Goal: Task Accomplishment & Management: Manage account settings

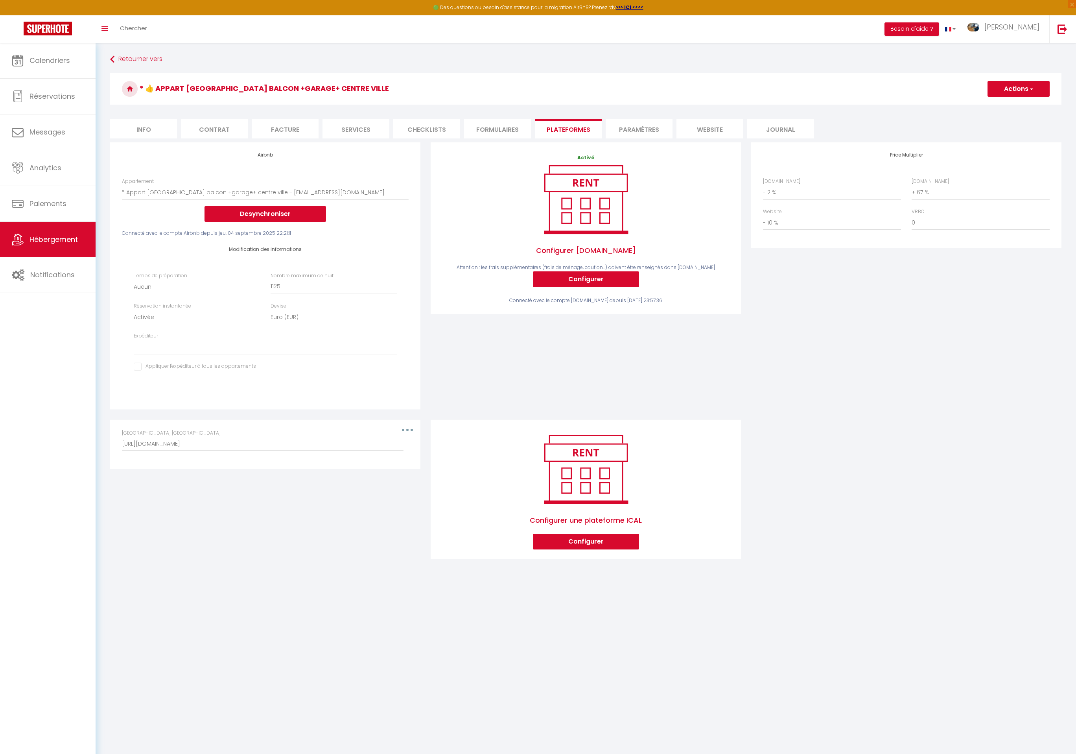
select select "4094-49494678"
select select "EUR"
select select
select select "- 2 %"
select select "+ 67 %"
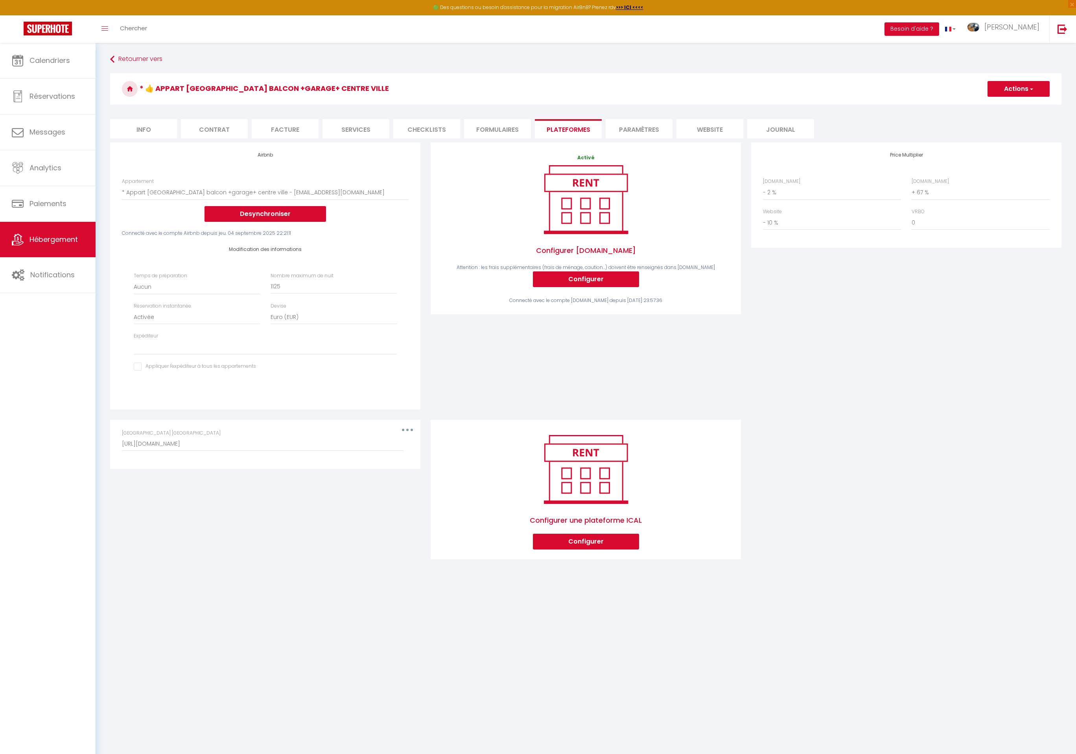
select select "- 10 %"
click at [1061, 28] on img at bounding box center [1063, 29] width 10 height 10
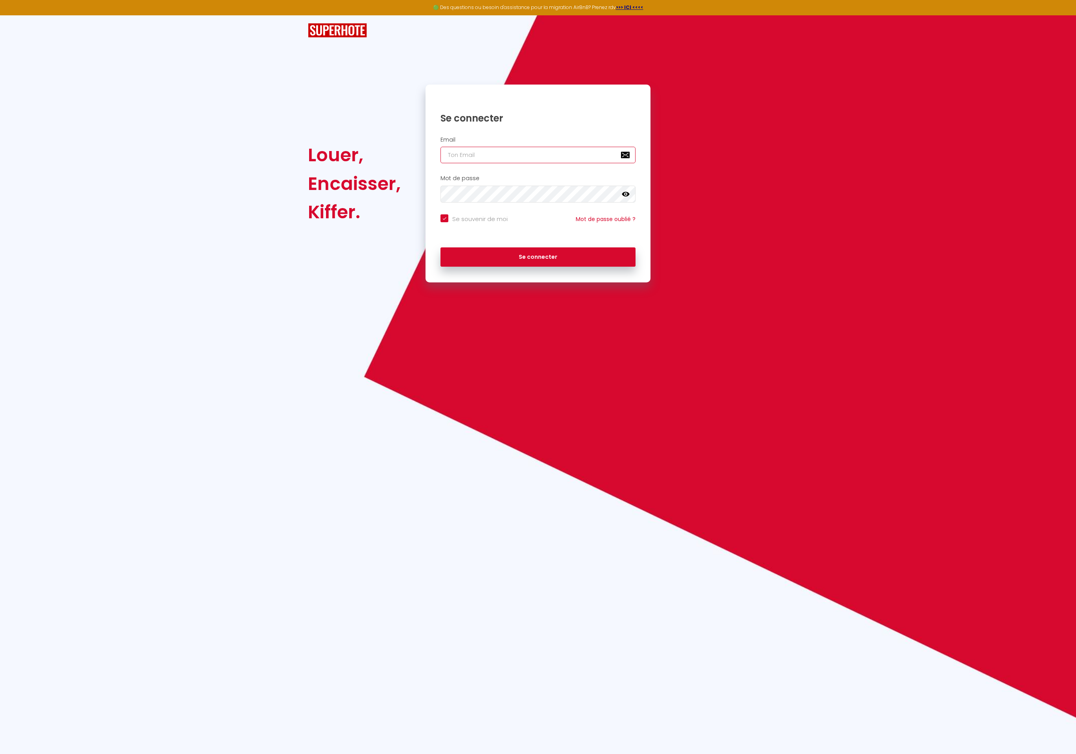
type input "Défault"
checkbox input "true"
drag, startPoint x: 473, startPoint y: 155, endPoint x: 392, endPoint y: 152, distance: 80.7
click at [392, 152] on div "Louer, Encaisser, Kiffer. Se connecter Email Défault Mot de passe false Se souv…" at bounding box center [538, 184] width 470 height 198
paste input "[EMAIL_ADDRESS][DOMAIN_NAME]"
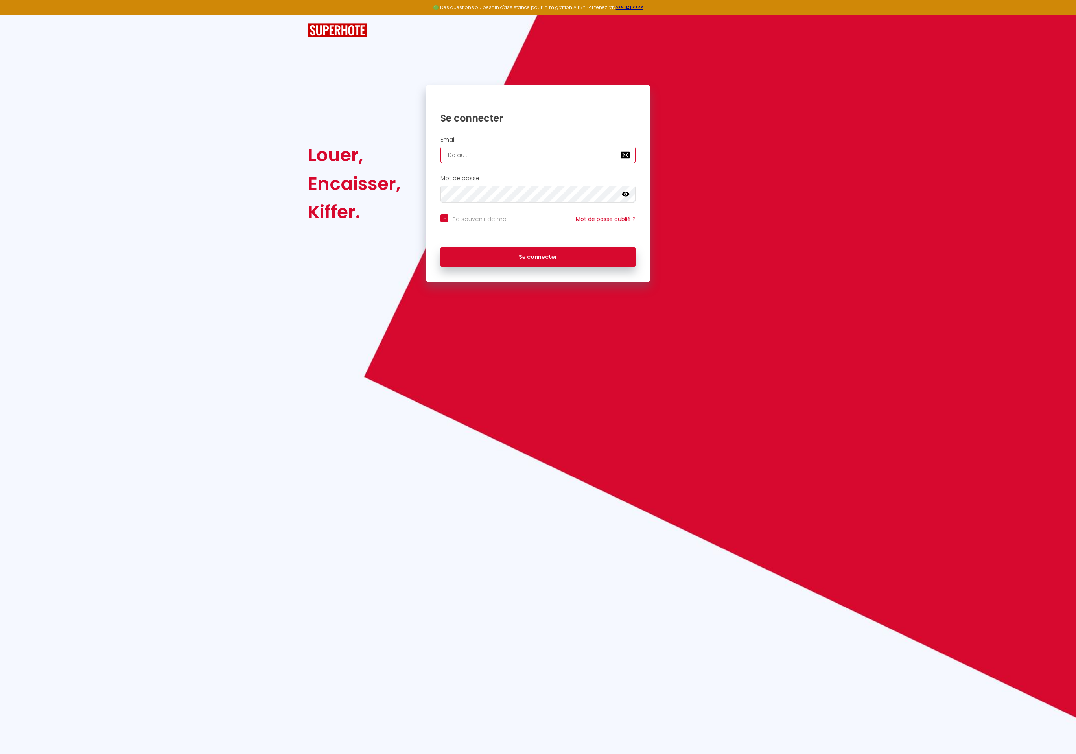
type input "[EMAIL_ADDRESS][DOMAIN_NAME]"
checkbox input "true"
type input "[EMAIL_ADDRESS][DOMAIN_NAME]"
click at [440, 247] on button "Se connecter" at bounding box center [537, 257] width 195 height 20
checkbox input "true"
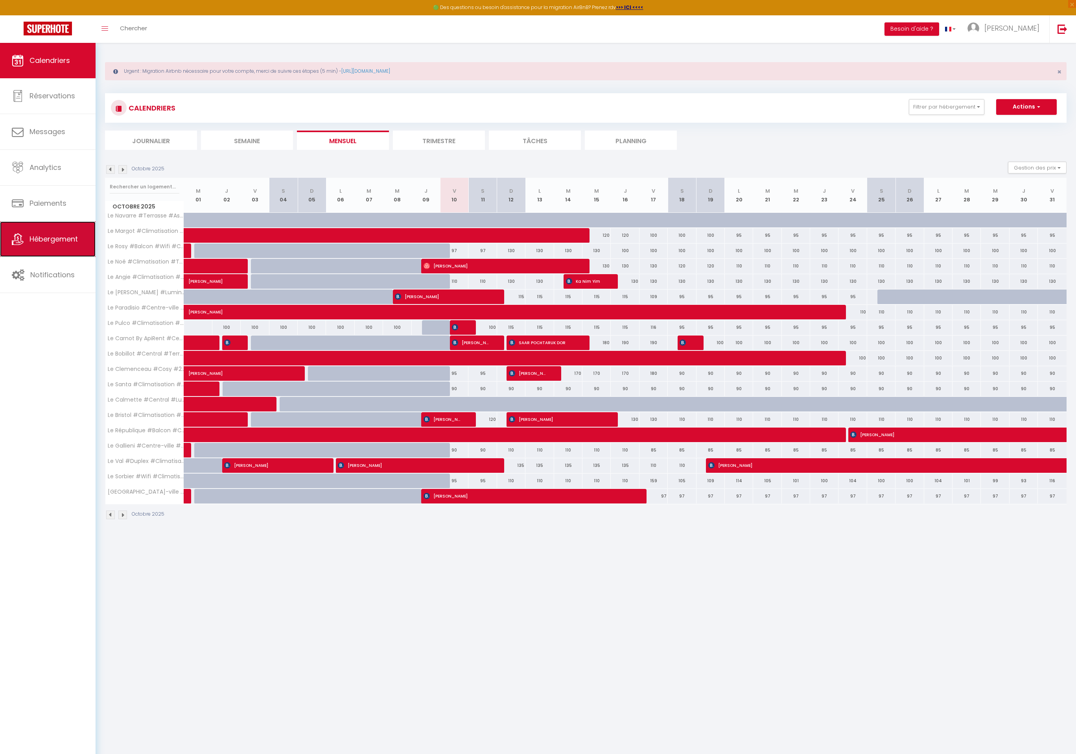
click at [50, 237] on span "Hébergement" at bounding box center [53, 239] width 48 height 10
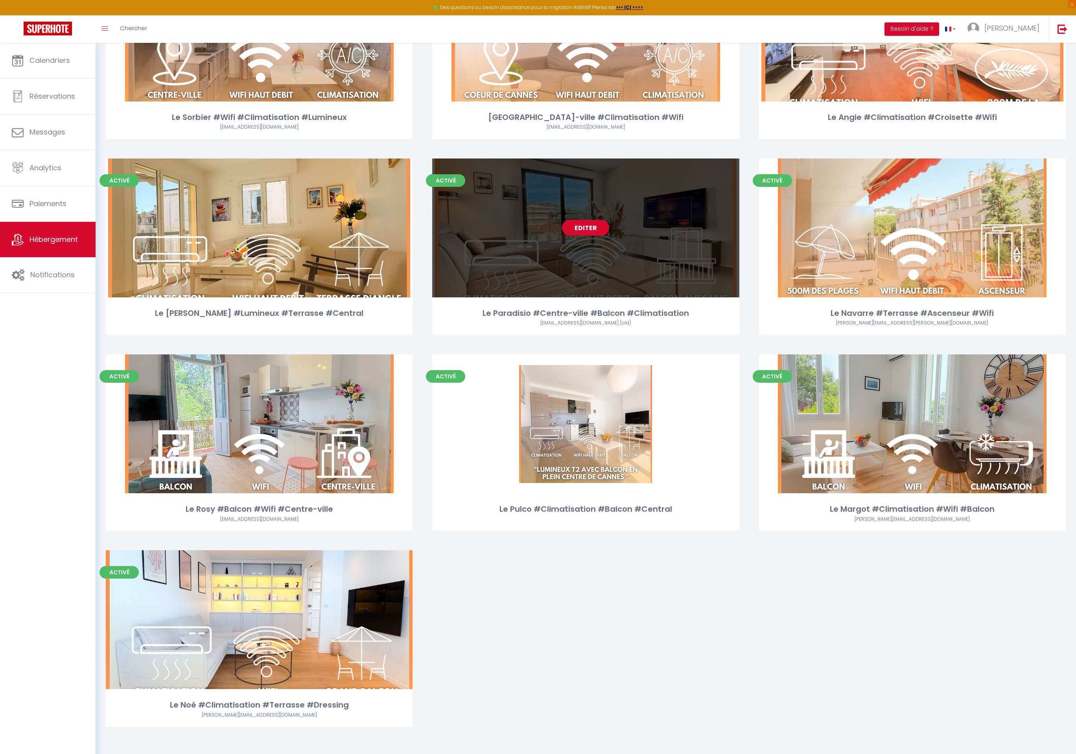
scroll to position [762, 0]
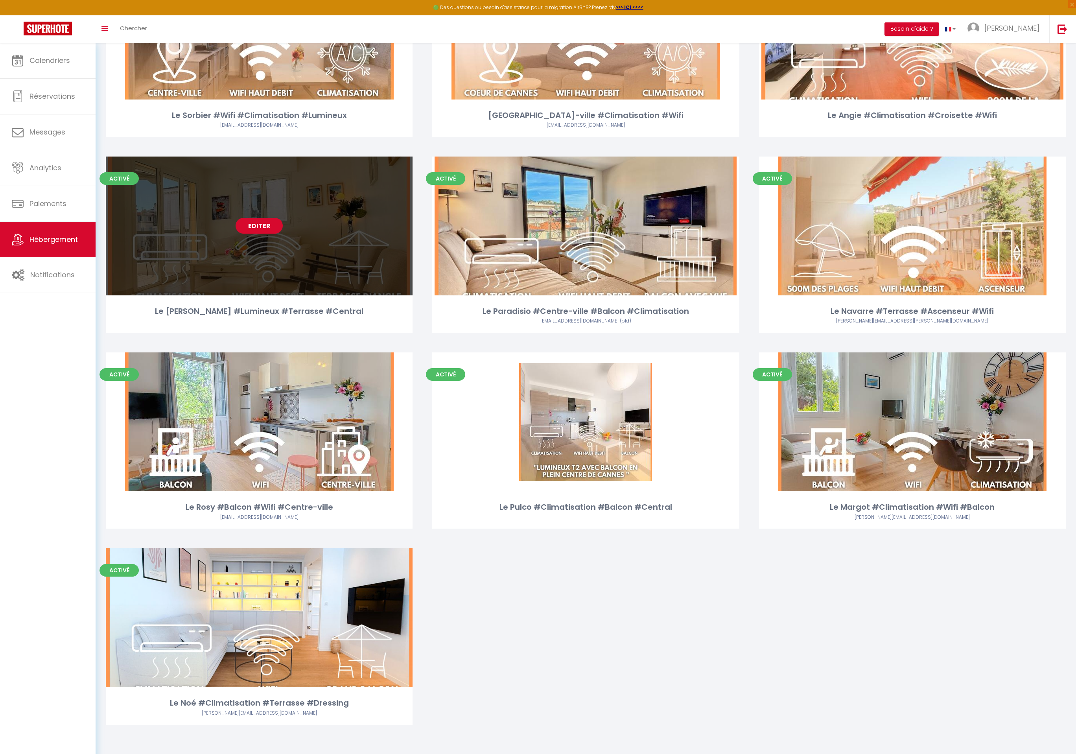
click at [275, 222] on link "Editer" at bounding box center [259, 226] width 47 height 16
click at [271, 225] on link "Editer" at bounding box center [259, 226] width 47 height 16
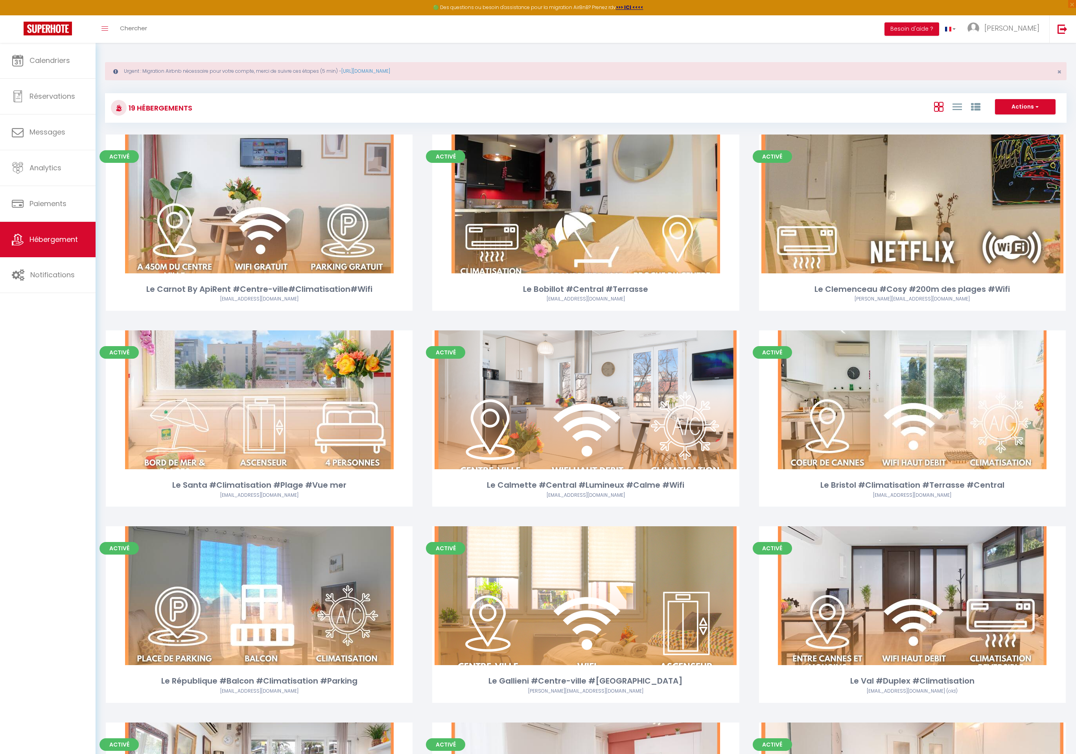
select select "3"
select select "2"
select select "1"
select select
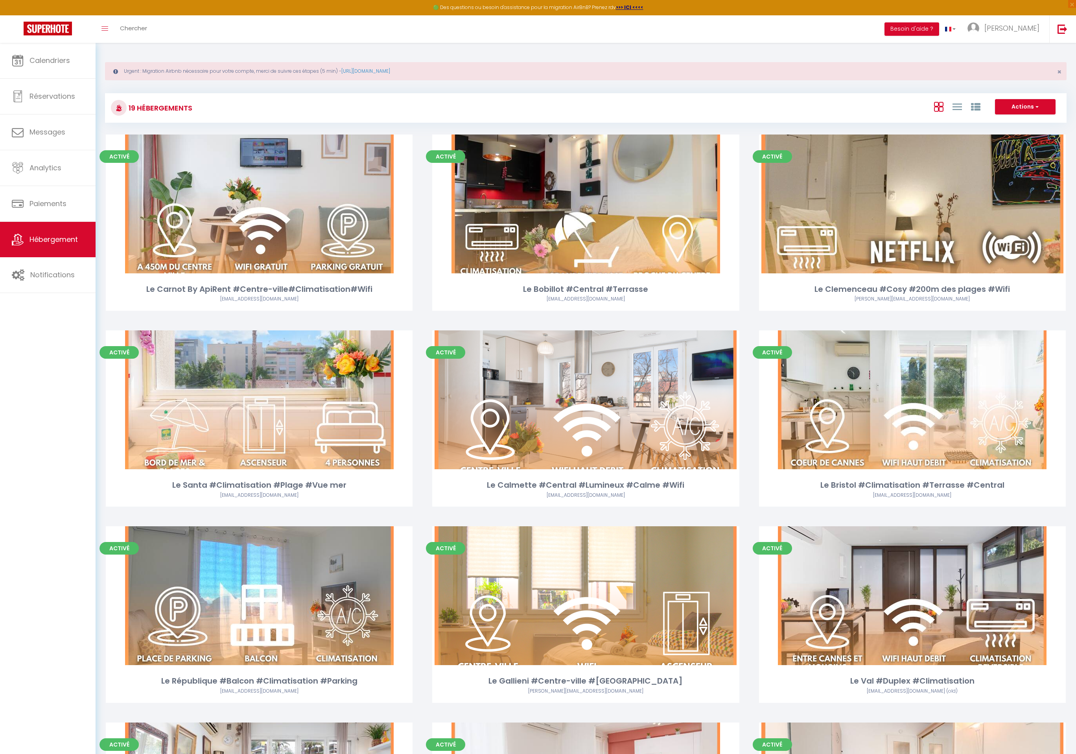
select select "28"
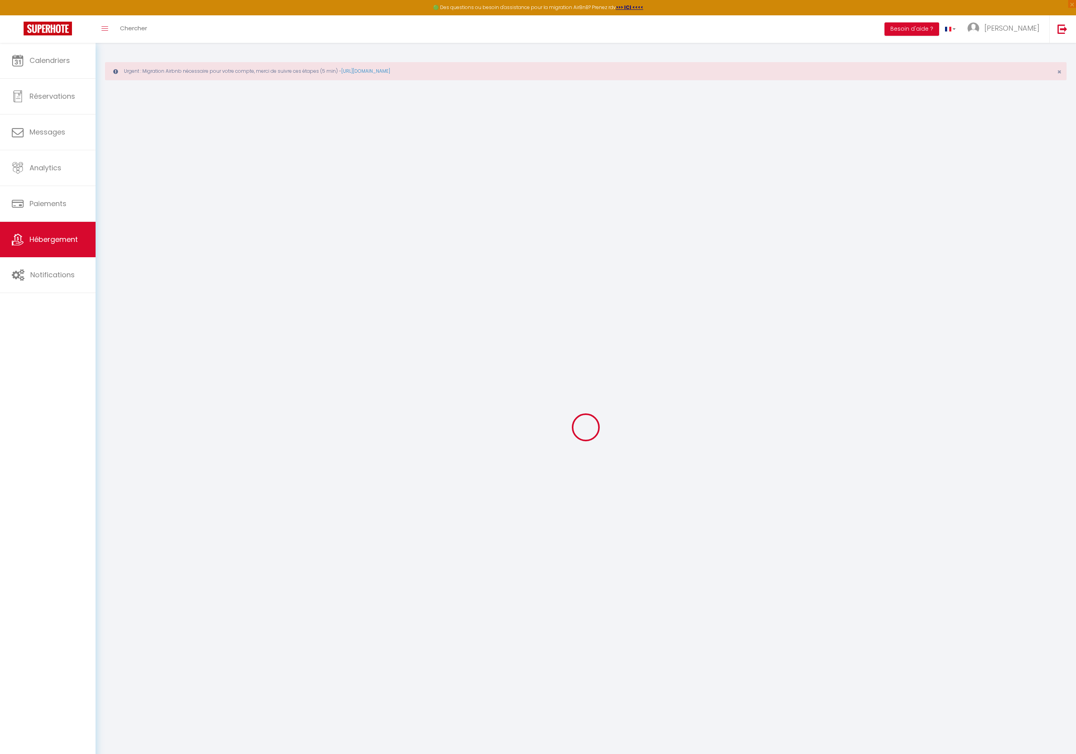
select select
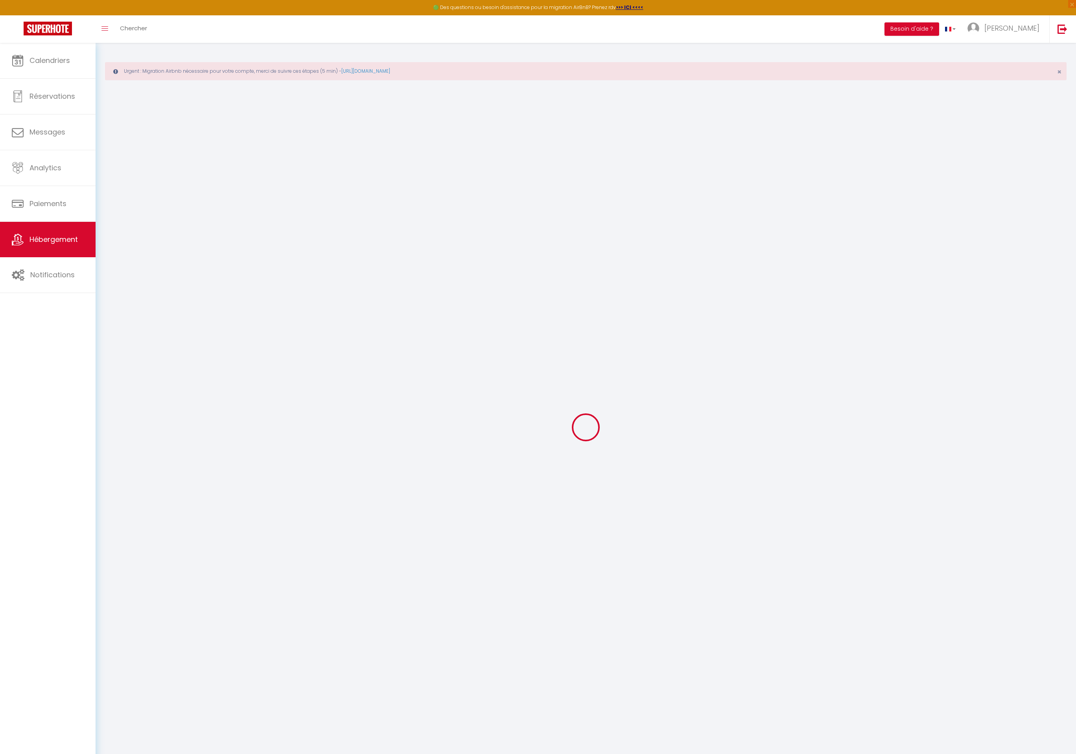
select select
checkbox input "false"
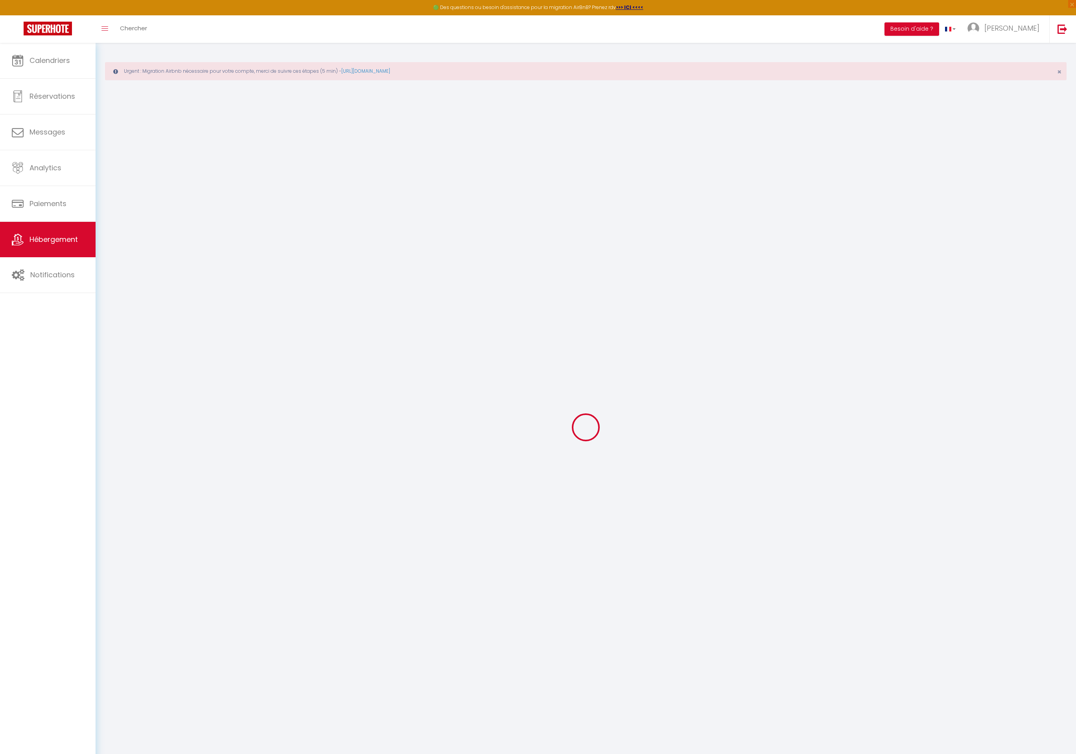
select select
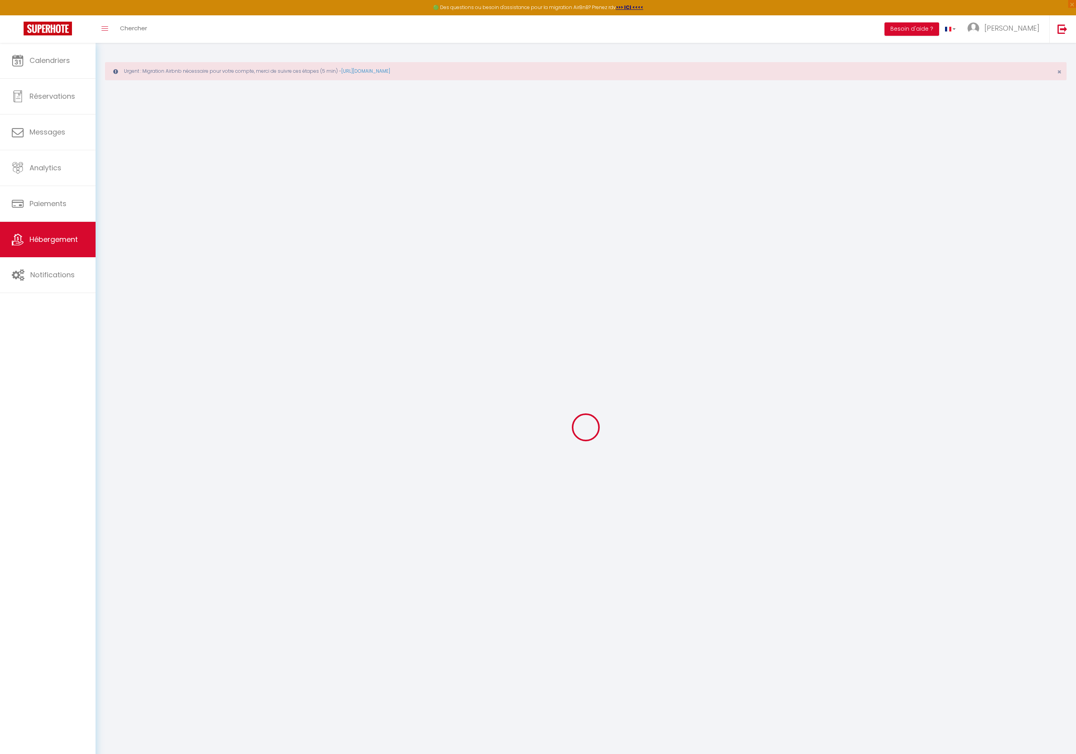
select select
checkbox input "false"
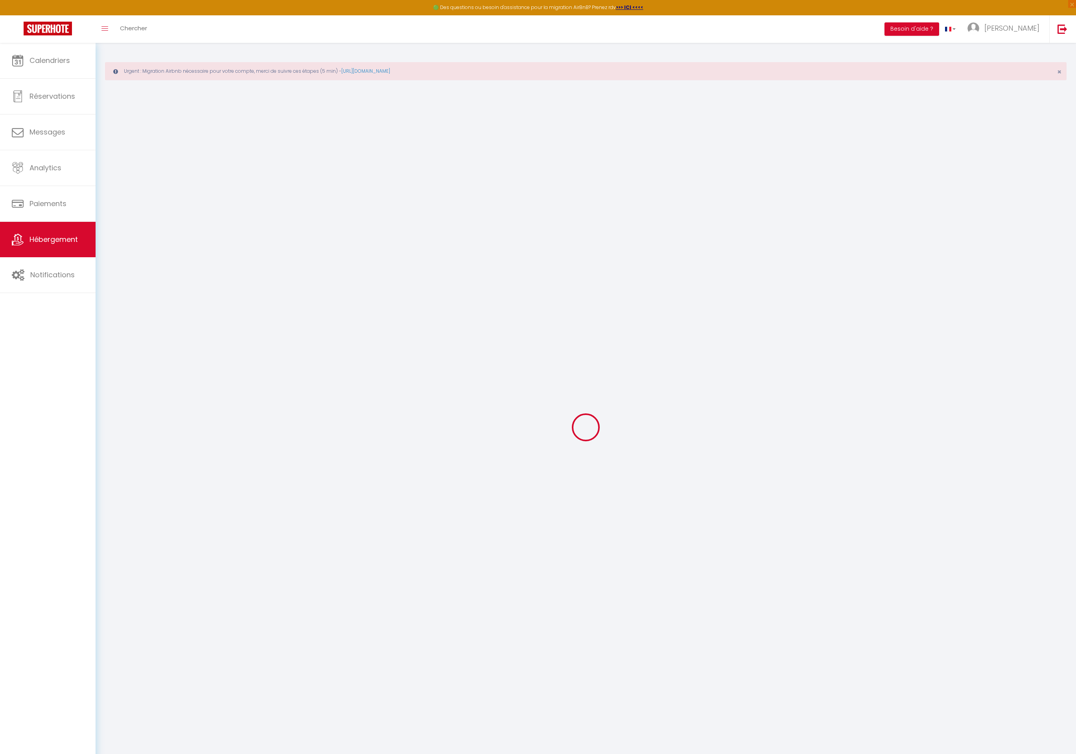
checkbox input "false"
select select
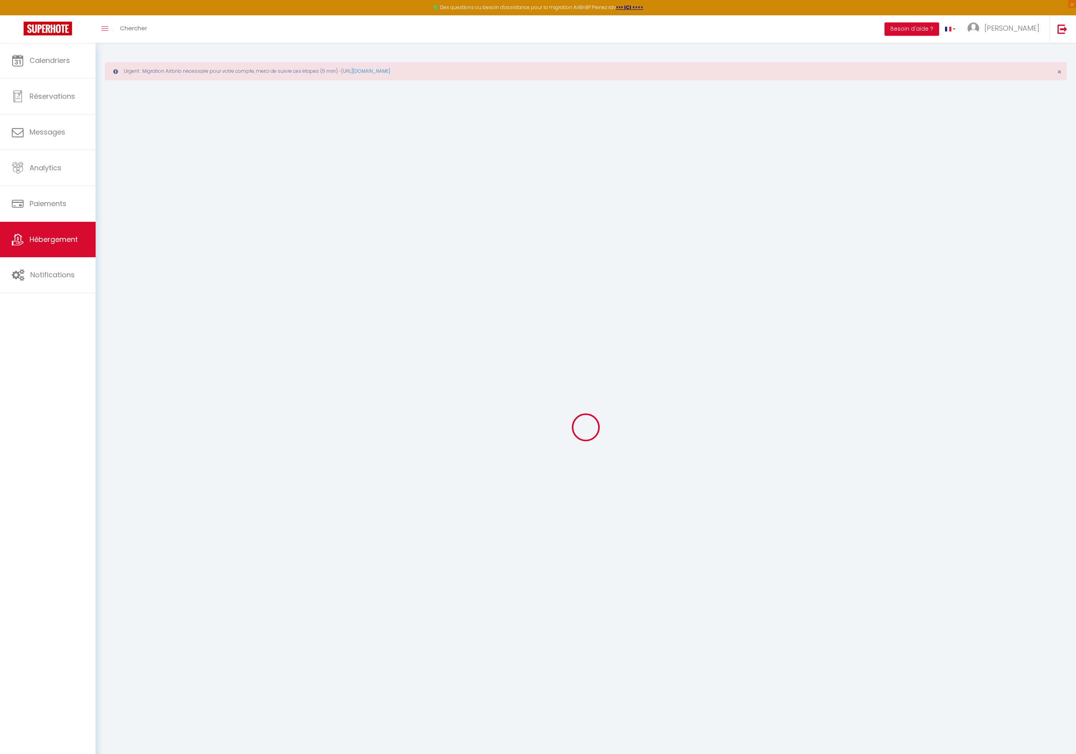
select select
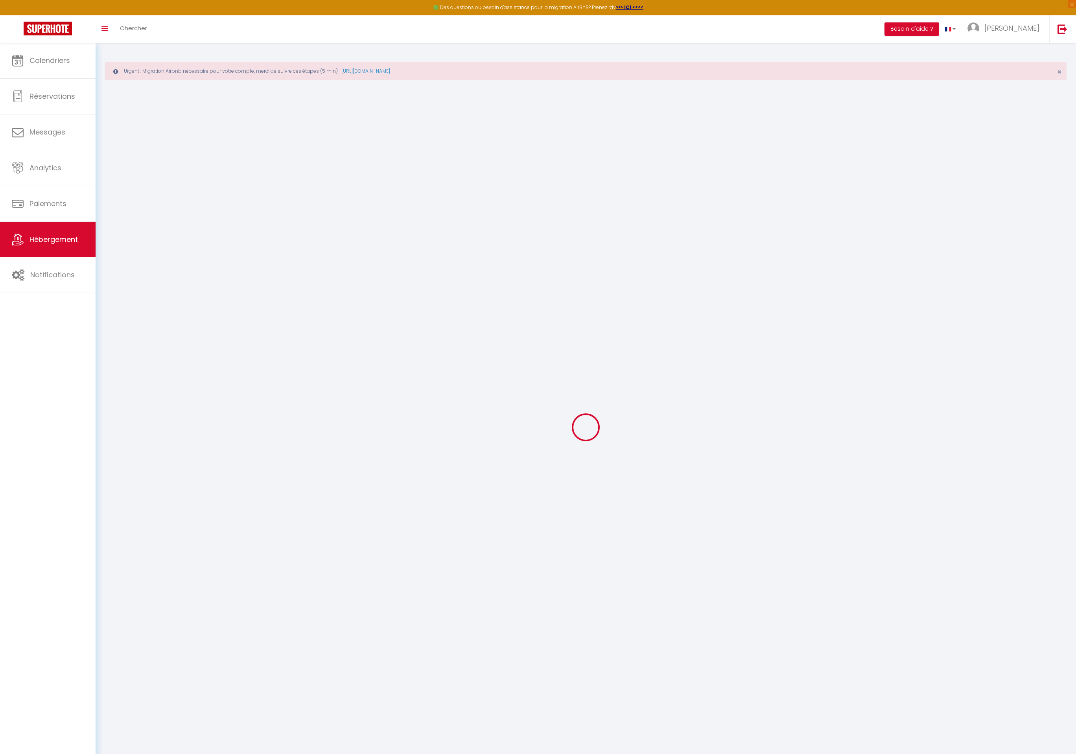
checkbox input "false"
select select
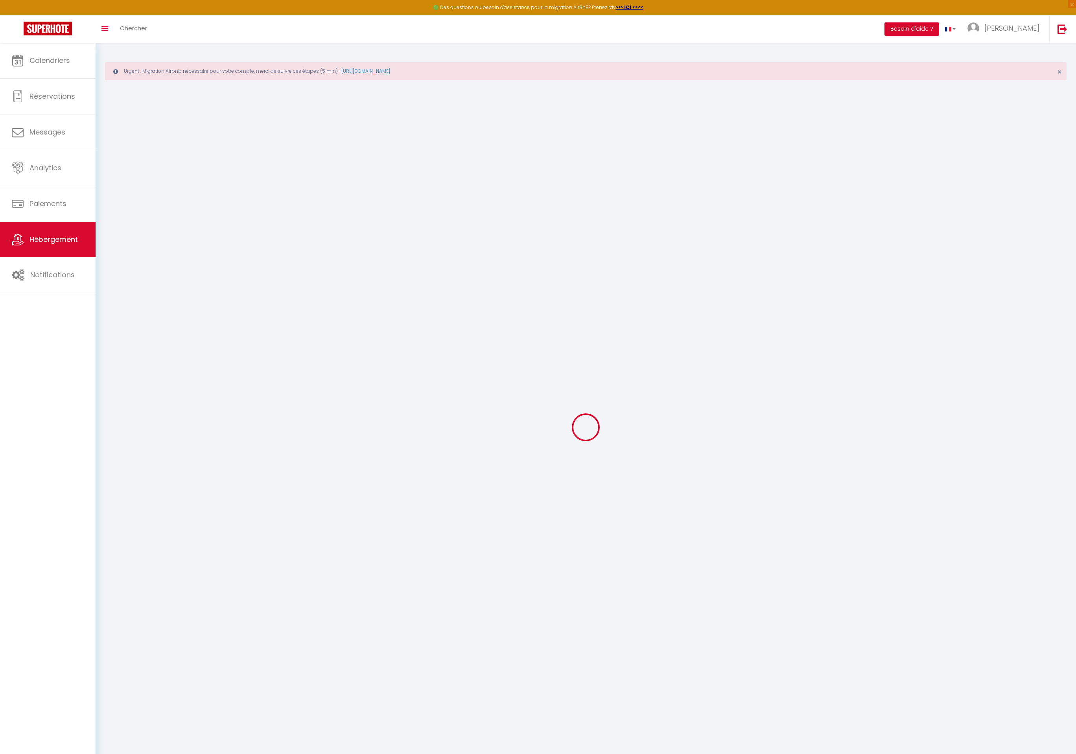
select select
type input "Le [PERSON_NAME] #Lumineux #Terrasse #Central"
type input "[PERSON_NAME]"
type input "[DEMOGRAPHIC_DATA]"
type input "109"
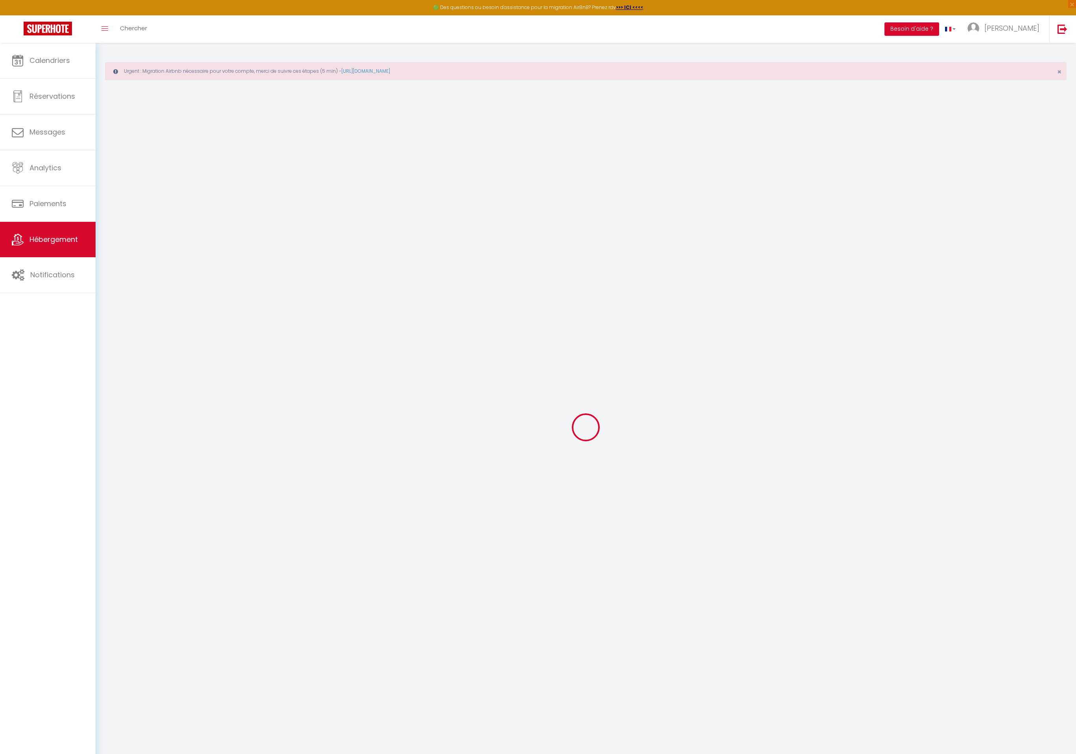
type input "250"
select select
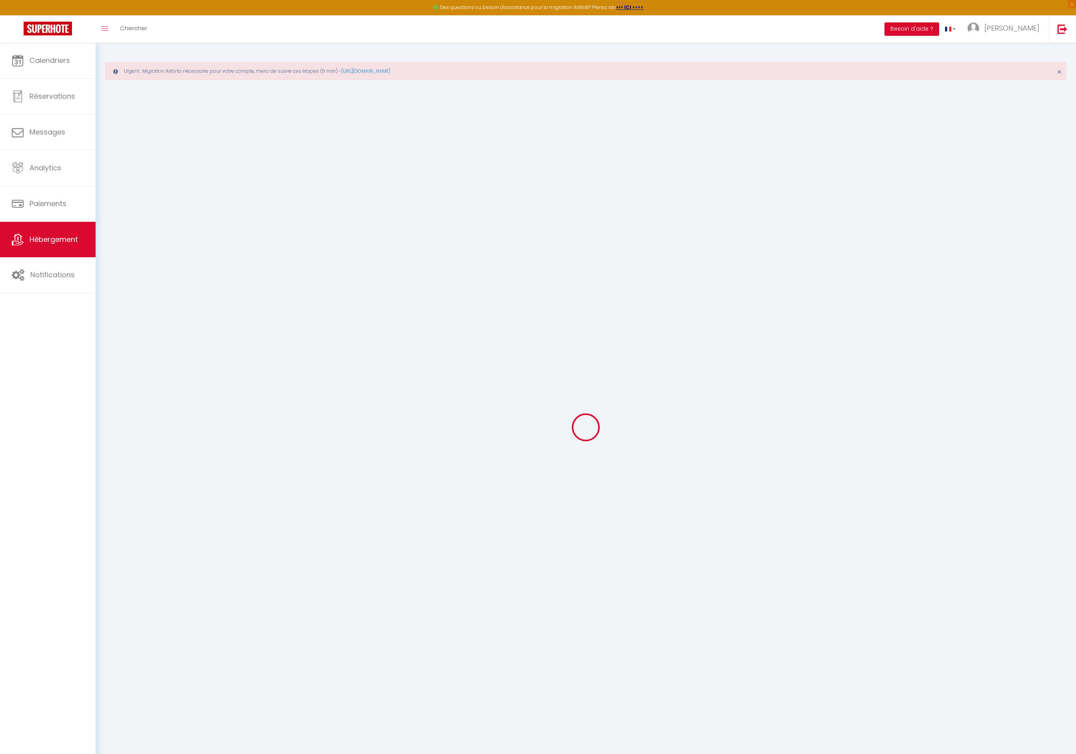
select select
type input "[STREET_ADDRESS][PERSON_NAME]"
type input "06400"
type input "Cannes"
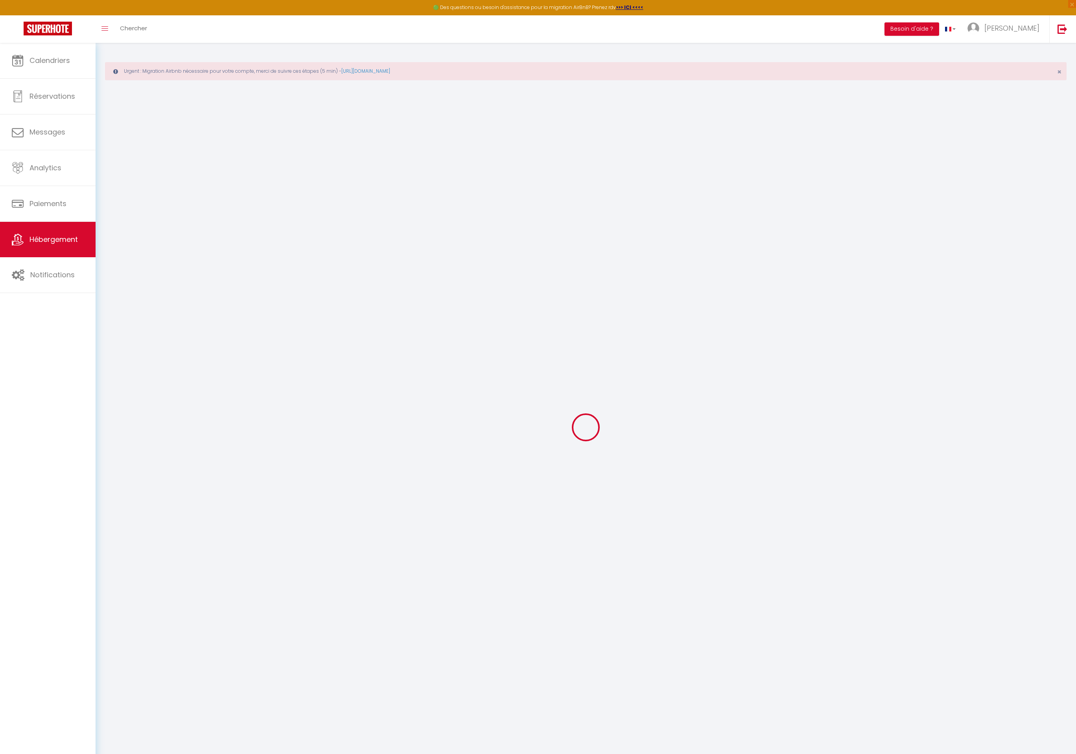
type input "[EMAIL_ADDRESS][DOMAIN_NAME]"
select select "16181"
checkbox input "false"
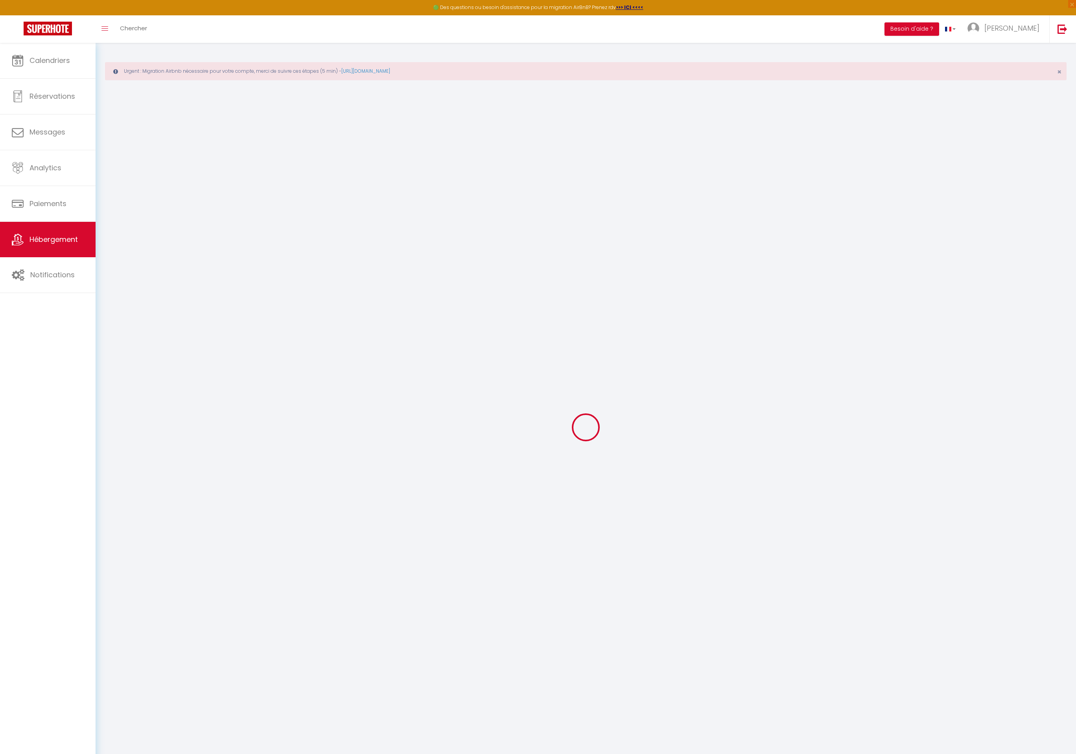
checkbox input "false"
type input "0"
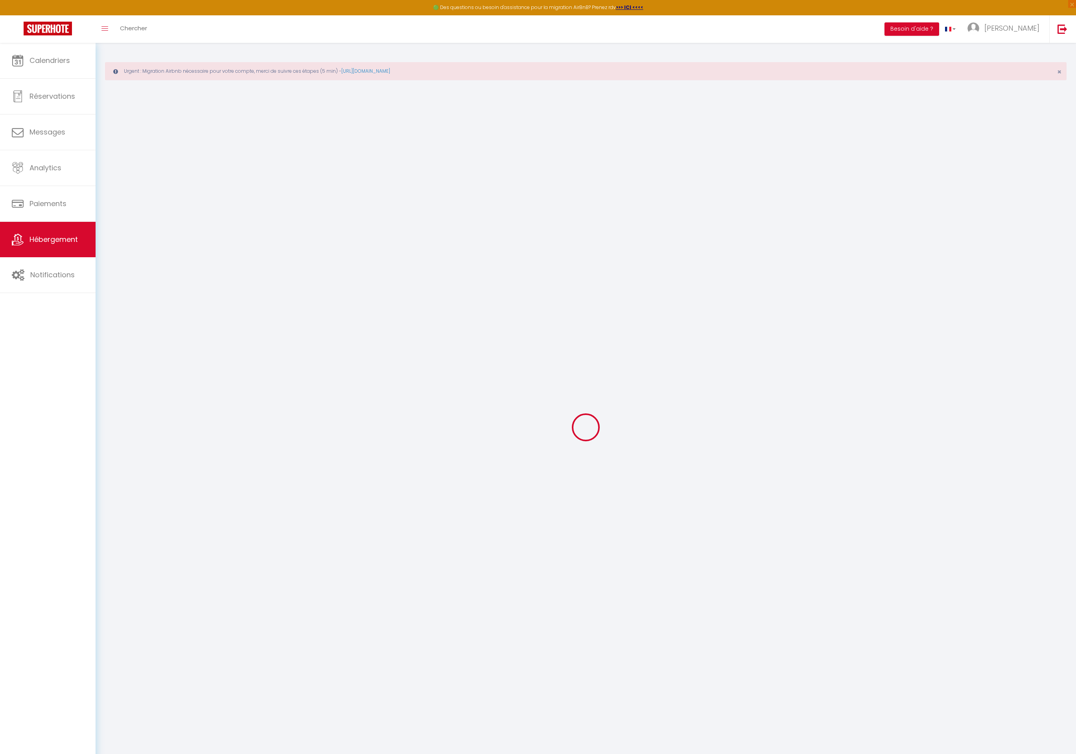
select select
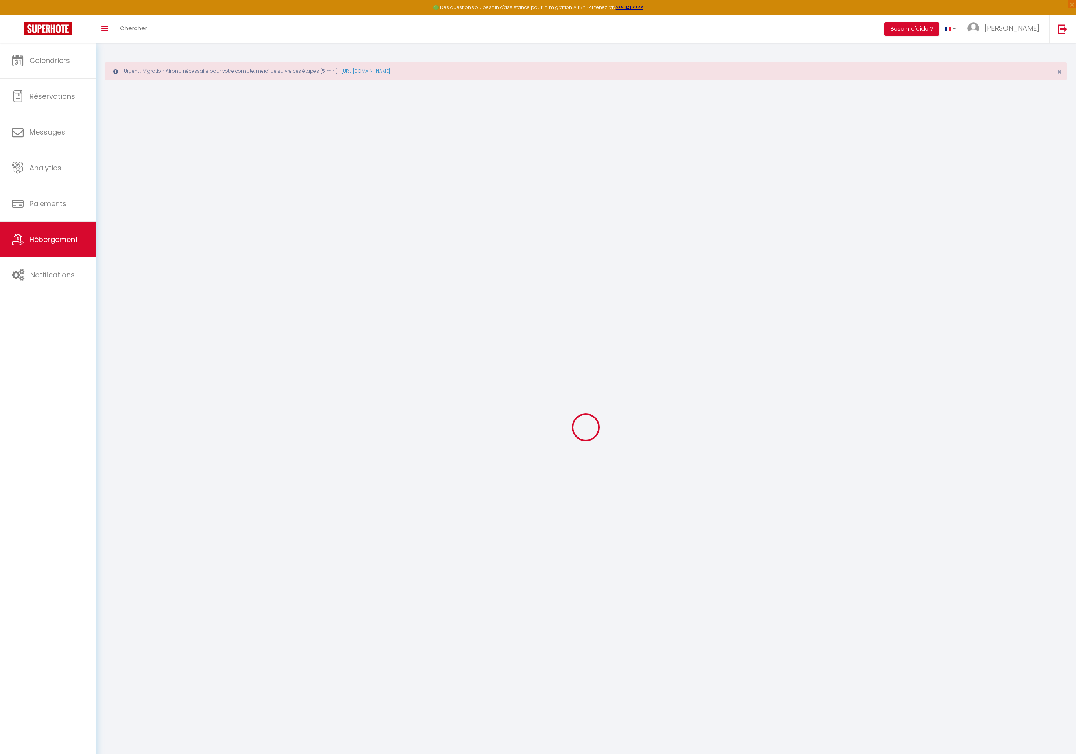
select select
checkbox input "false"
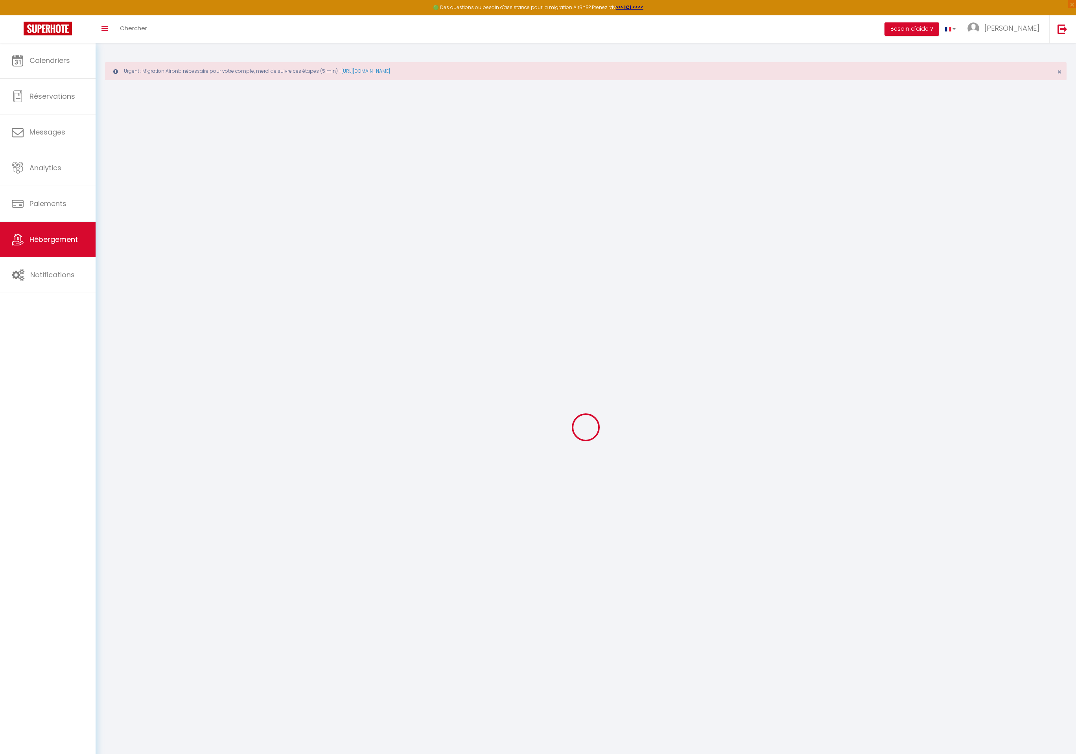
select select
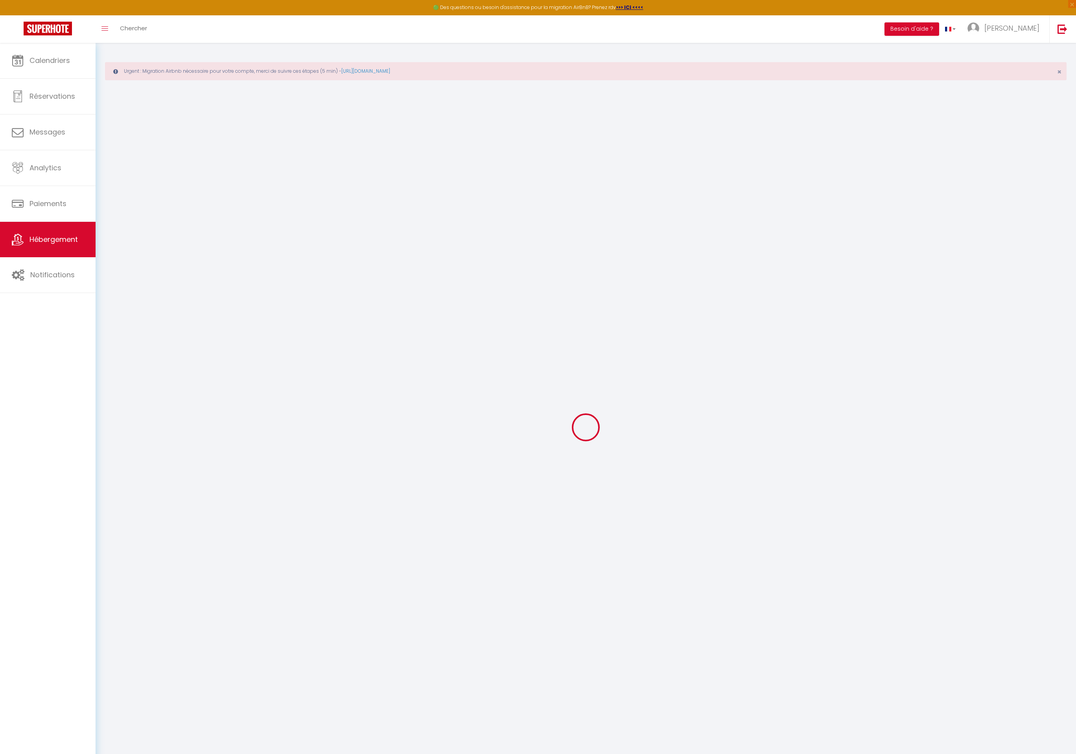
select select
checkbox input "false"
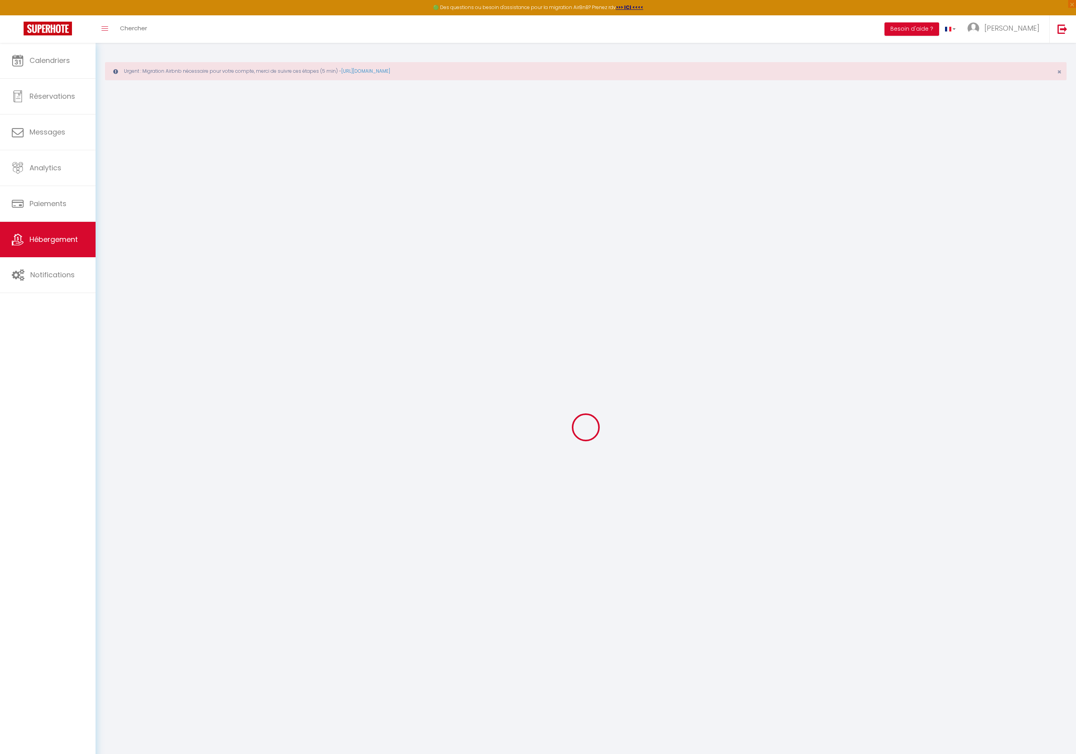
select select "15:00"
select select "23:45"
select select "12:00"
select select "30"
select select "120"
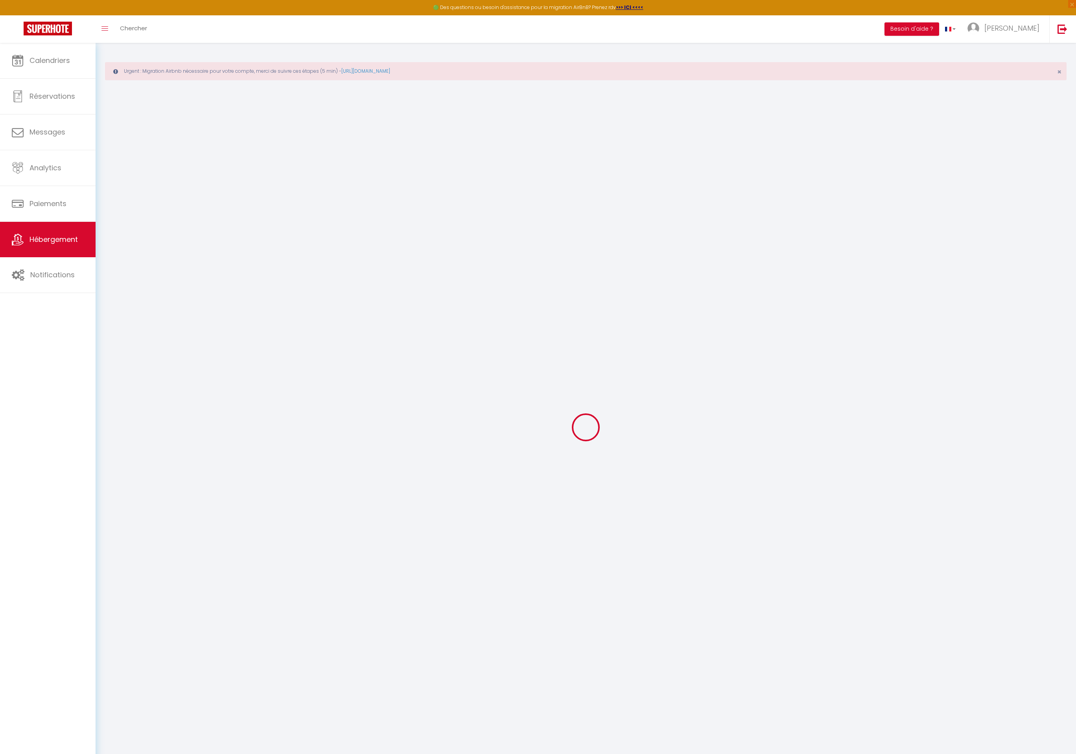
select select "21:00"
checkbox input "false"
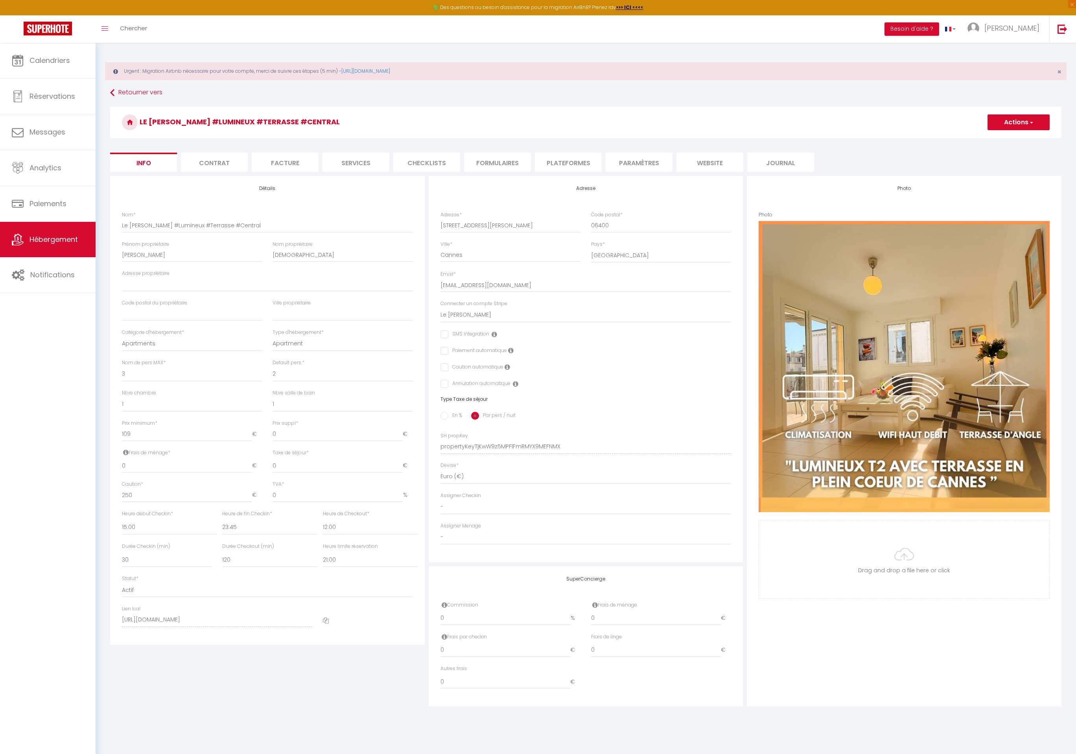
checkbox input "false"
click at [559, 166] on li "Plateformes" at bounding box center [568, 162] width 67 height 19
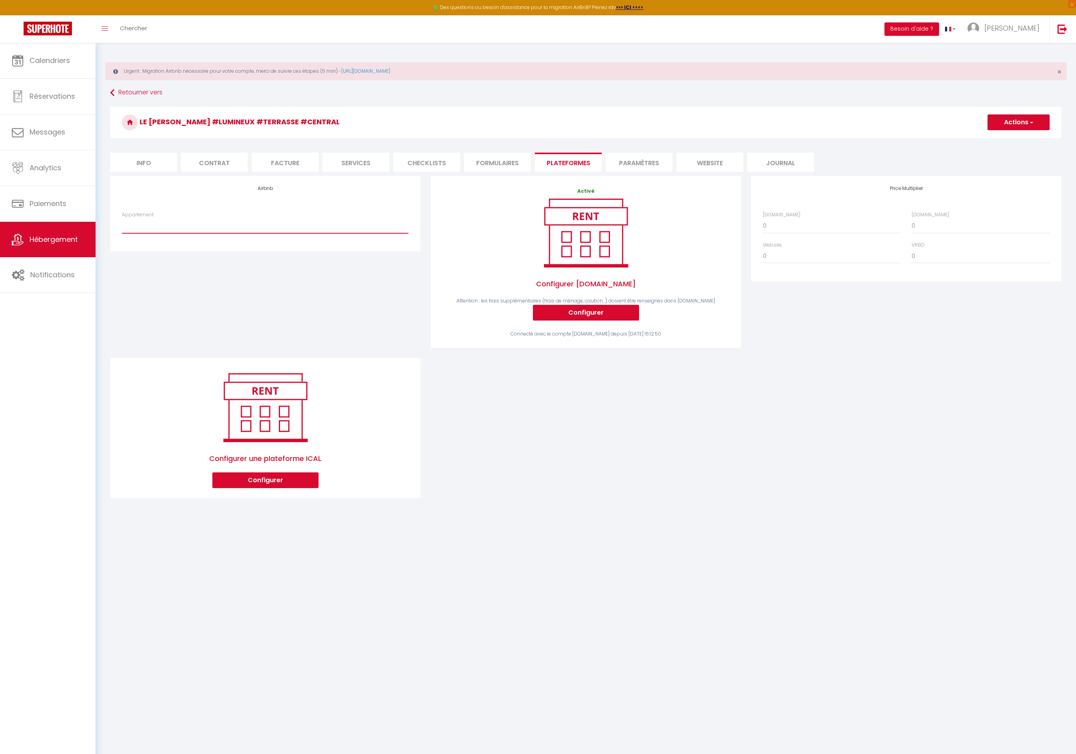
click at [301, 226] on select "Hauteur de Vallauris avec vue mer Calme et [PERSON_NAME] - [PERSON_NAME][EMAIL_…" at bounding box center [265, 225] width 287 height 15
select select "17843-1167916127980865906"
click at [122, 218] on select "Hauteur de Vallauris avec vue mer Calme et [PERSON_NAME] - [PERSON_NAME][EMAIL_…" at bounding box center [265, 225] width 287 height 15
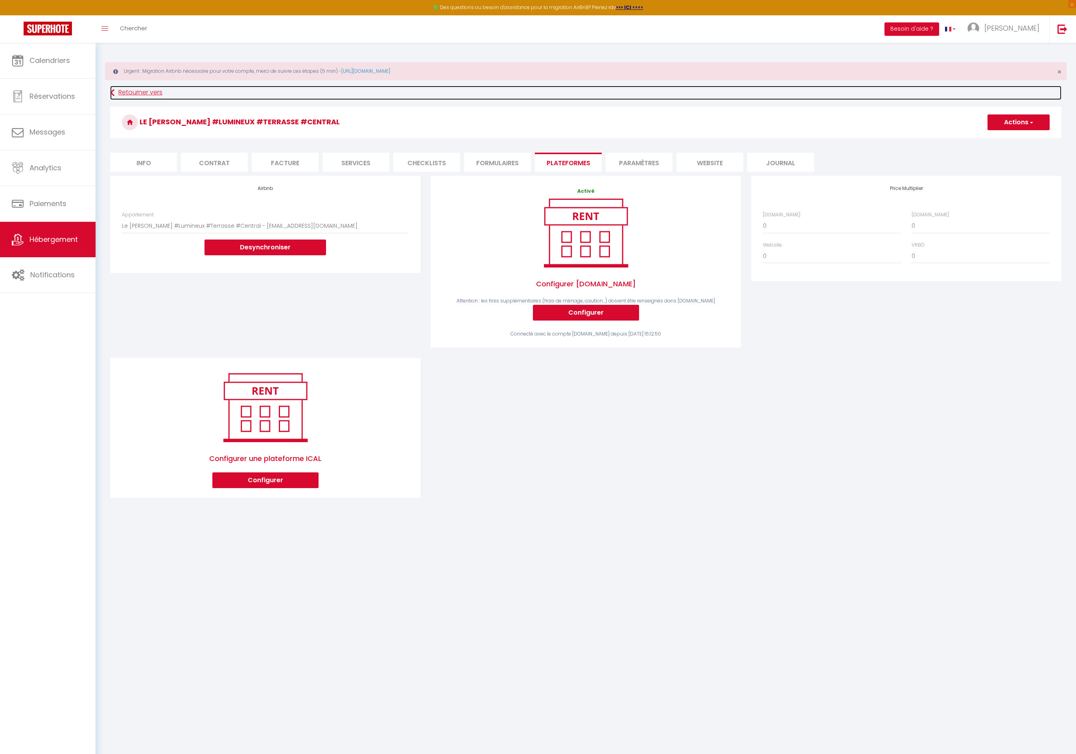
click at [115, 90] on link "Retourner vers" at bounding box center [585, 93] width 951 height 14
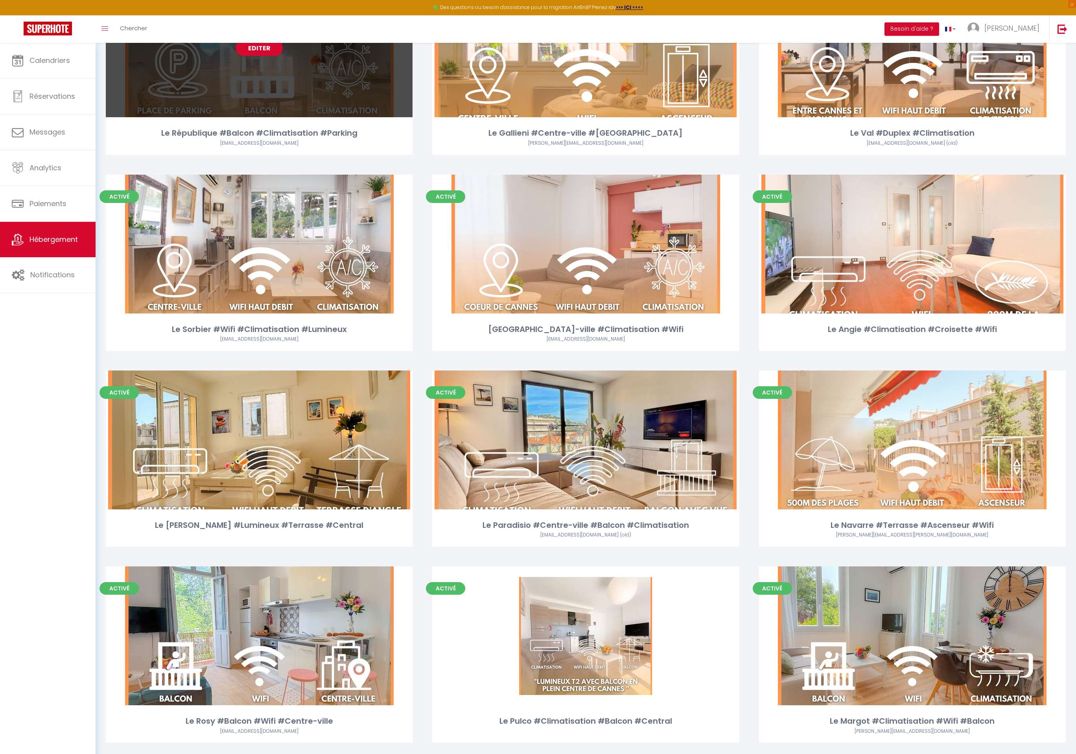
scroll to position [614, 0]
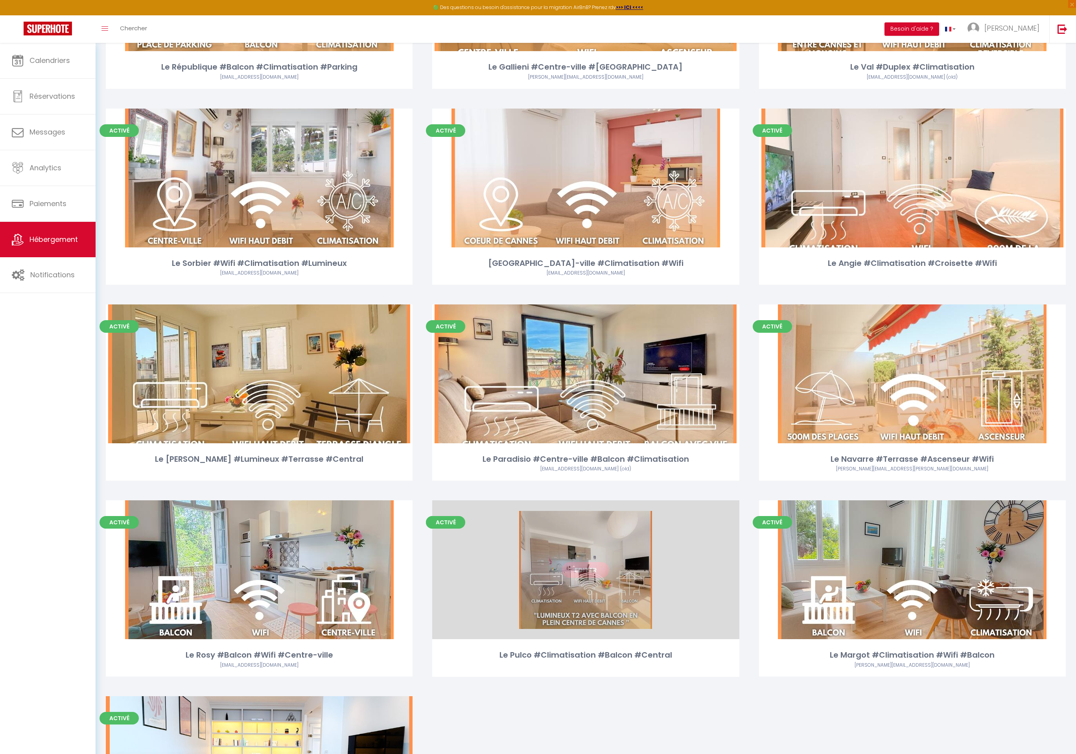
click at [580, 577] on div "Editer" at bounding box center [585, 569] width 307 height 139
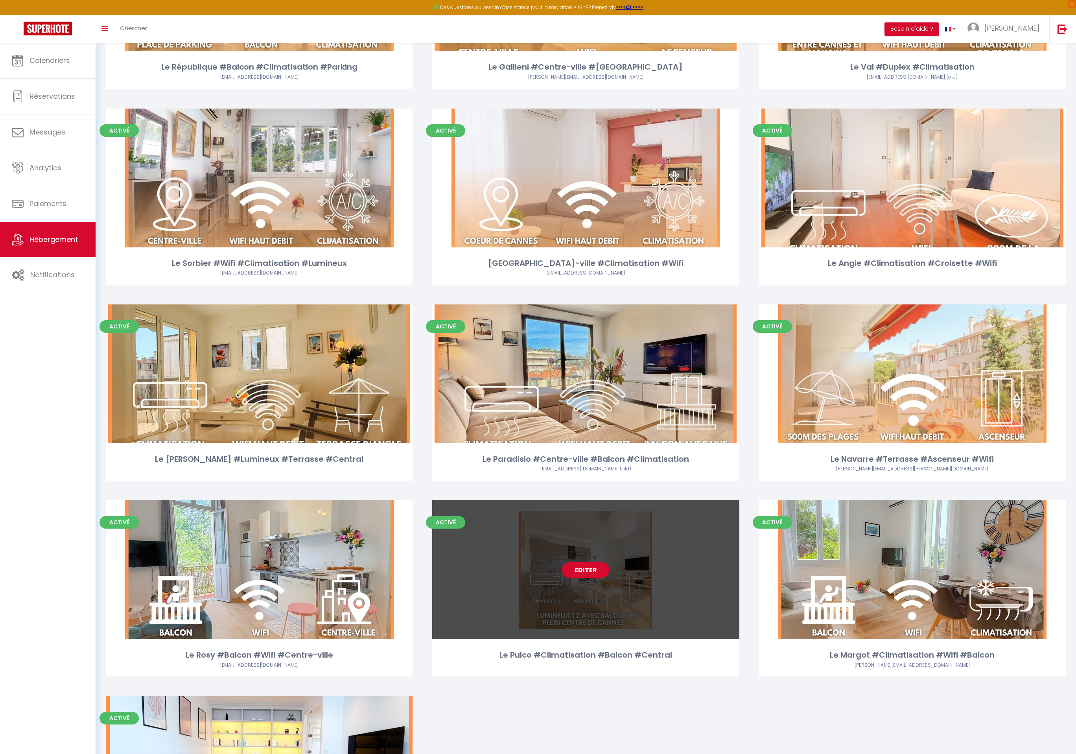
click at [587, 568] on link "Editer" at bounding box center [585, 570] width 47 height 16
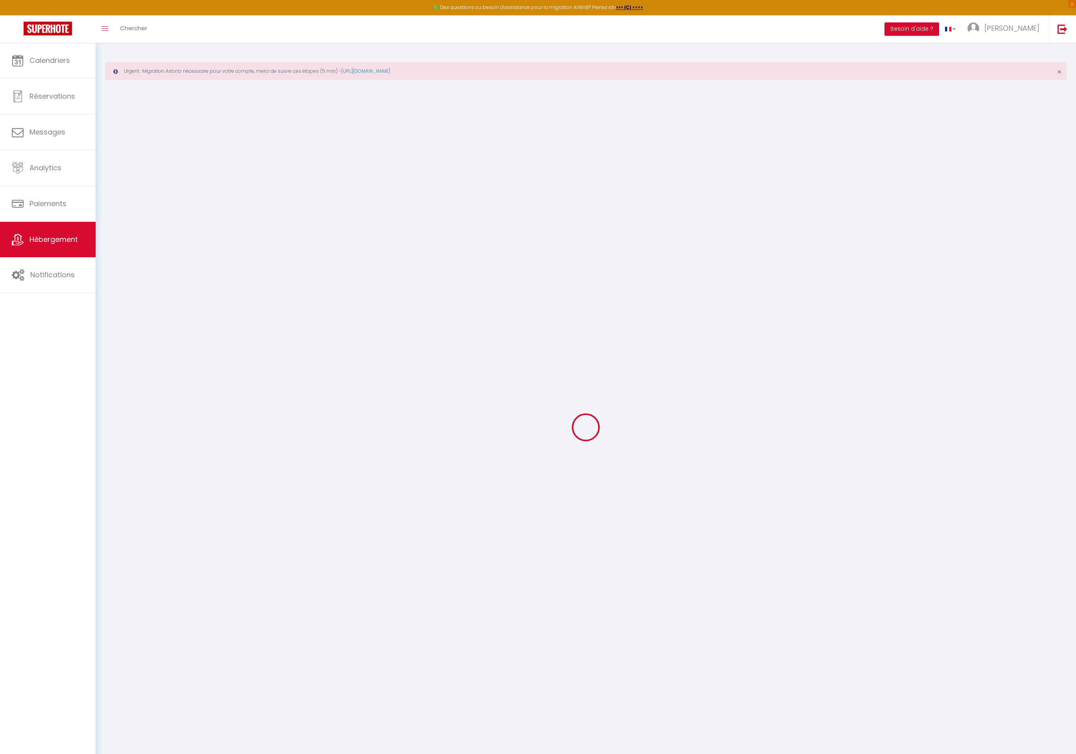
checkbox input "false"
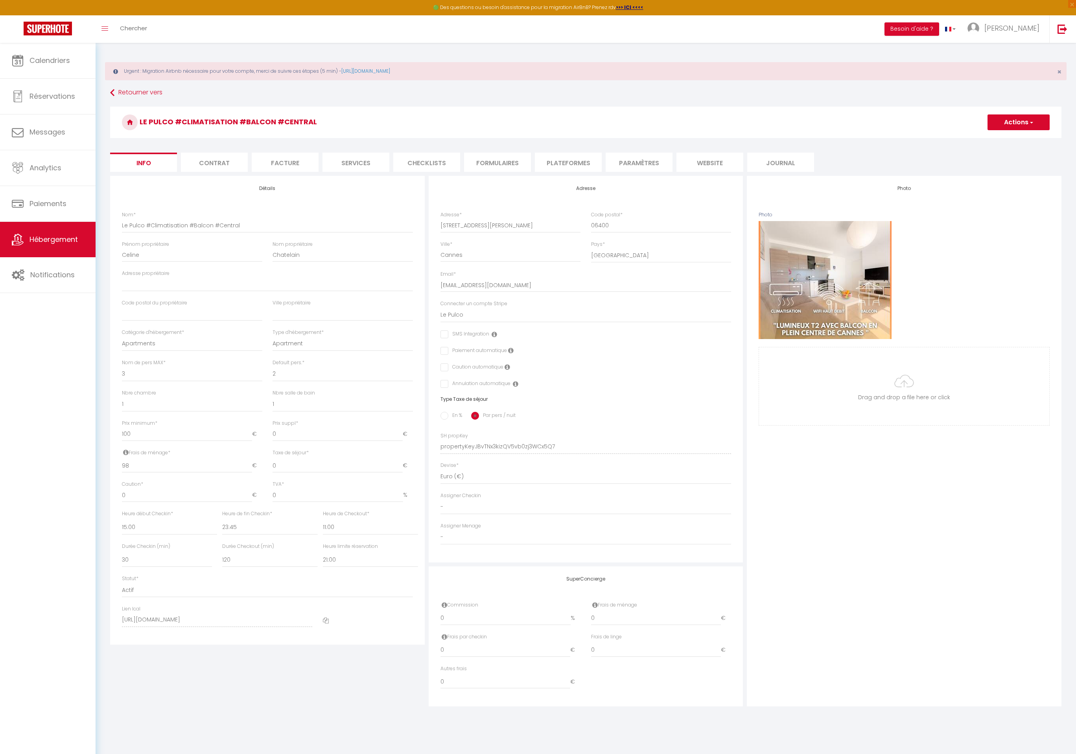
checkbox input "false"
click at [562, 155] on li "Plateformes" at bounding box center [568, 162] width 67 height 19
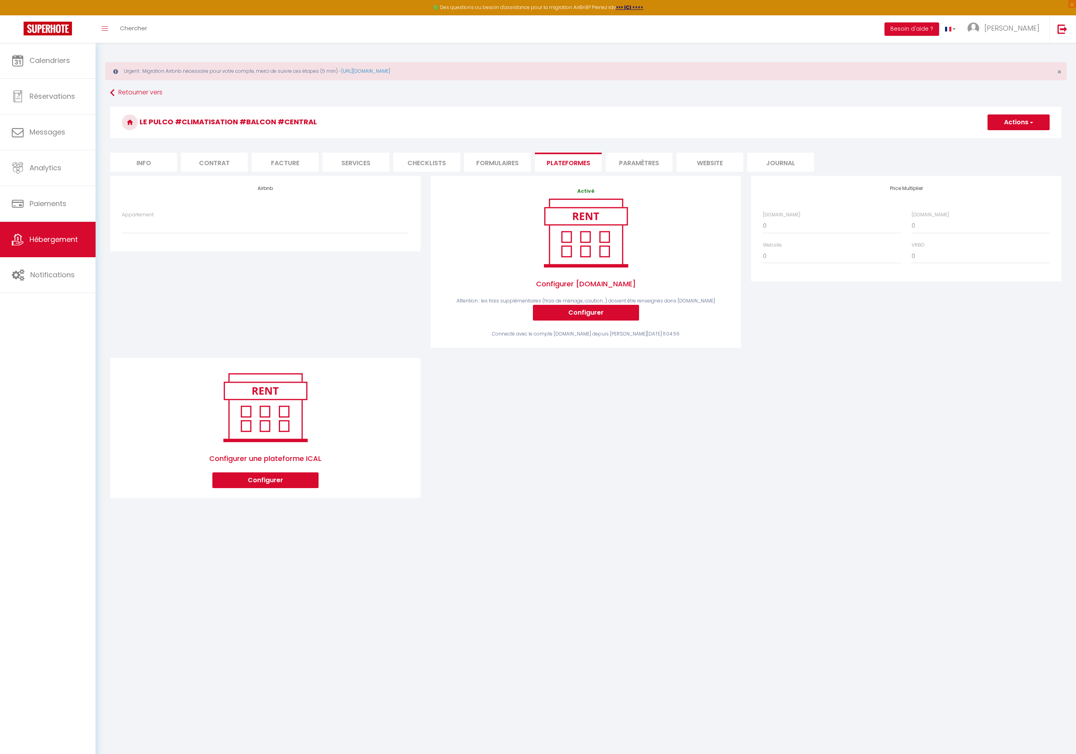
drag, startPoint x: 262, startPoint y: 237, endPoint x: 266, endPoint y: 231, distance: 7.4
click at [262, 237] on div "Appartement Hauteur de Vallauris avec vue mer Calme et confort - [PERSON_NAME][…" at bounding box center [265, 226] width 297 height 30
click at [266, 231] on select "Hauteur de Vallauris avec vue mer Calme et [PERSON_NAME] - [PERSON_NAME][EMAIL_…" at bounding box center [265, 225] width 287 height 15
select select "12510-1368817975207183603"
click at [122, 218] on select "Hauteur de Vallauris avec vue mer Calme et [PERSON_NAME] - [PERSON_NAME][EMAIL_…" at bounding box center [265, 225] width 287 height 15
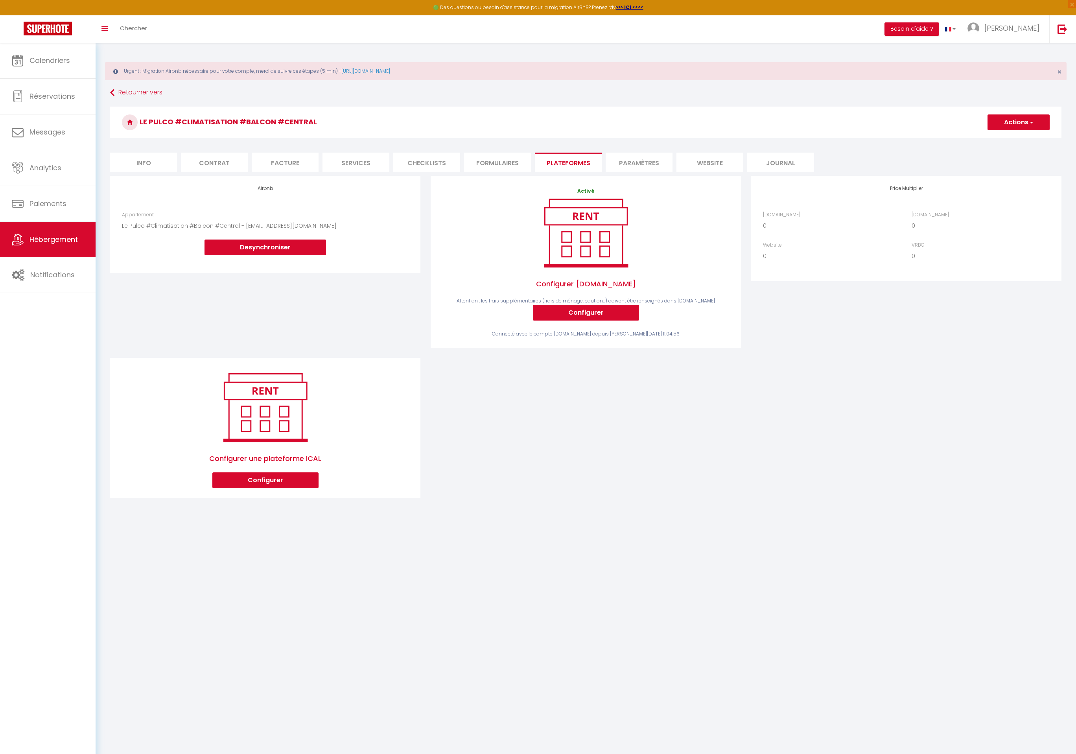
click at [1020, 119] on button "Actions" at bounding box center [1019, 122] width 62 height 16
click at [1008, 141] on link "Enregistrer" at bounding box center [1018, 140] width 62 height 10
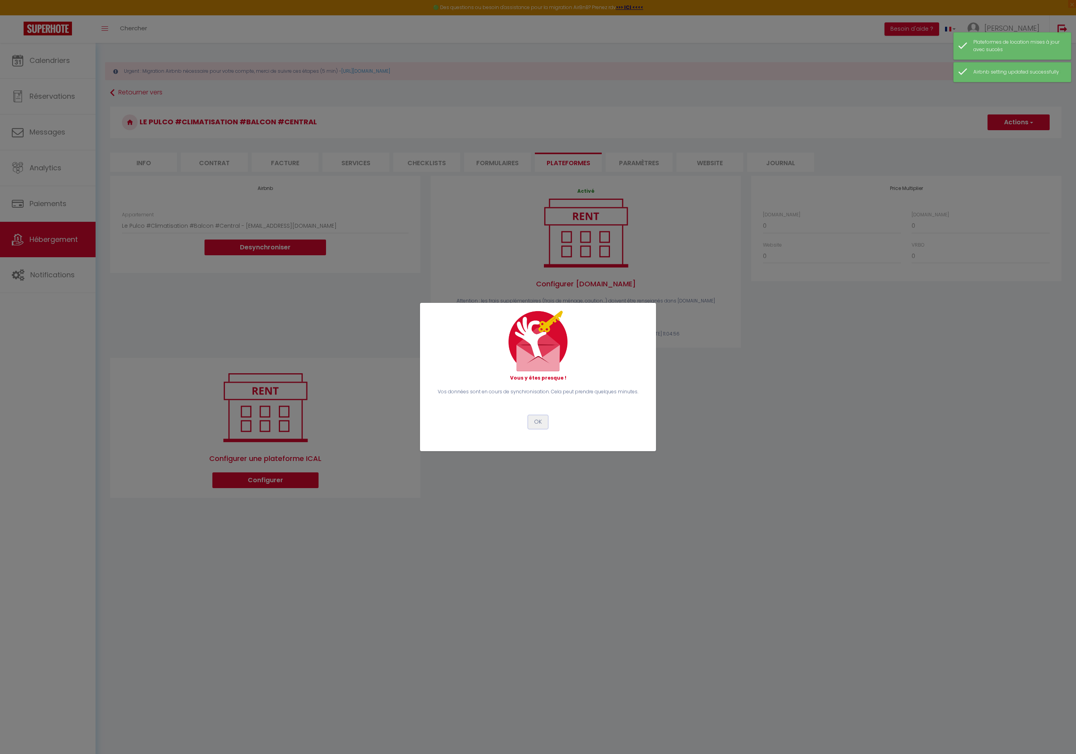
click at [533, 424] on button "OK" at bounding box center [538, 421] width 20 height 13
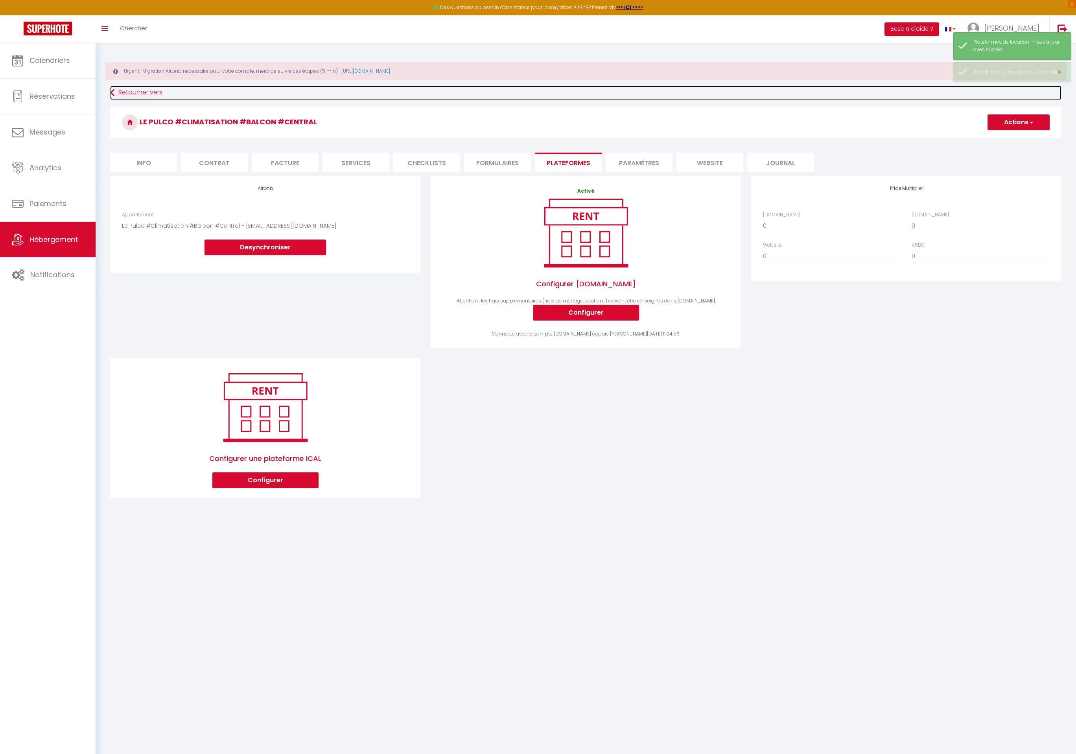
click at [133, 96] on link "Retourner vers" at bounding box center [585, 93] width 951 height 14
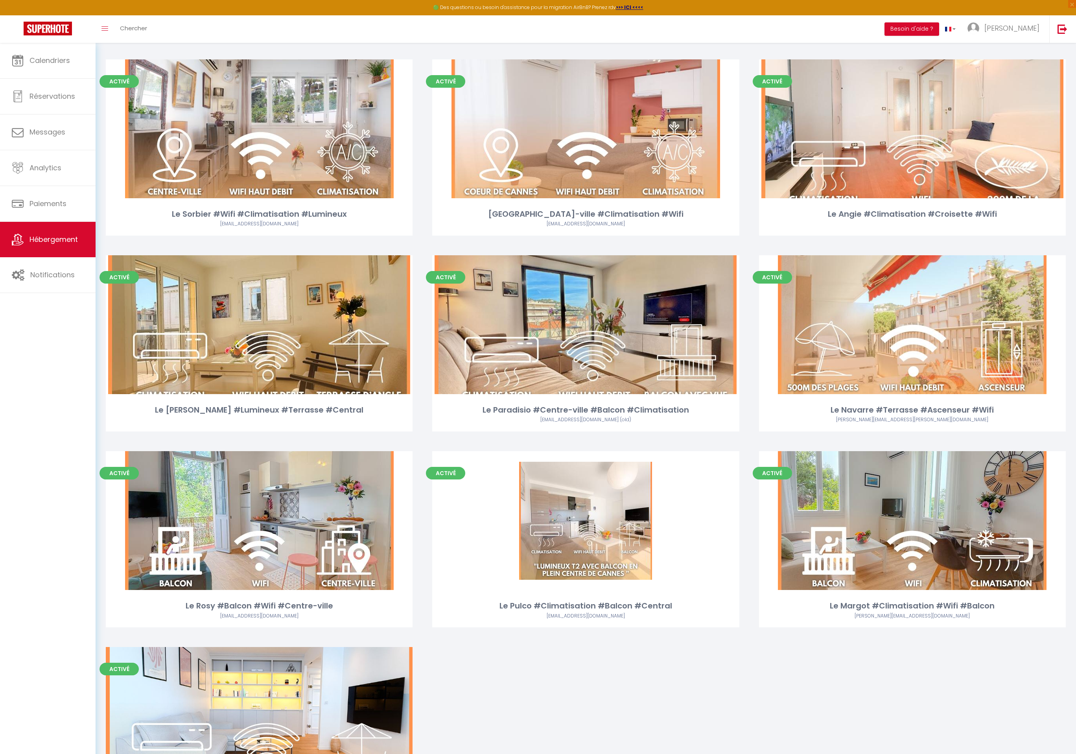
scroll to position [762, 0]
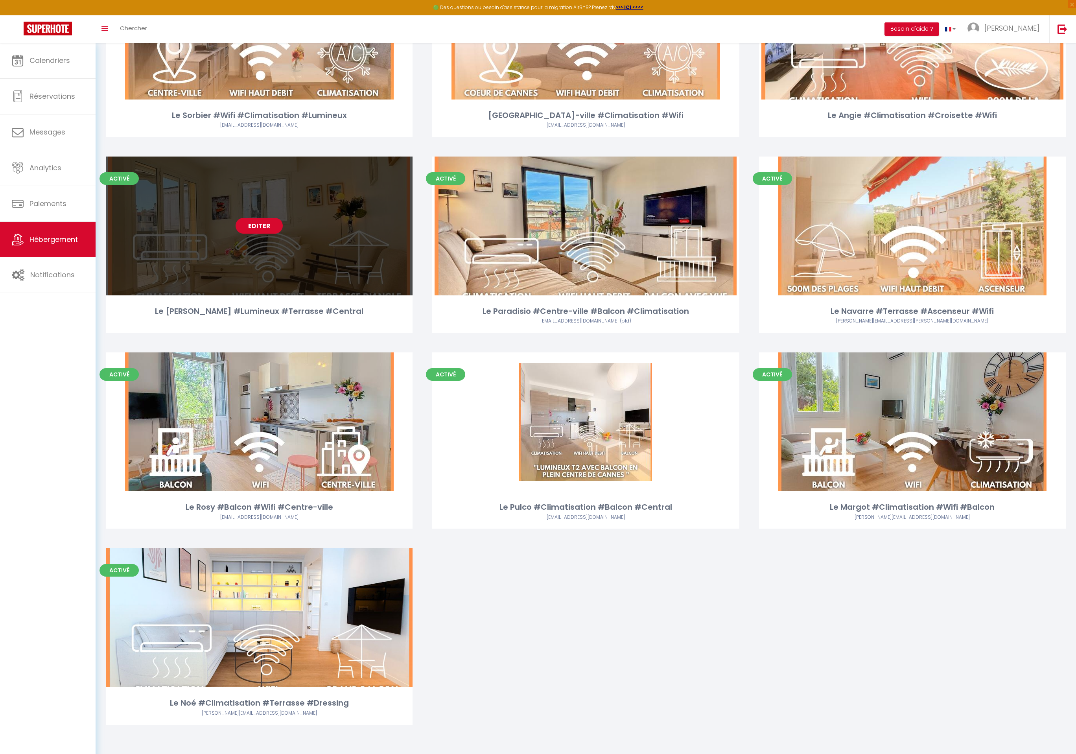
click at [258, 229] on link "Editer" at bounding box center [259, 226] width 47 height 16
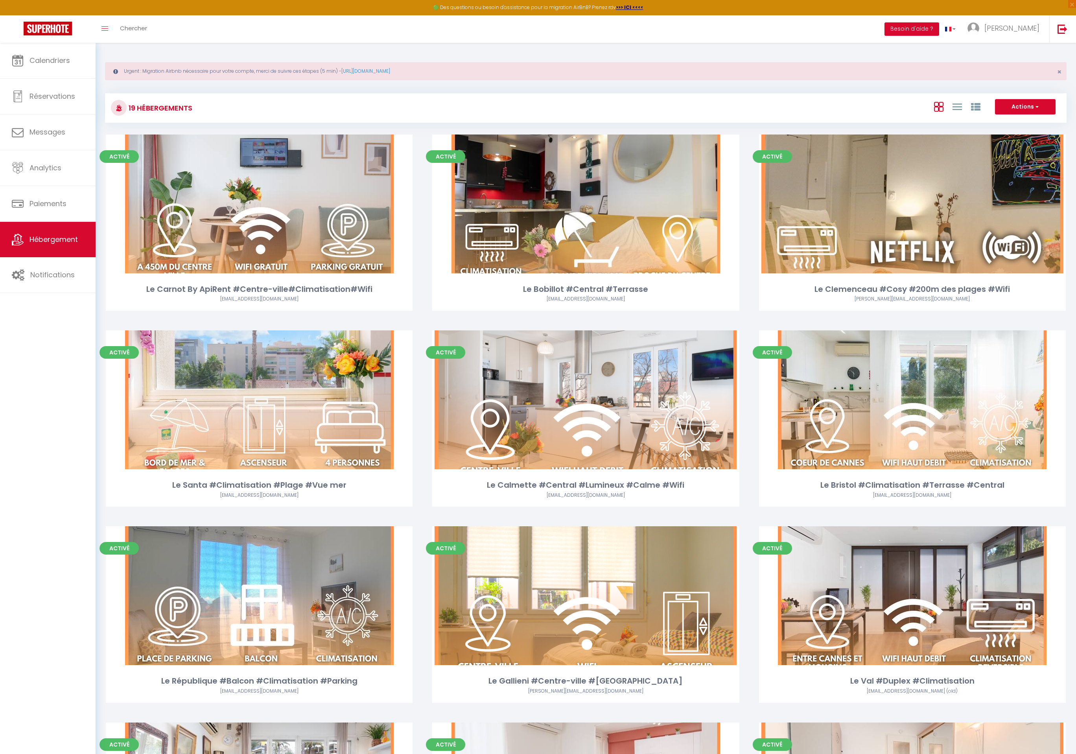
select select "3"
select select "2"
select select "1"
select select
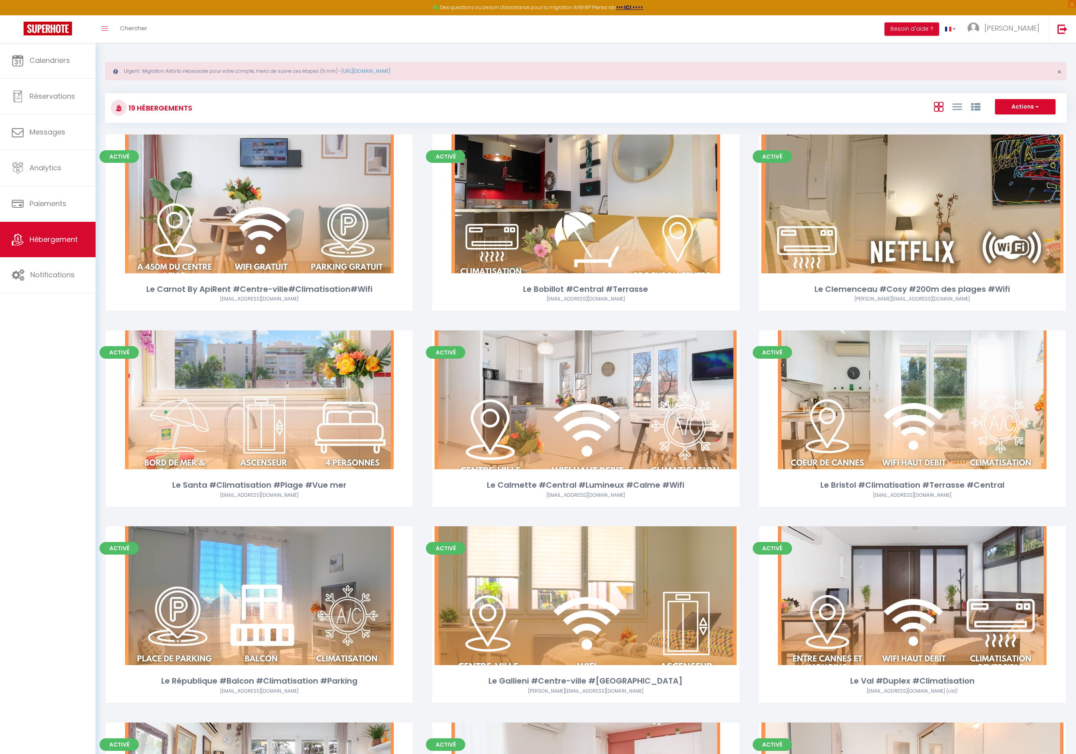
select select "28"
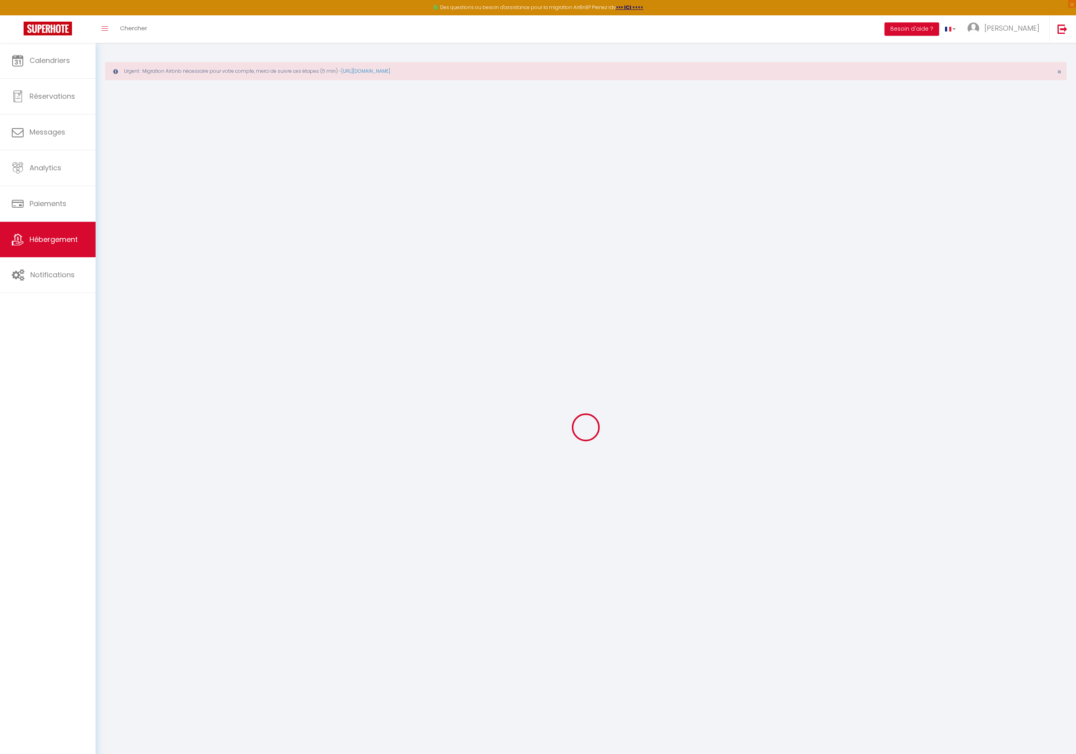
select select
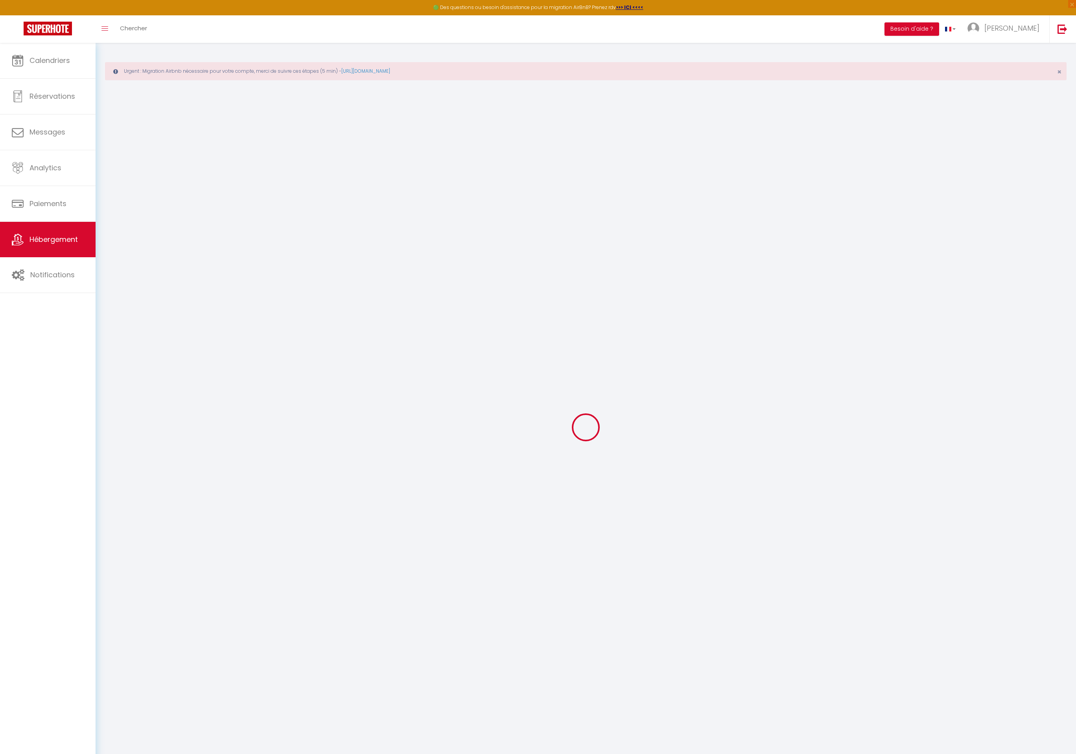
select select
checkbox input "false"
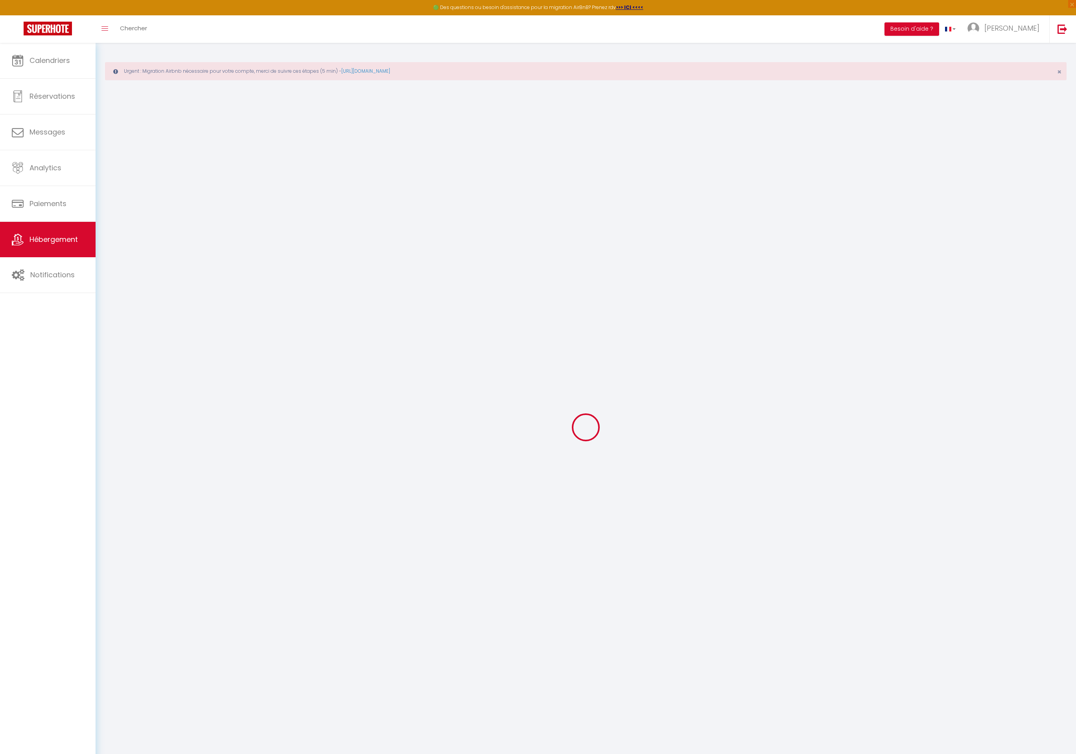
select select
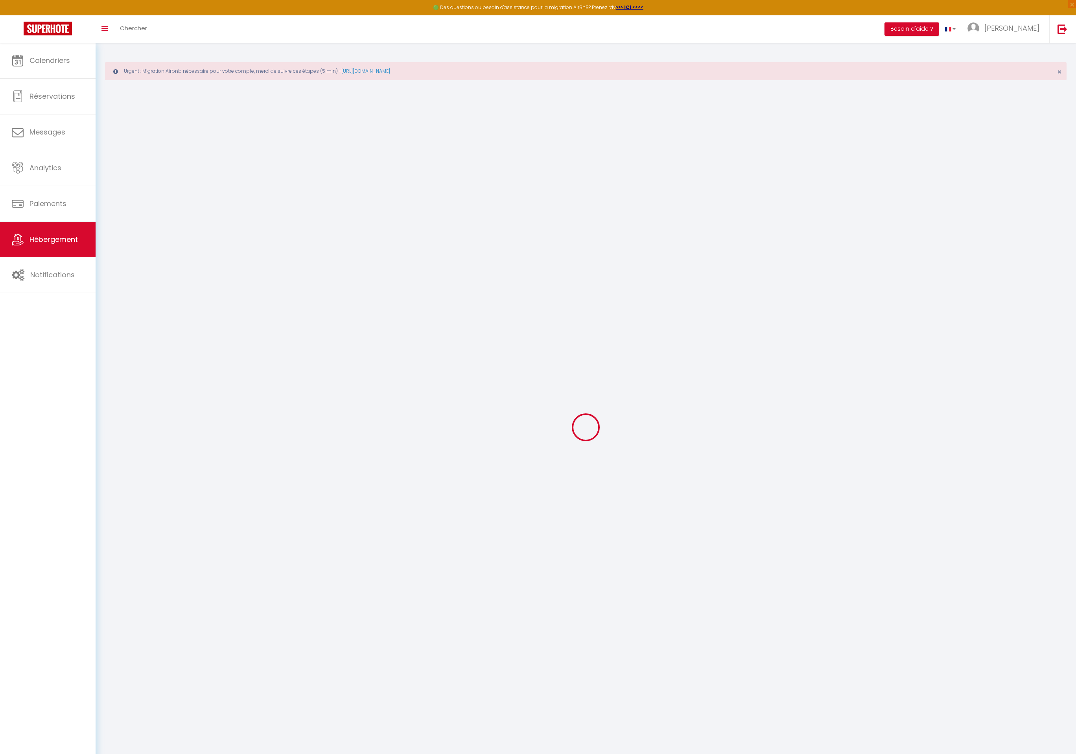
select select
checkbox input "false"
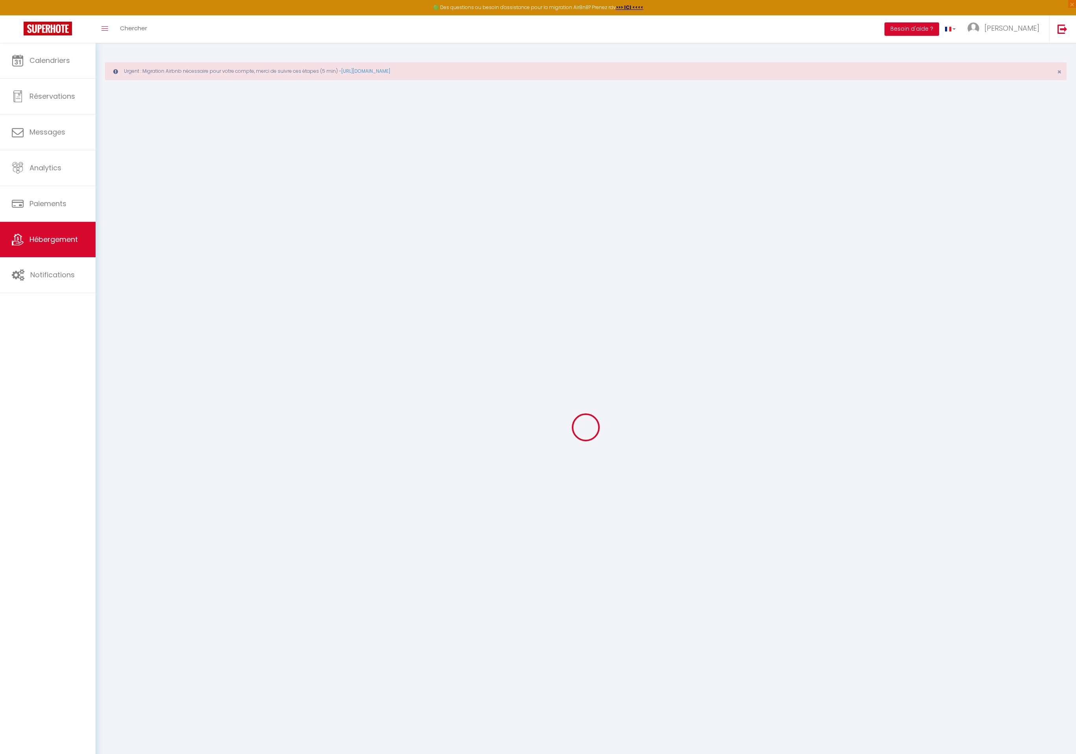
checkbox input "false"
select select
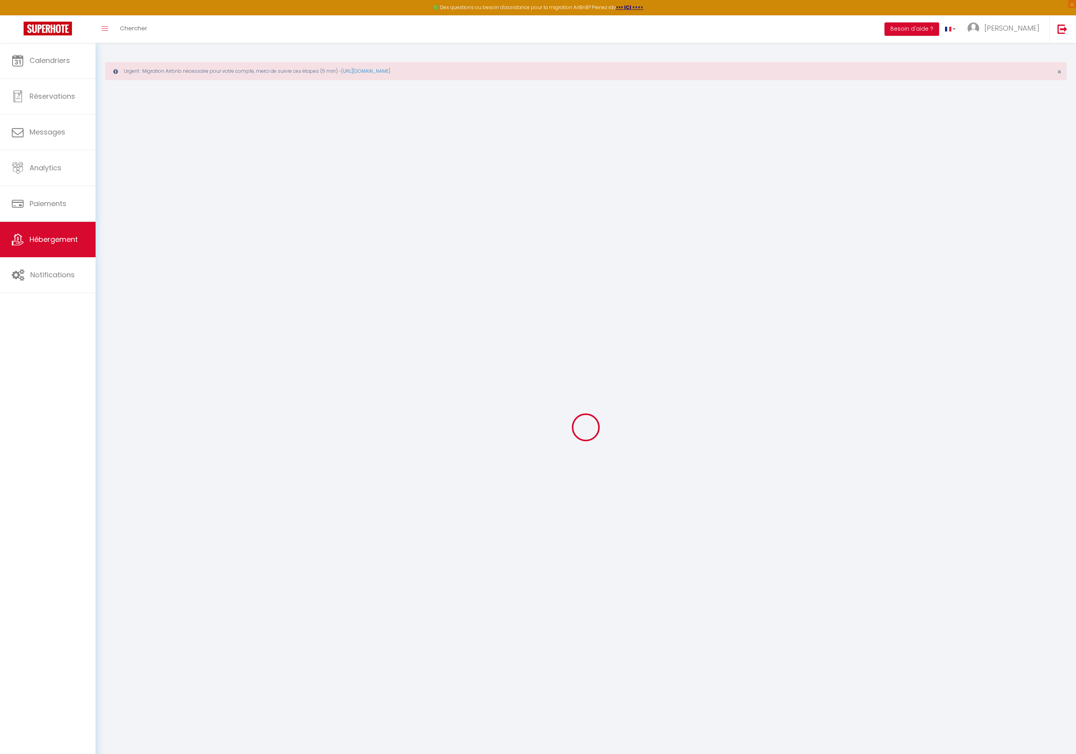
select select
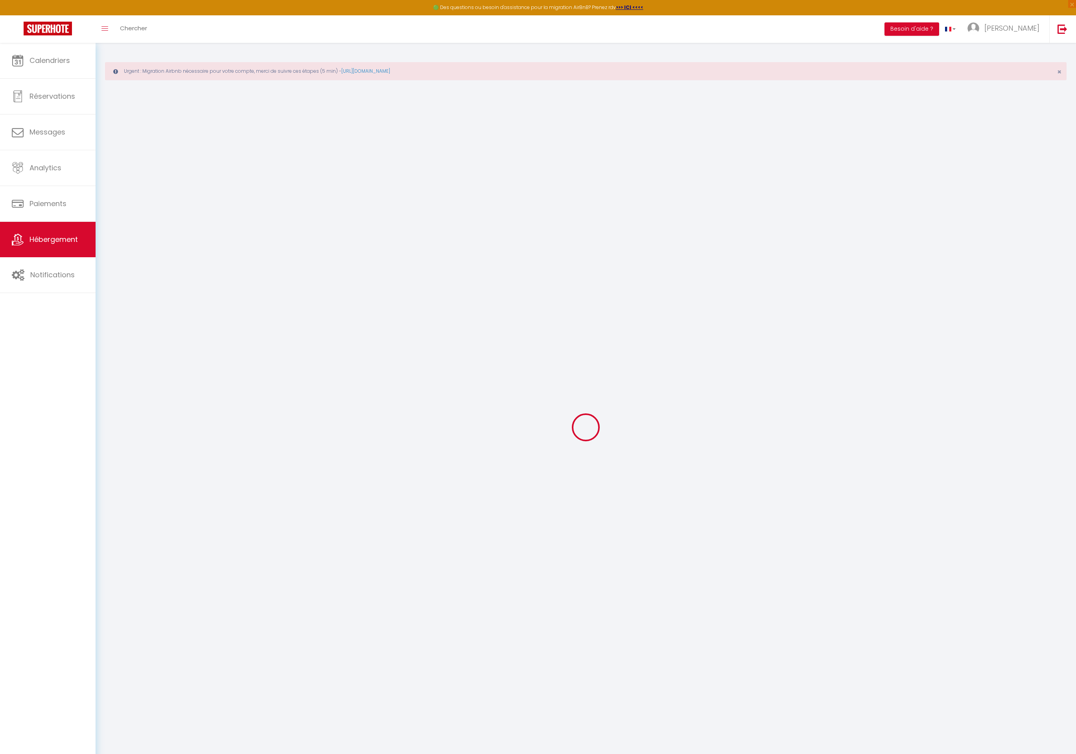
checkbox input "false"
select select
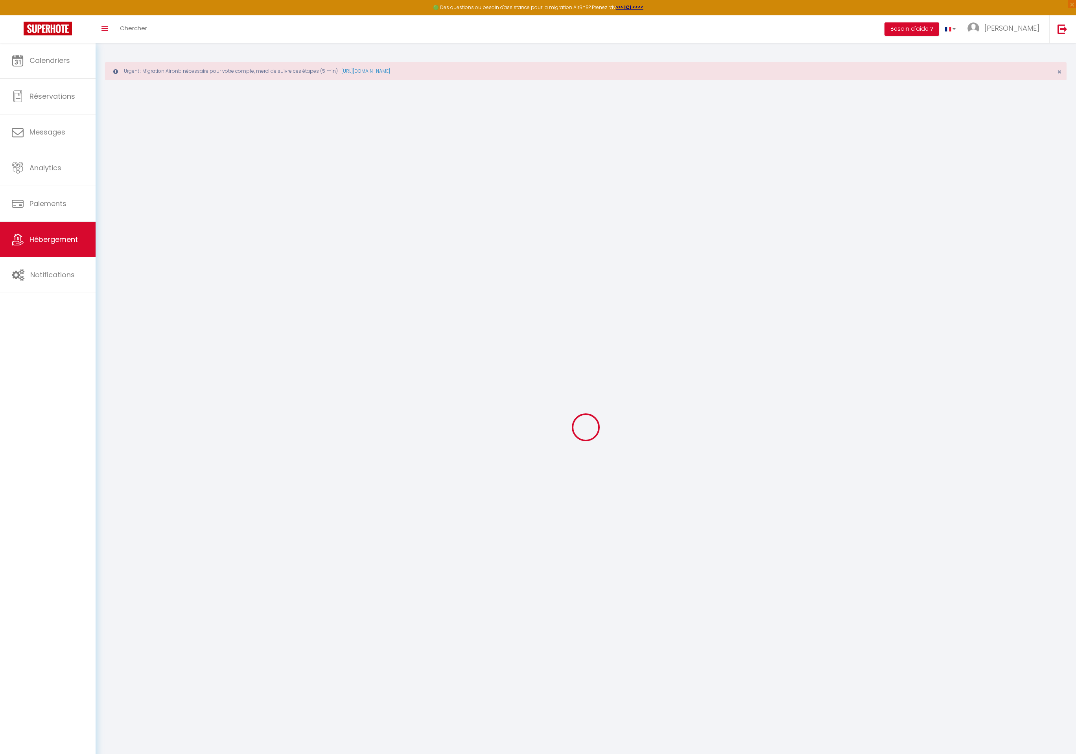
select select
type input "Le [PERSON_NAME] #Lumineux #Terrasse #Central"
type input "[PERSON_NAME]"
type input "[DEMOGRAPHIC_DATA]"
type input "109"
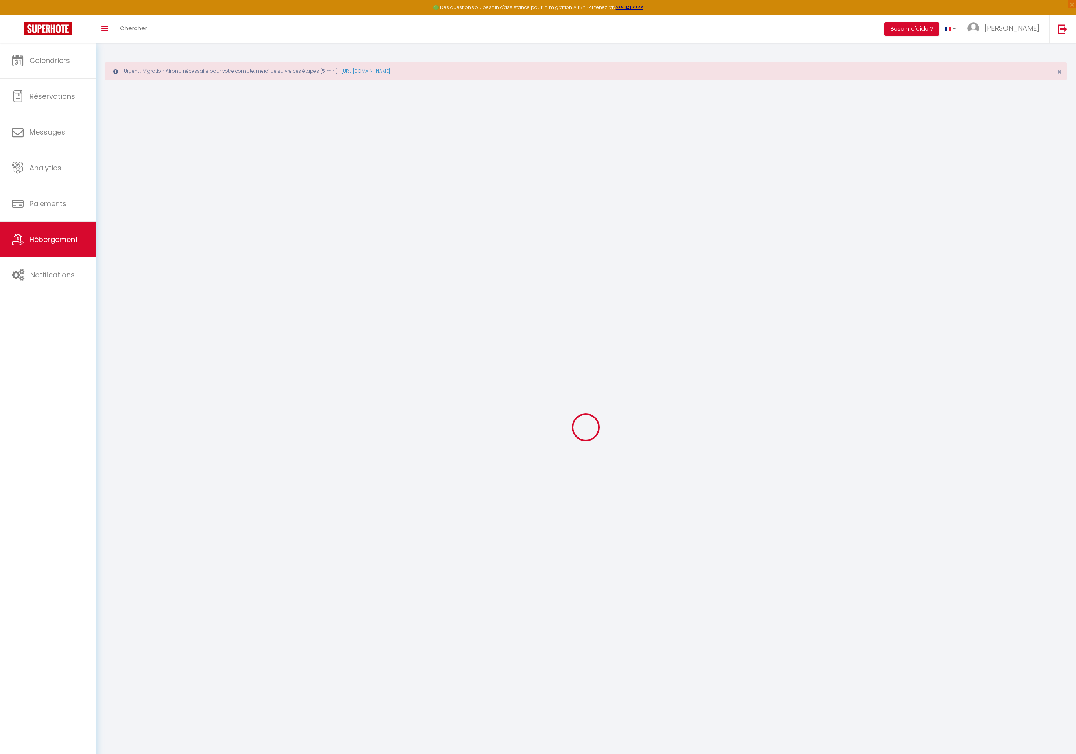
type input "250"
select select
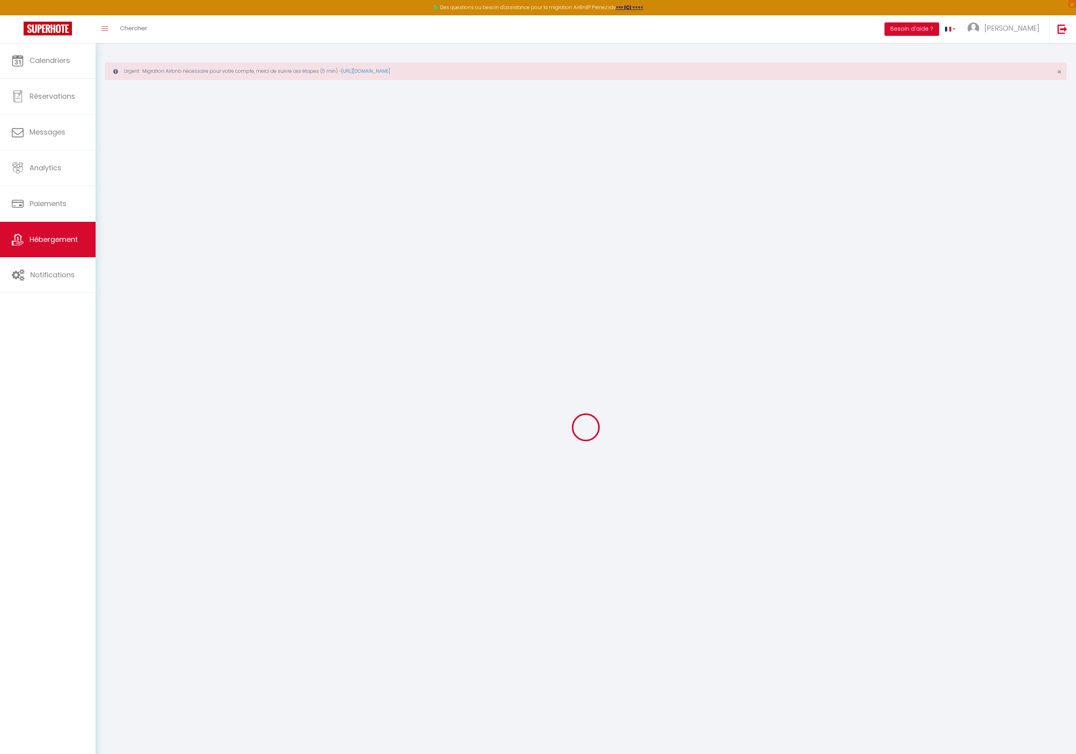
select select
type input "[STREET_ADDRESS][PERSON_NAME]"
type input "06400"
type input "Cannes"
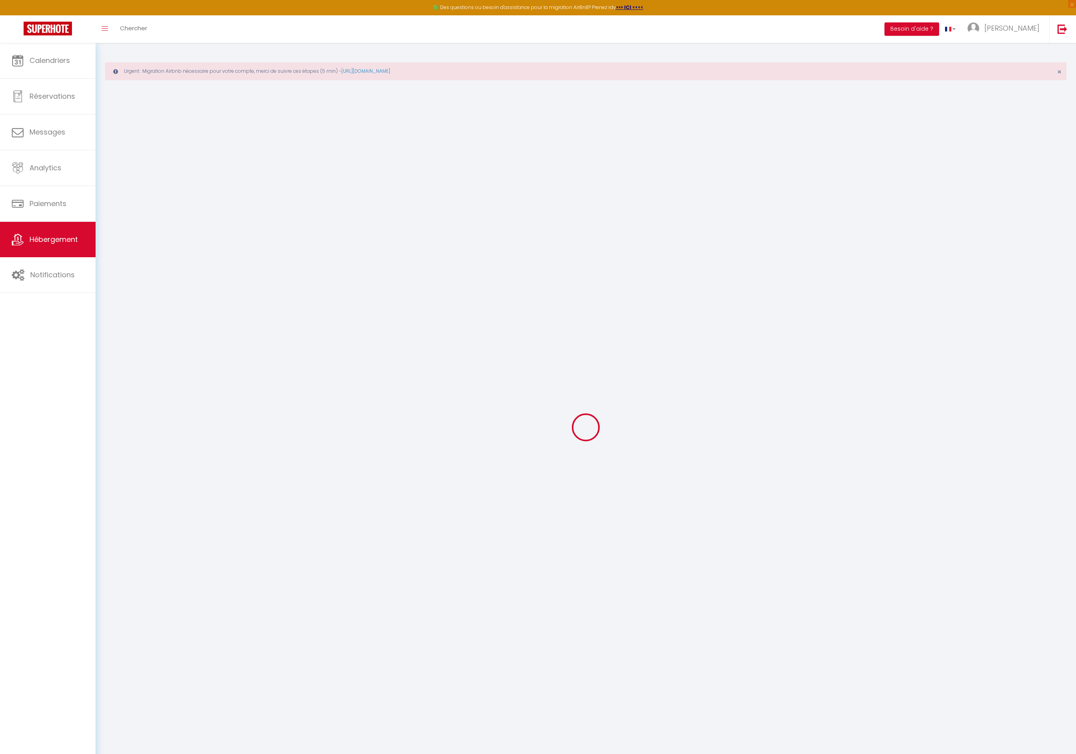
type input "[EMAIL_ADDRESS][DOMAIN_NAME]"
select select "16181"
checkbox input "false"
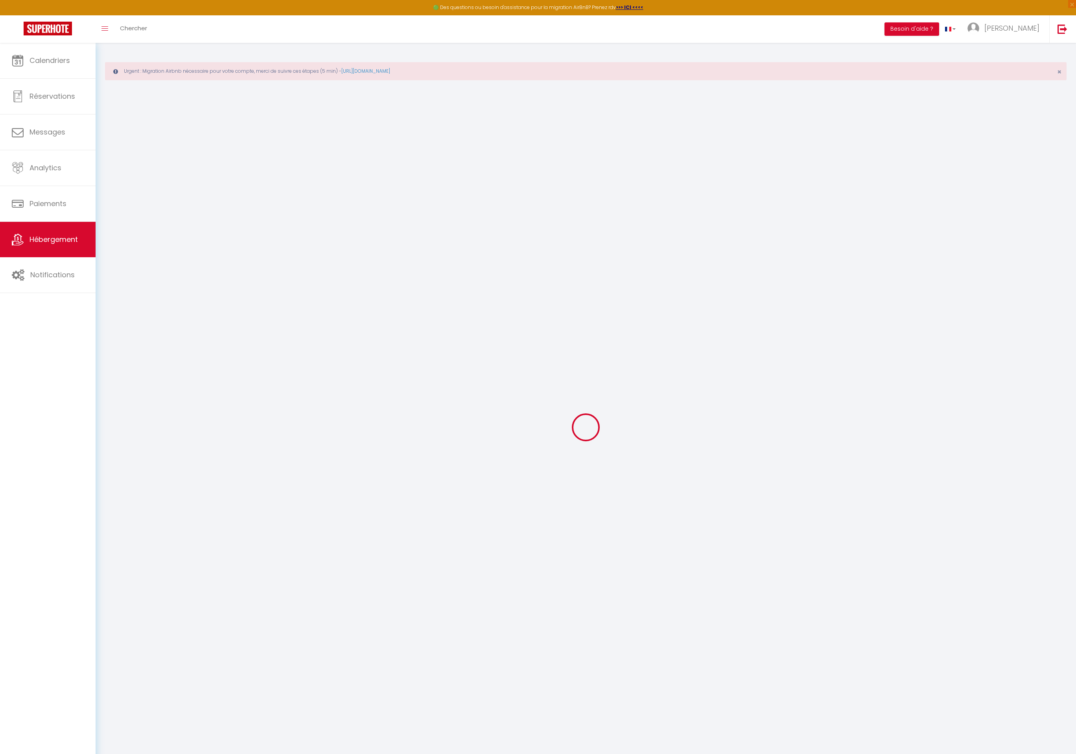
checkbox input "false"
type input "0"
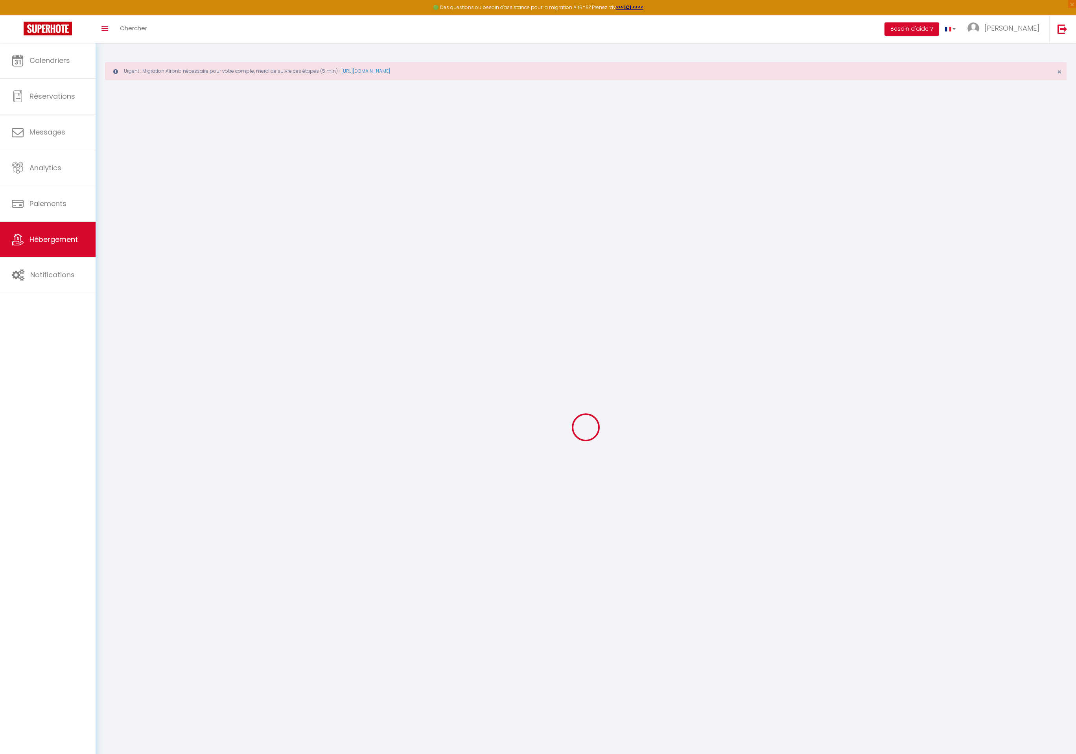
select select
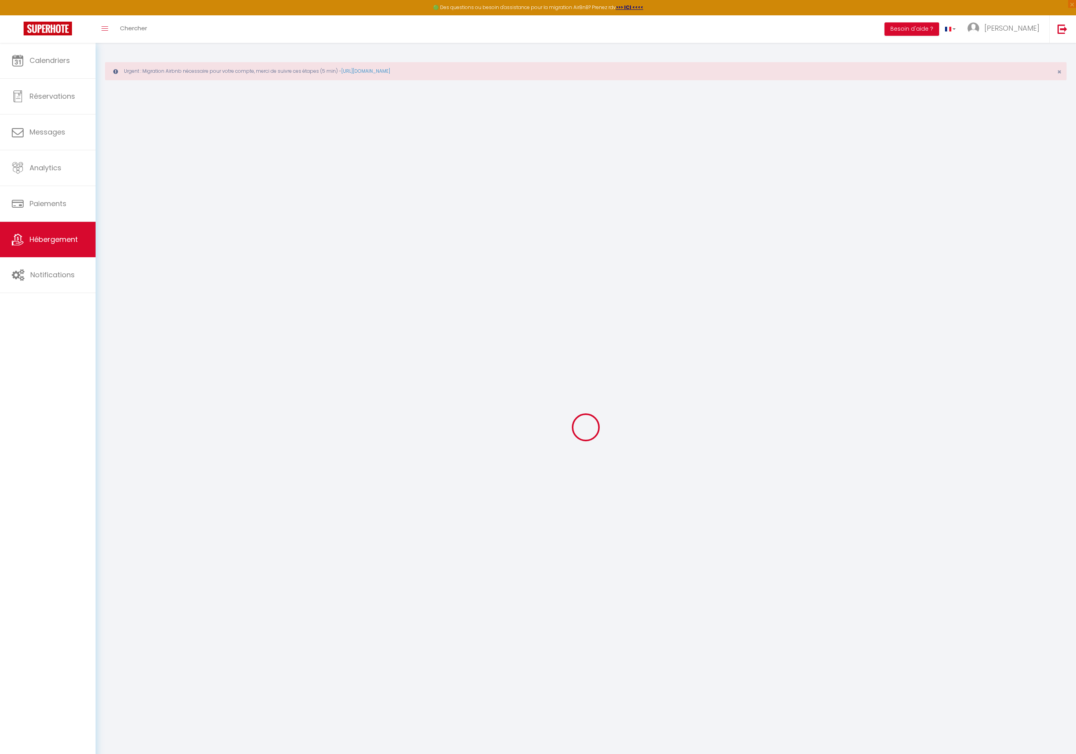
select select
checkbox input "false"
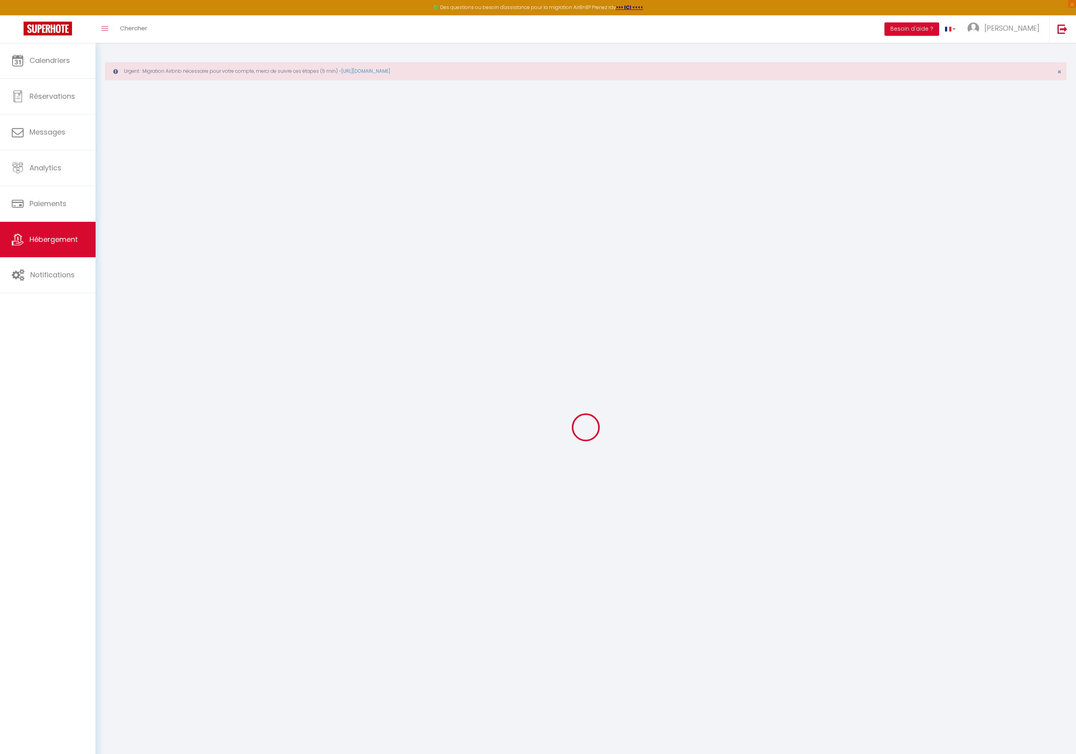
select select
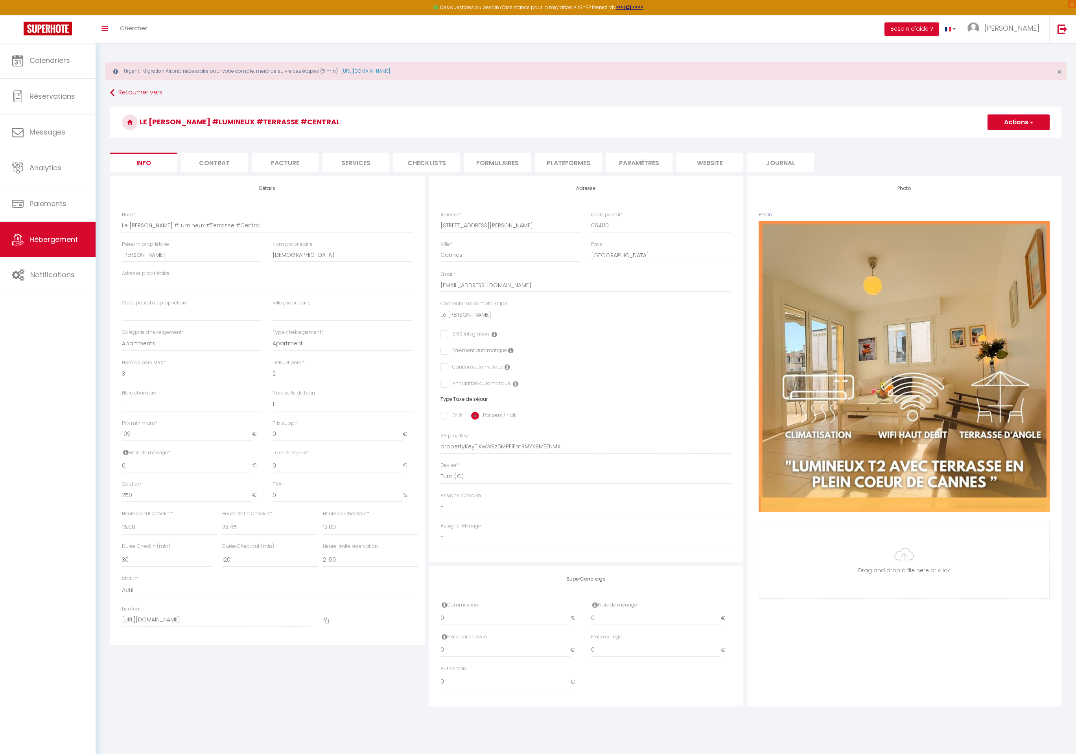
click at [592, 164] on li "Plateformes" at bounding box center [568, 162] width 67 height 19
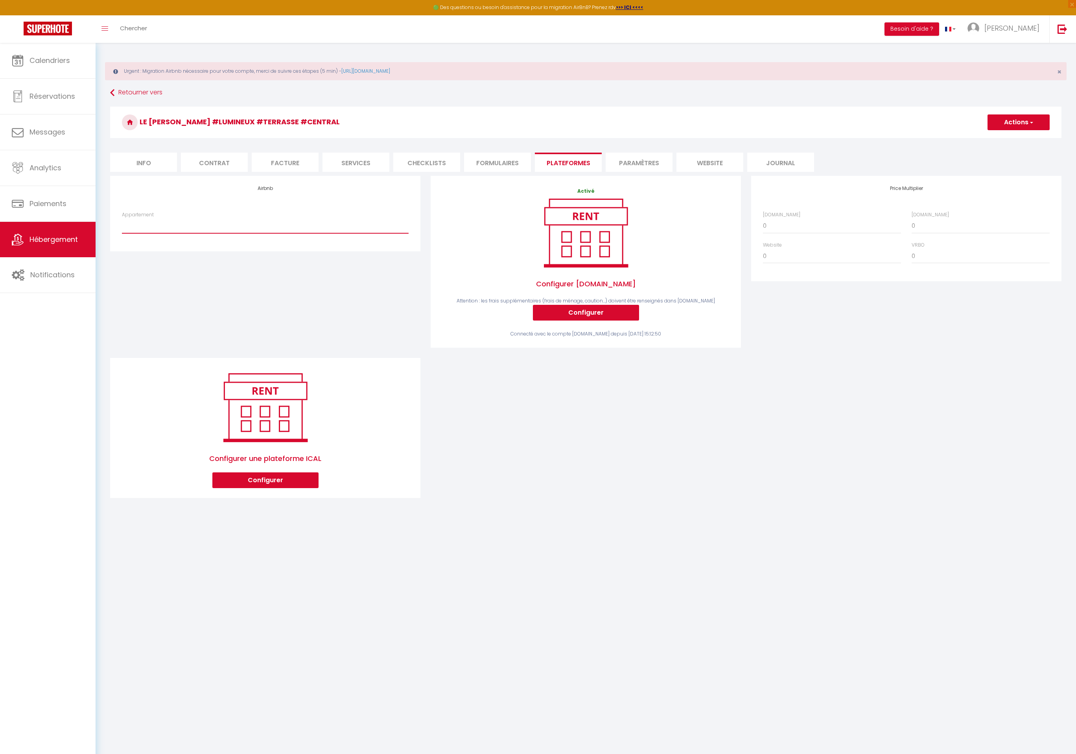
click at [320, 228] on select "Hauteur de Vallauris avec vue mer Calme et [PERSON_NAME] - [PERSON_NAME][EMAIL_…" at bounding box center [265, 225] width 287 height 15
click at [122, 218] on select "Hauteur de Vallauris avec vue mer Calme et [PERSON_NAME] - [PERSON_NAME][EMAIL_…" at bounding box center [265, 225] width 287 height 15
click at [991, 118] on button "Actions" at bounding box center [1019, 122] width 62 height 16
click at [1007, 141] on link "Enregistrer" at bounding box center [1018, 140] width 62 height 10
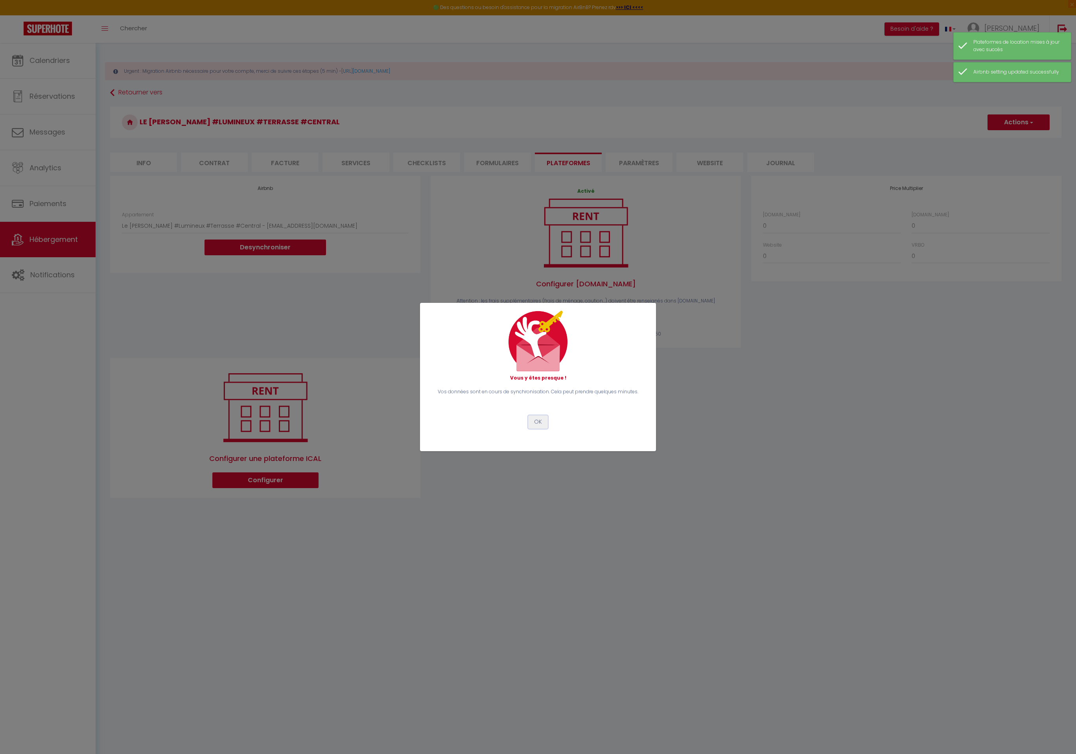
click at [544, 425] on button "OK" at bounding box center [538, 421] width 20 height 13
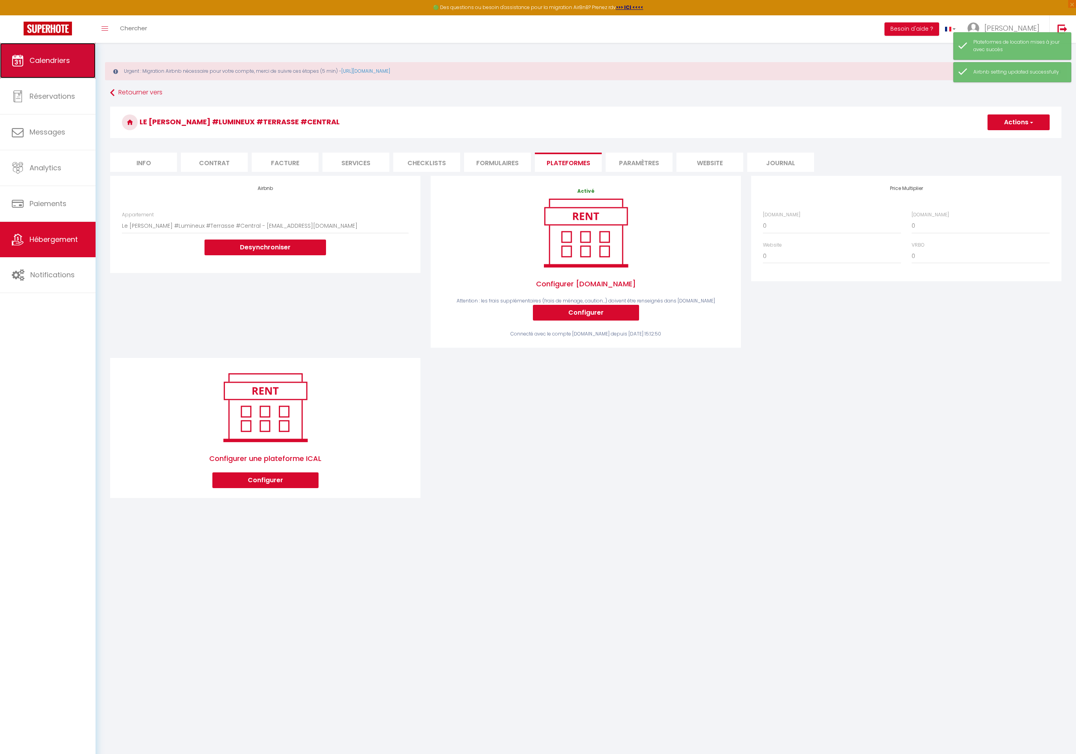
click at [42, 64] on span "Calendriers" at bounding box center [49, 60] width 41 height 10
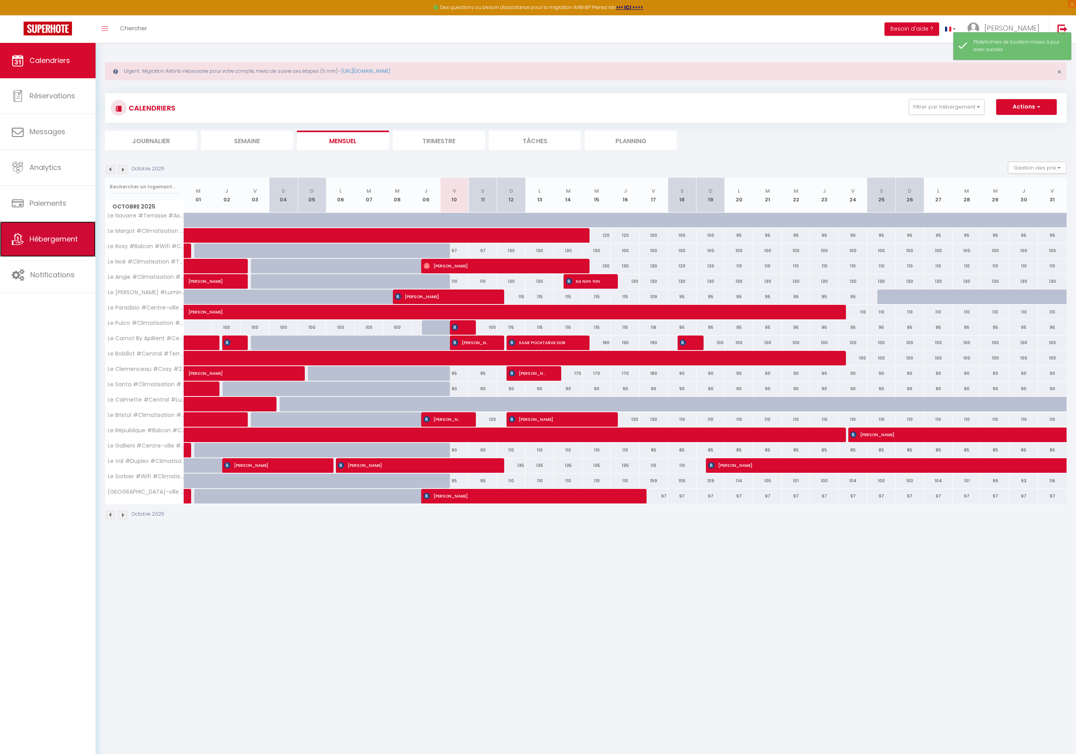
click at [23, 248] on link "Hébergement" at bounding box center [48, 238] width 96 height 35
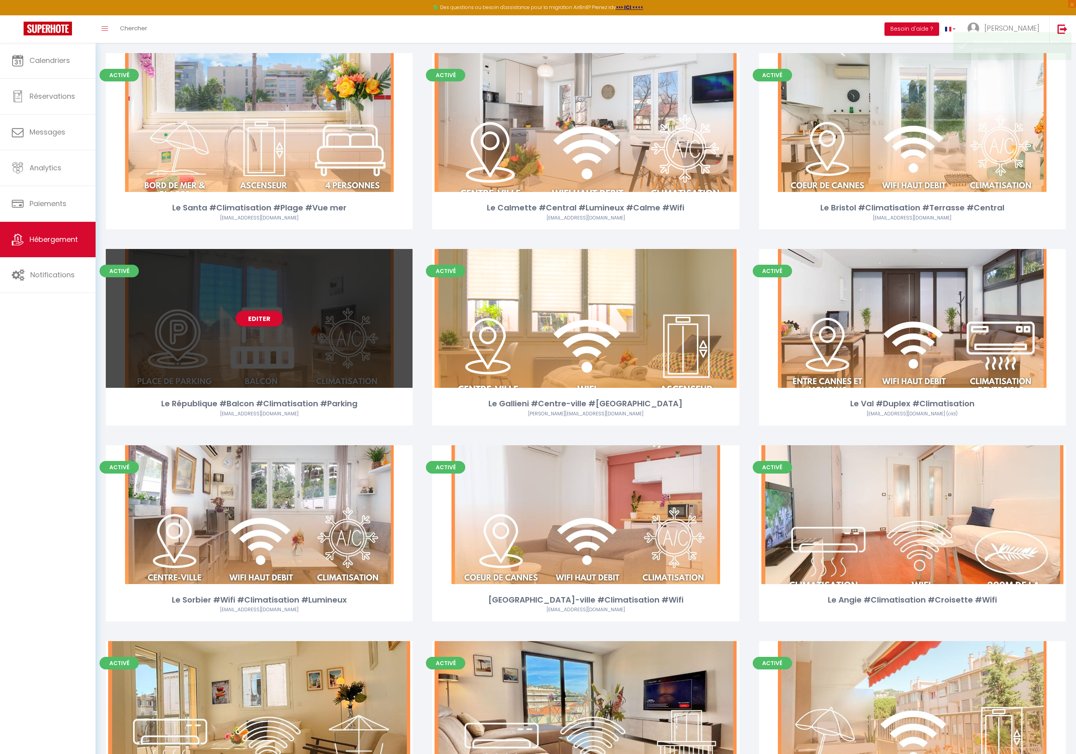
scroll to position [762, 0]
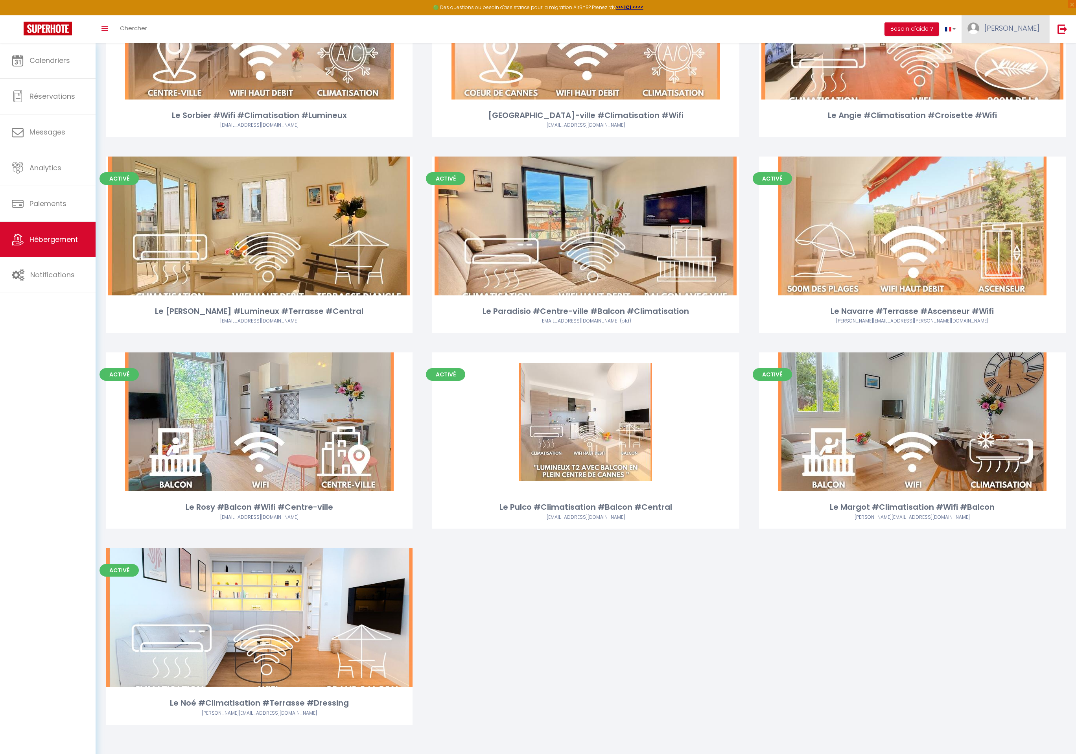
click at [979, 25] on img at bounding box center [973, 28] width 12 height 12
click at [1012, 50] on link "Paramètres" at bounding box center [1018, 54] width 58 height 13
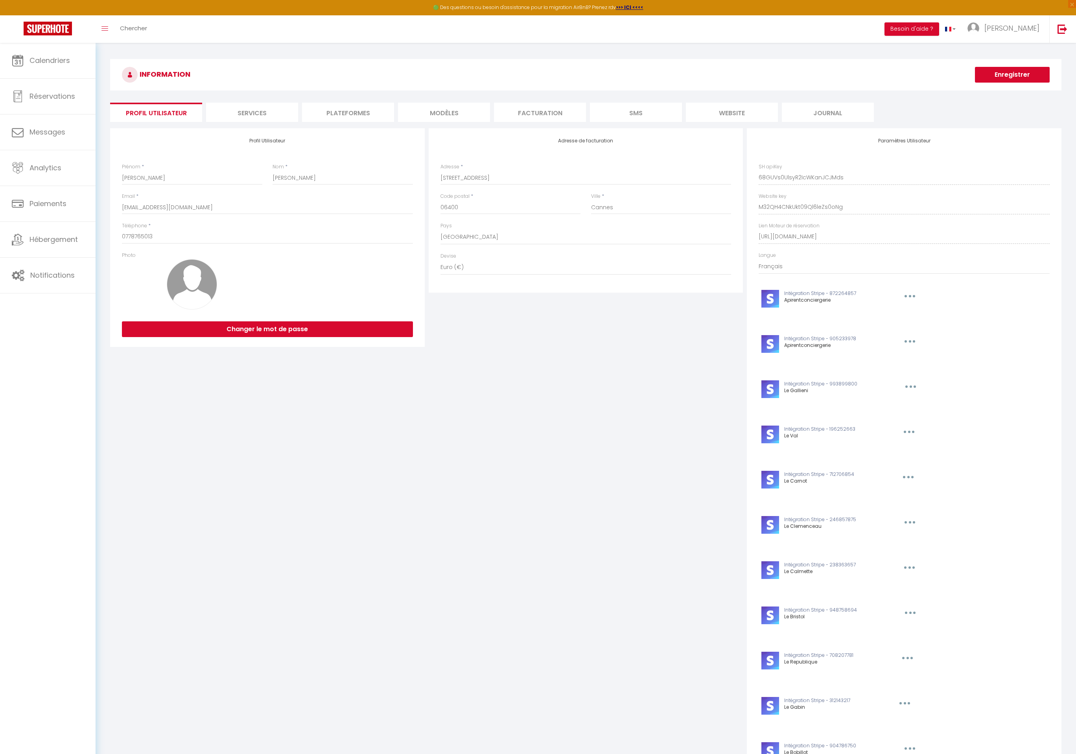
click at [351, 103] on li "Plateformes" at bounding box center [348, 112] width 92 height 19
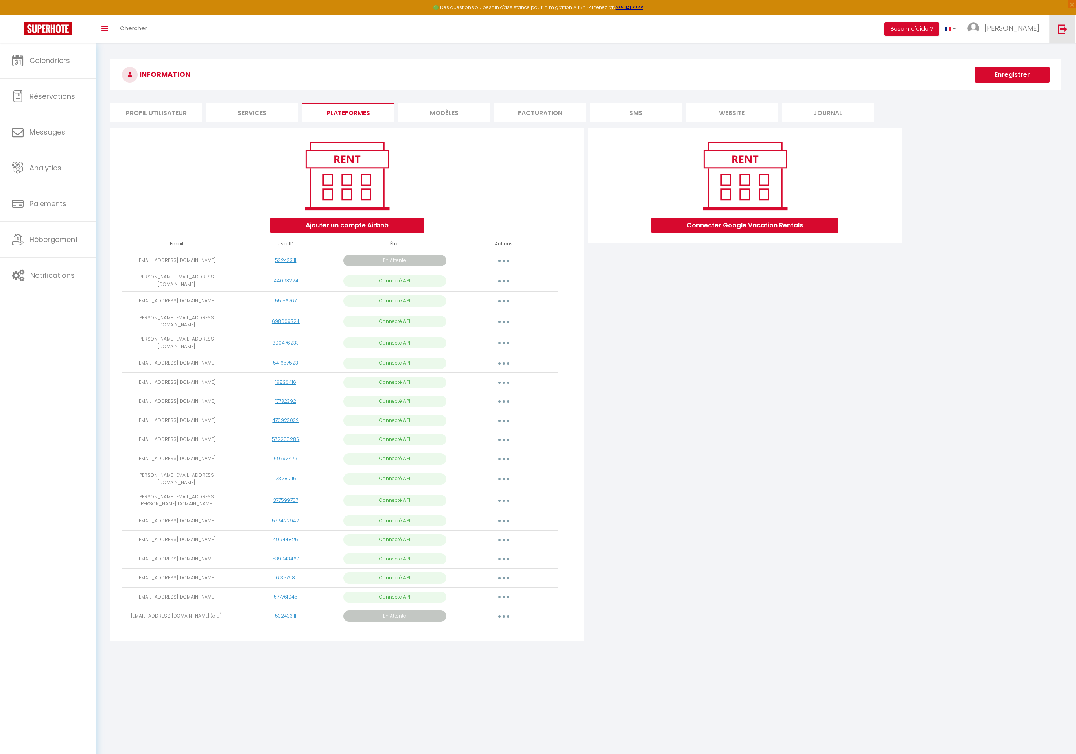
click at [1061, 29] on img at bounding box center [1063, 29] width 10 height 10
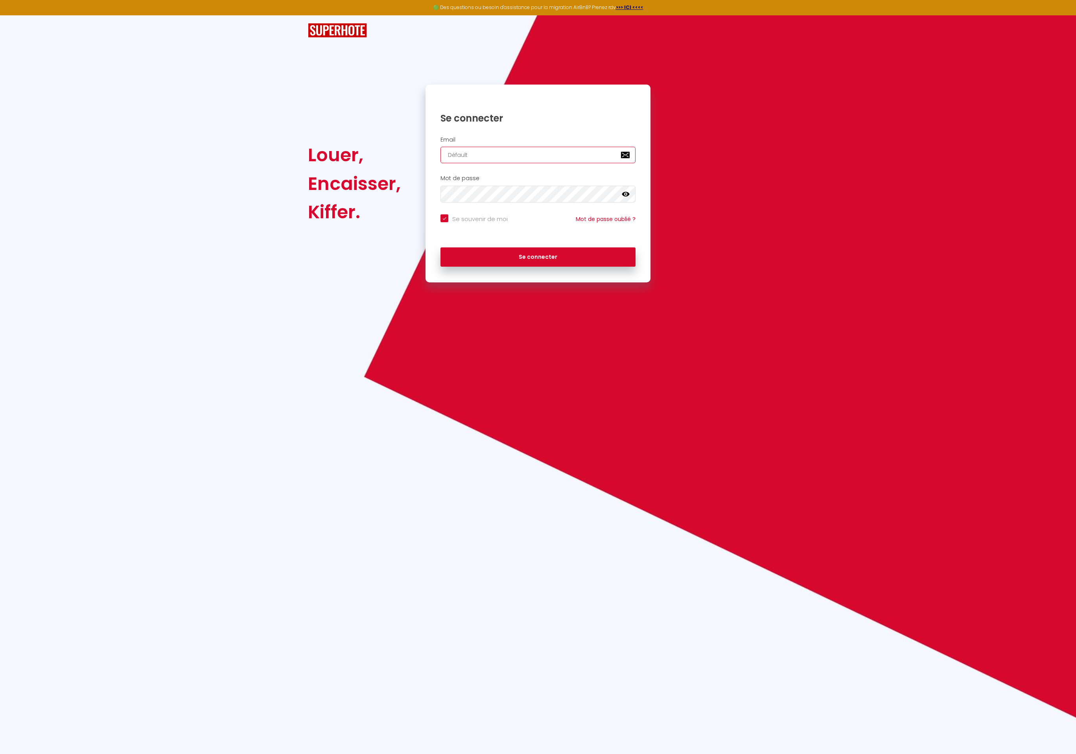
click at [329, 138] on div "Louer, Encaisser, Kiffer. Se connecter Email Défault Mot de passe false Se souv…" at bounding box center [538, 184] width 470 height 198
paste input "[EMAIL_ADDRESS][DOMAIN_NAME]"
click at [440, 247] on button "Se connecter" at bounding box center [537, 257] width 195 height 20
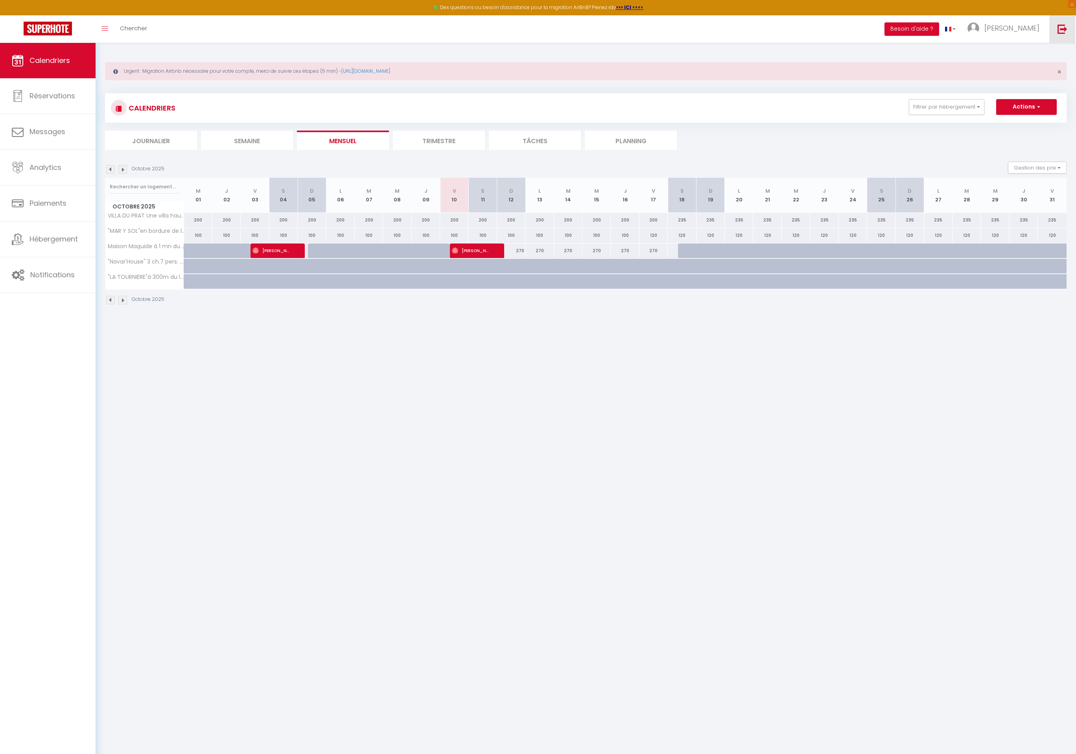
click at [1066, 34] on link at bounding box center [1062, 29] width 26 height 28
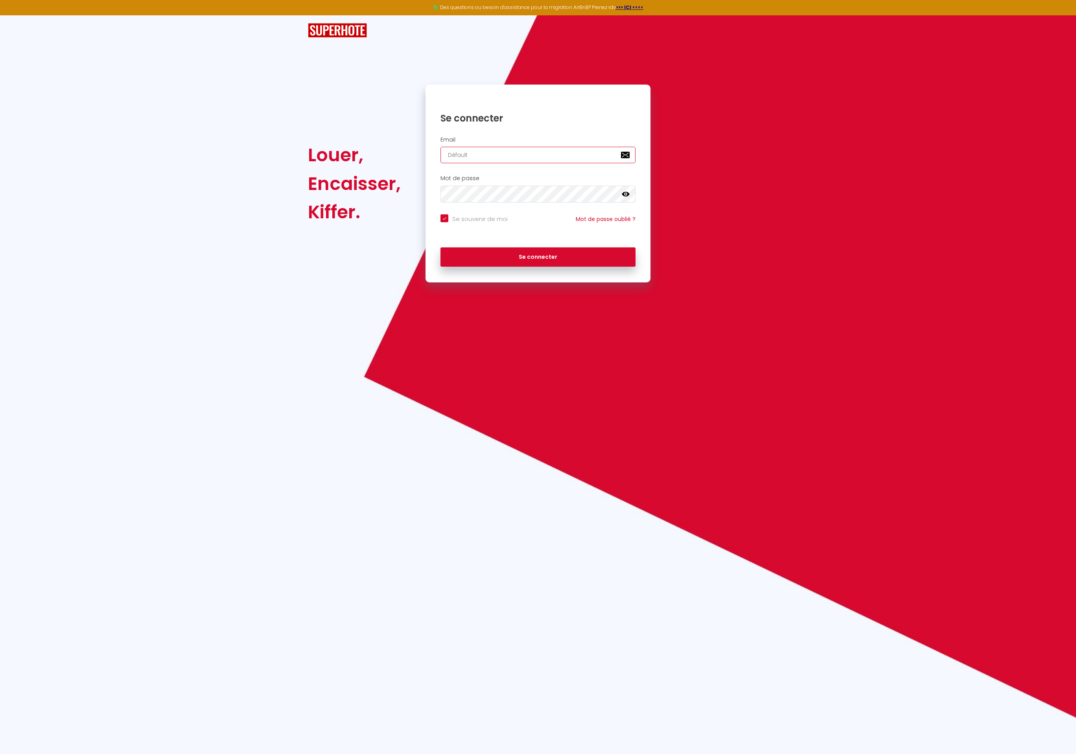
drag, startPoint x: 485, startPoint y: 154, endPoint x: 421, endPoint y: 157, distance: 63.8
click at [421, 157] on div "Se connecter Email Défault Mot de passe false Se souvenir de moi Mot de passe o…" at bounding box center [537, 184] width 235 height 198
paste input "[EMAIL_ADDRESS][DOMAIN_NAME]"
click at [440, 247] on button "Se connecter" at bounding box center [537, 257] width 195 height 20
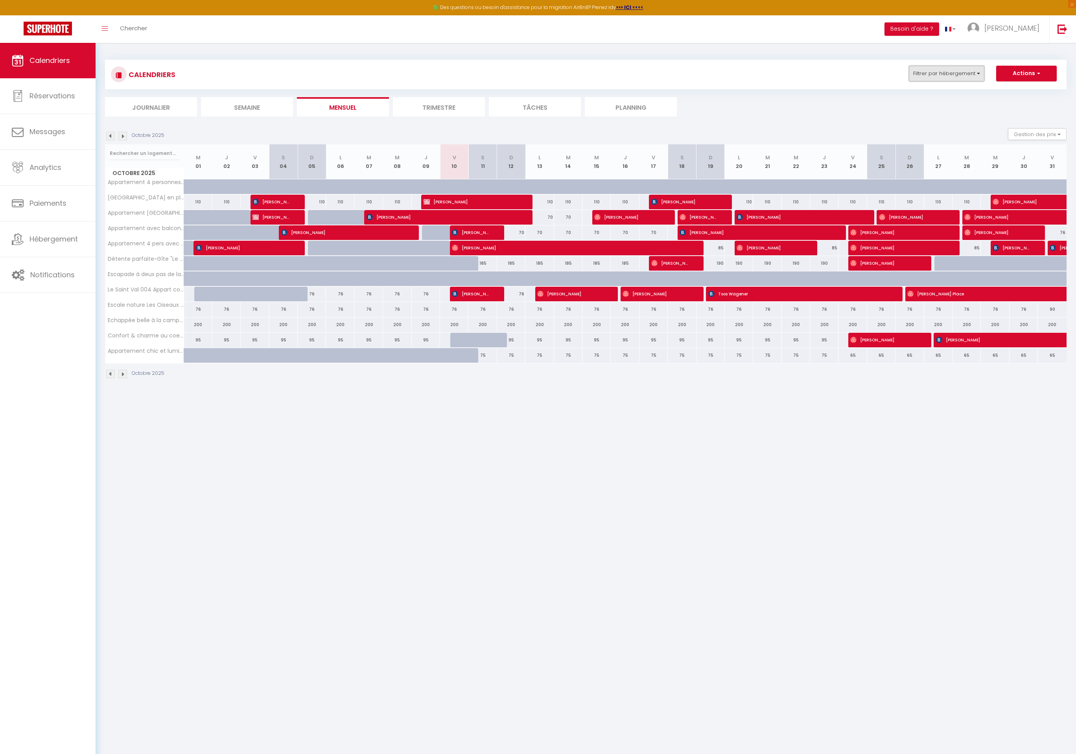
click at [938, 77] on button "Filtrer par hébergement" at bounding box center [947, 74] width 76 height 16
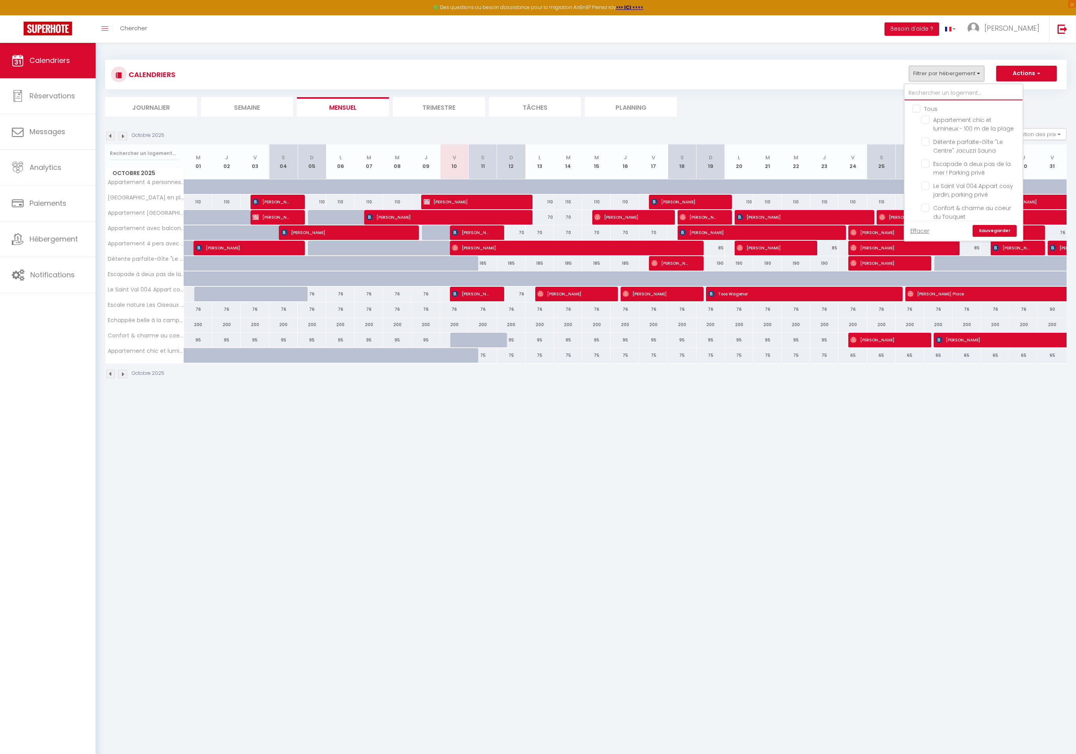
click at [942, 96] on input "text" at bounding box center [964, 93] width 118 height 14
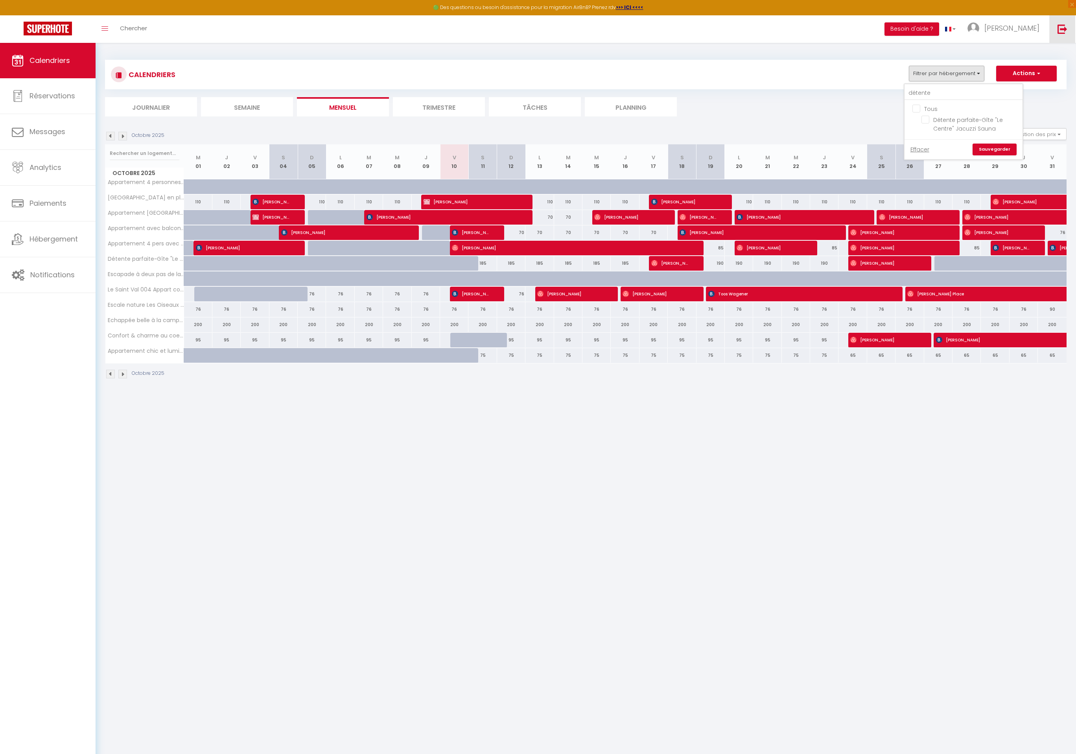
click at [1061, 29] on img at bounding box center [1063, 29] width 10 height 10
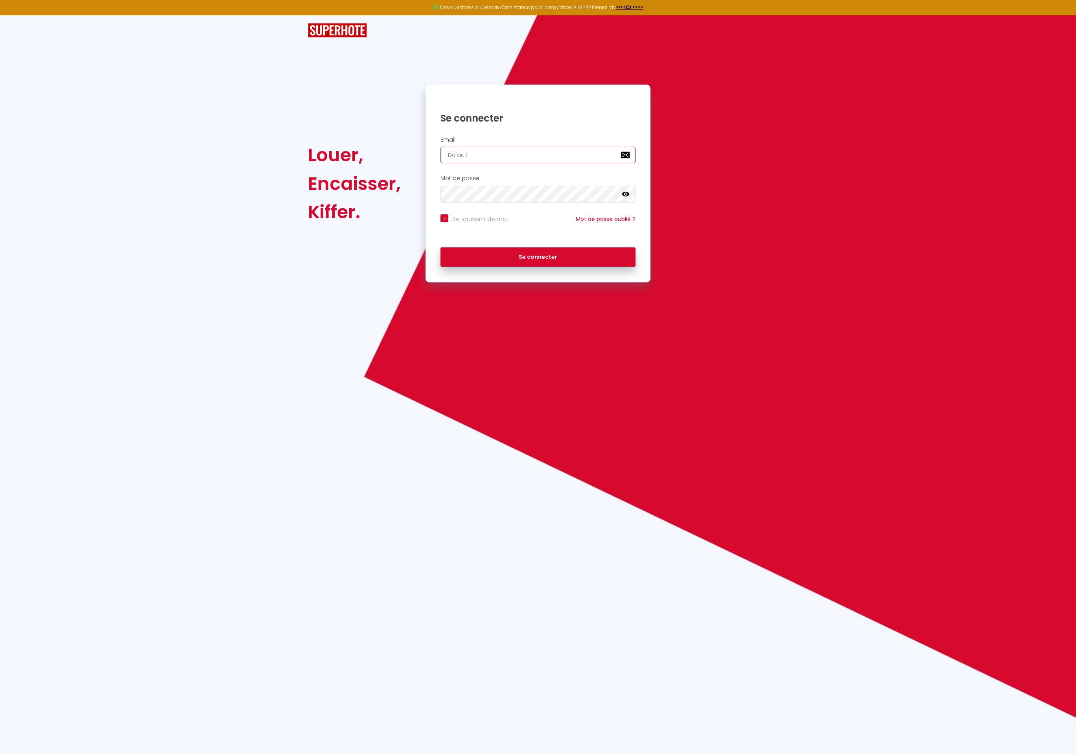
drag, startPoint x: 514, startPoint y: 153, endPoint x: 427, endPoint y: 147, distance: 87.5
click at [427, 147] on div "Email Défault" at bounding box center [538, 149] width 225 height 27
paste input "[EMAIL_ADDRESS][DOMAIN_NAME]"
click at [440, 247] on button "Se connecter" at bounding box center [537, 257] width 195 height 20
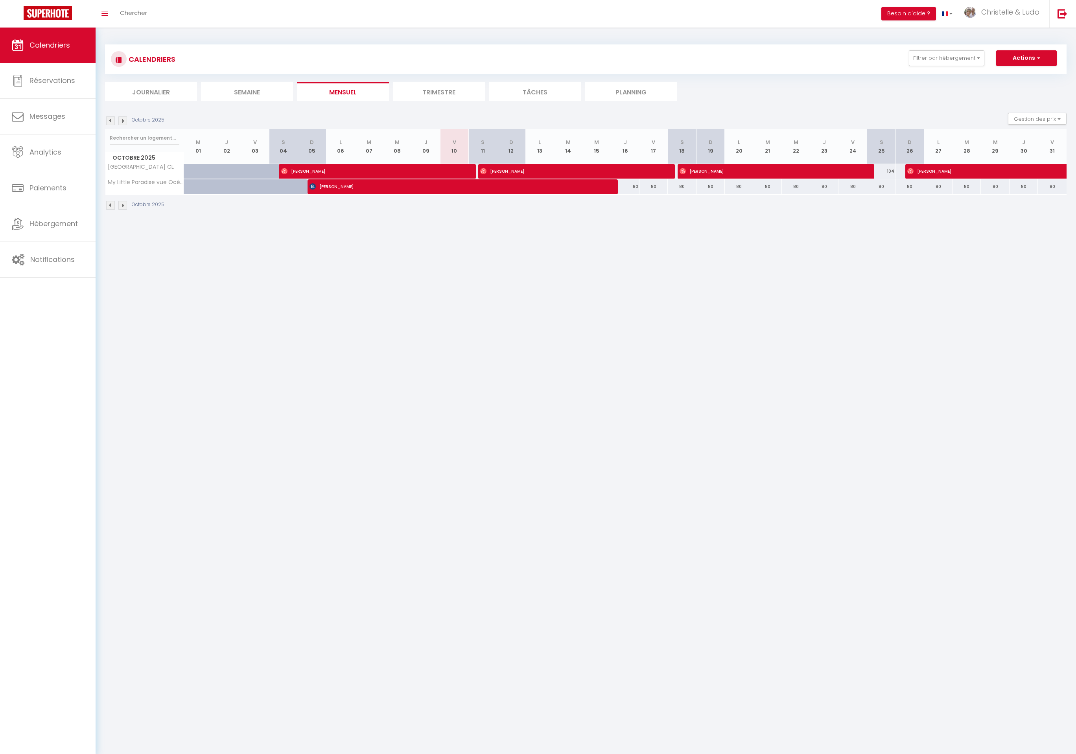
click at [123, 123] on img at bounding box center [122, 120] width 9 height 9
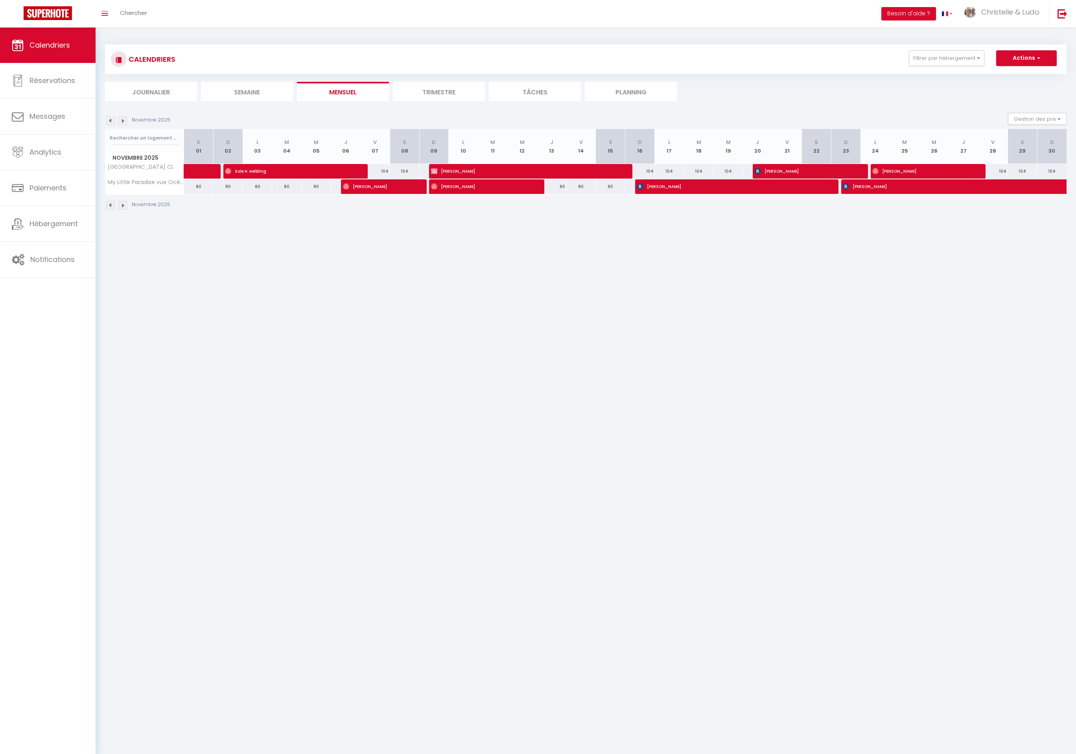
click at [122, 123] on img at bounding box center [122, 120] width 9 height 9
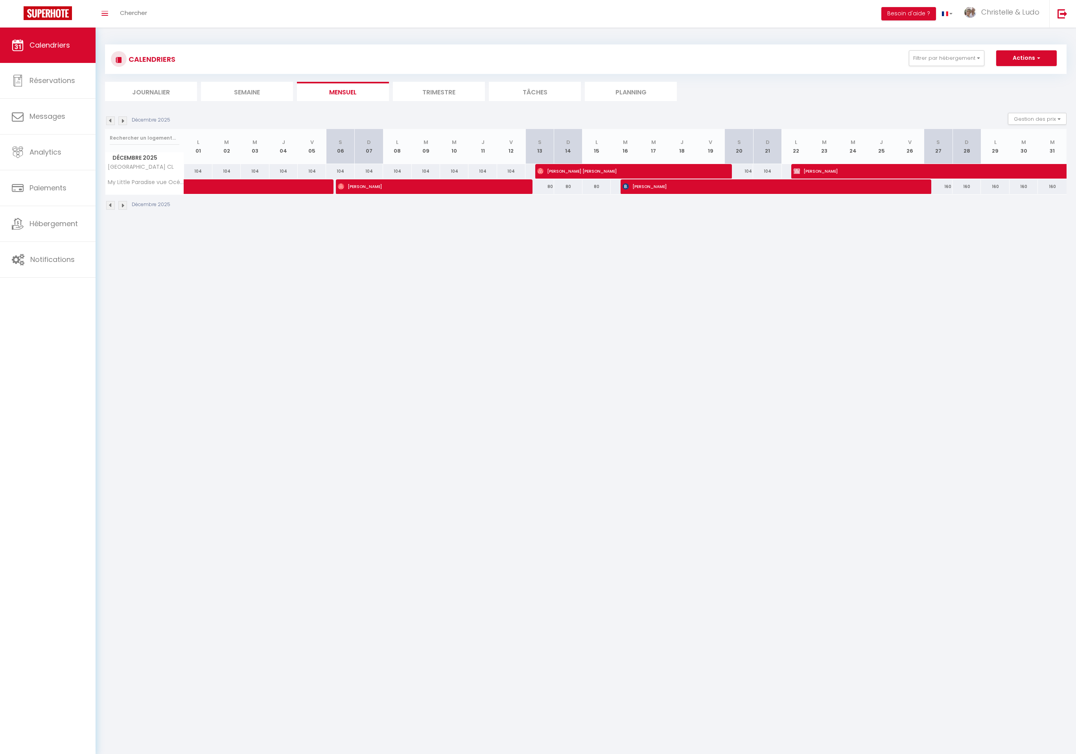
click at [122, 123] on img at bounding box center [122, 120] width 9 height 9
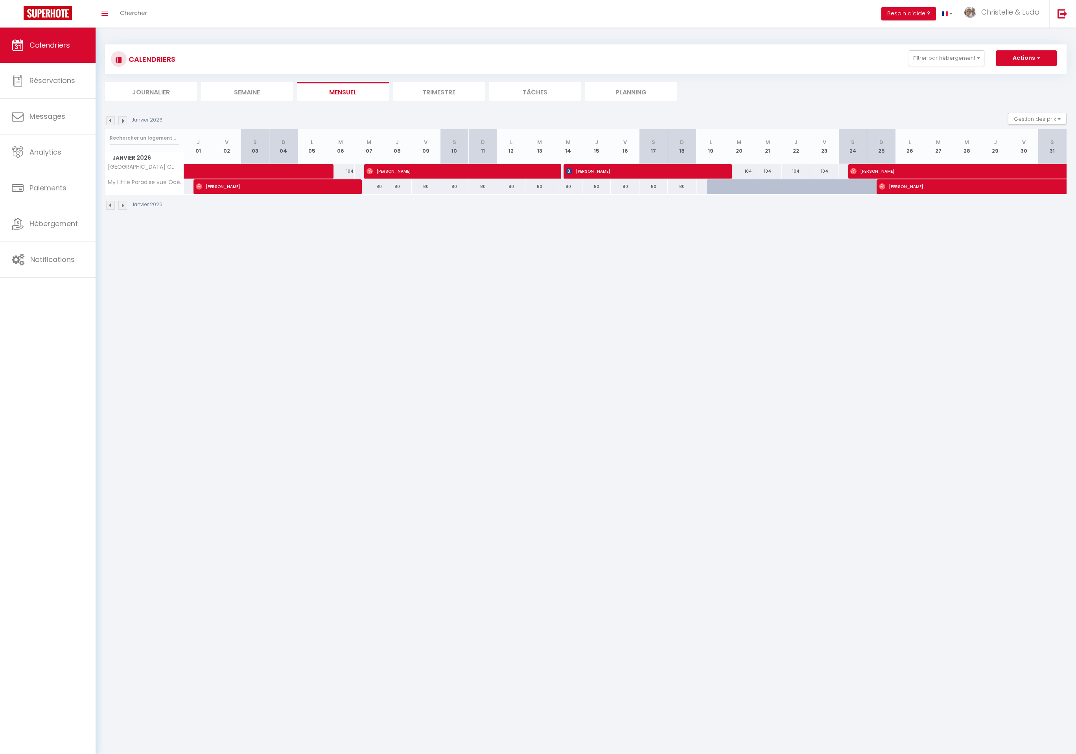
click at [122, 123] on img at bounding box center [122, 120] width 9 height 9
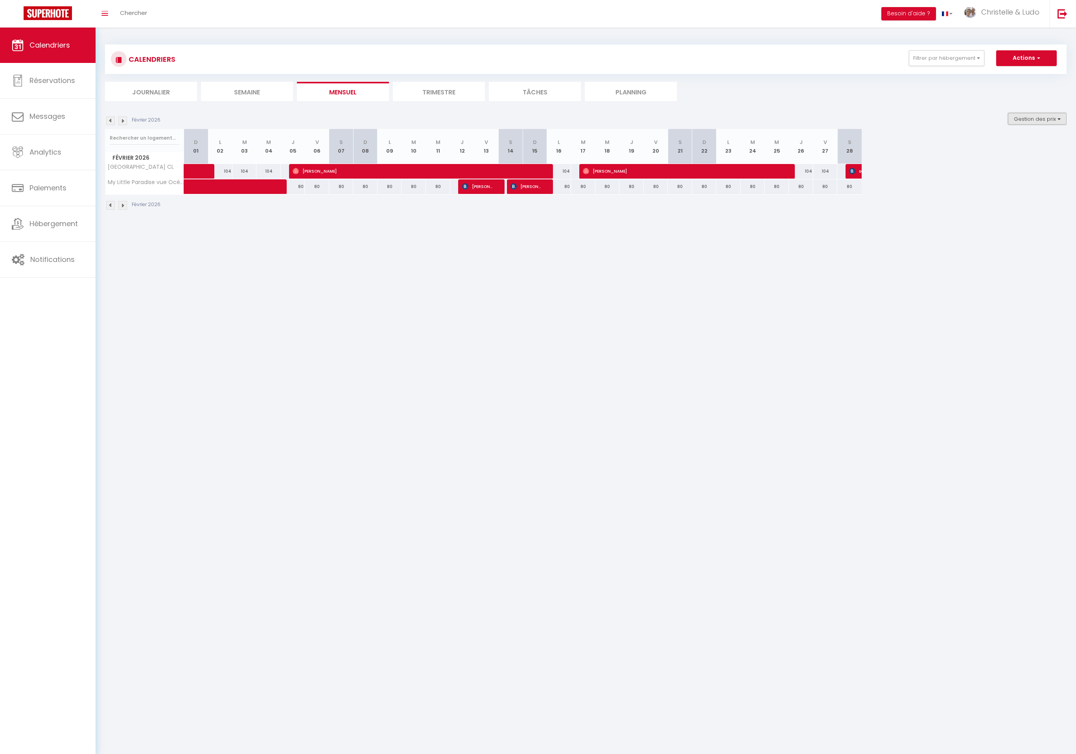
click at [1037, 119] on button "Gestion des prix" at bounding box center [1037, 119] width 59 height 12
click at [925, 57] on button "Filtrer par hébergement" at bounding box center [947, 58] width 76 height 16
drag, startPoint x: 928, startPoint y: 105, endPoint x: 937, endPoint y: 118, distance: 15.6
click at [929, 105] on input "[GEOGRAPHIC_DATA] CL" at bounding box center [970, 104] width 98 height 8
click at [987, 154] on link "Sauvegarder" at bounding box center [995, 148] width 44 height 12
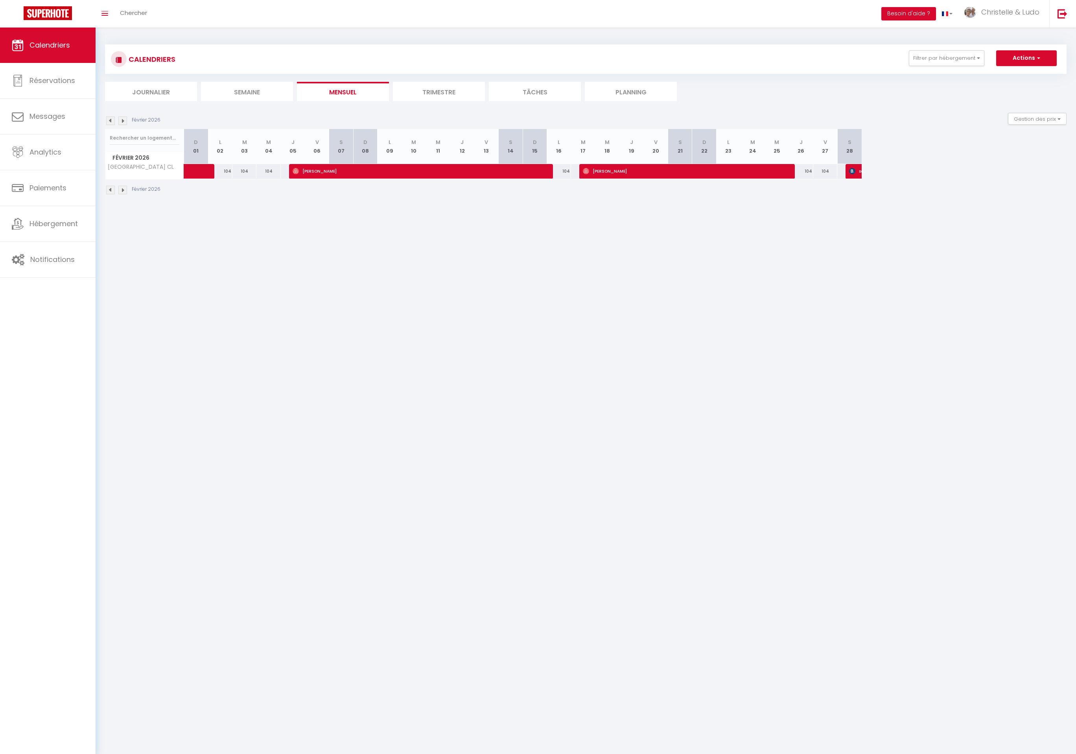
click at [118, 122] on img at bounding box center [122, 120] width 9 height 9
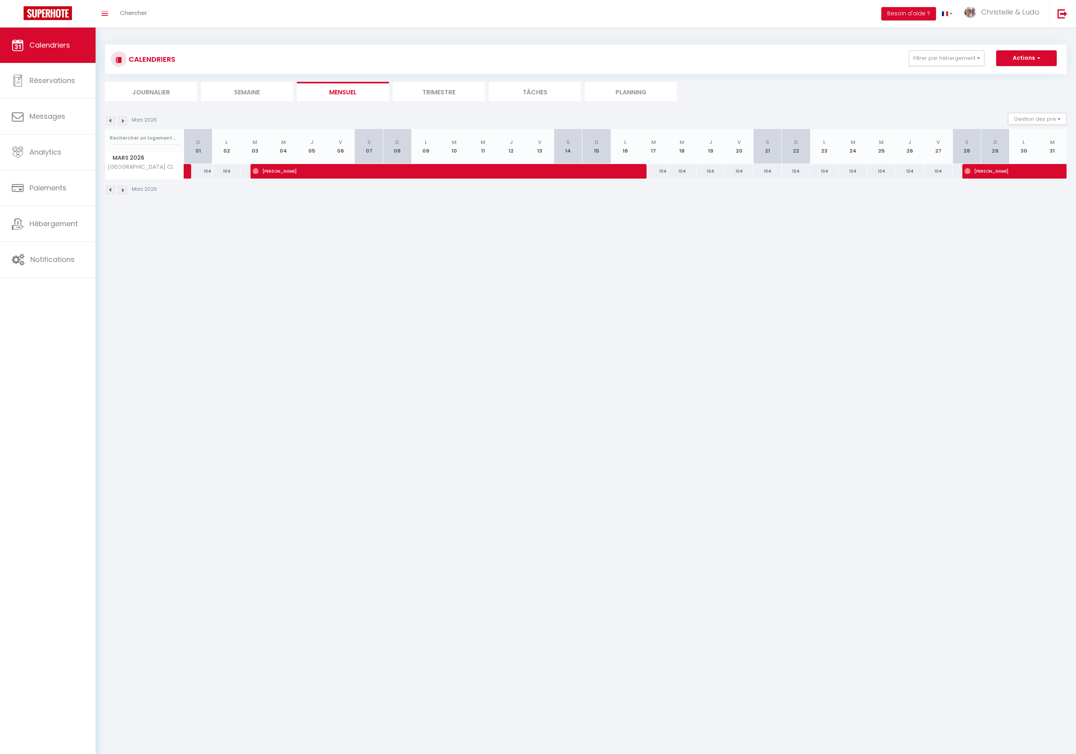
click at [112, 123] on img at bounding box center [110, 120] width 9 height 9
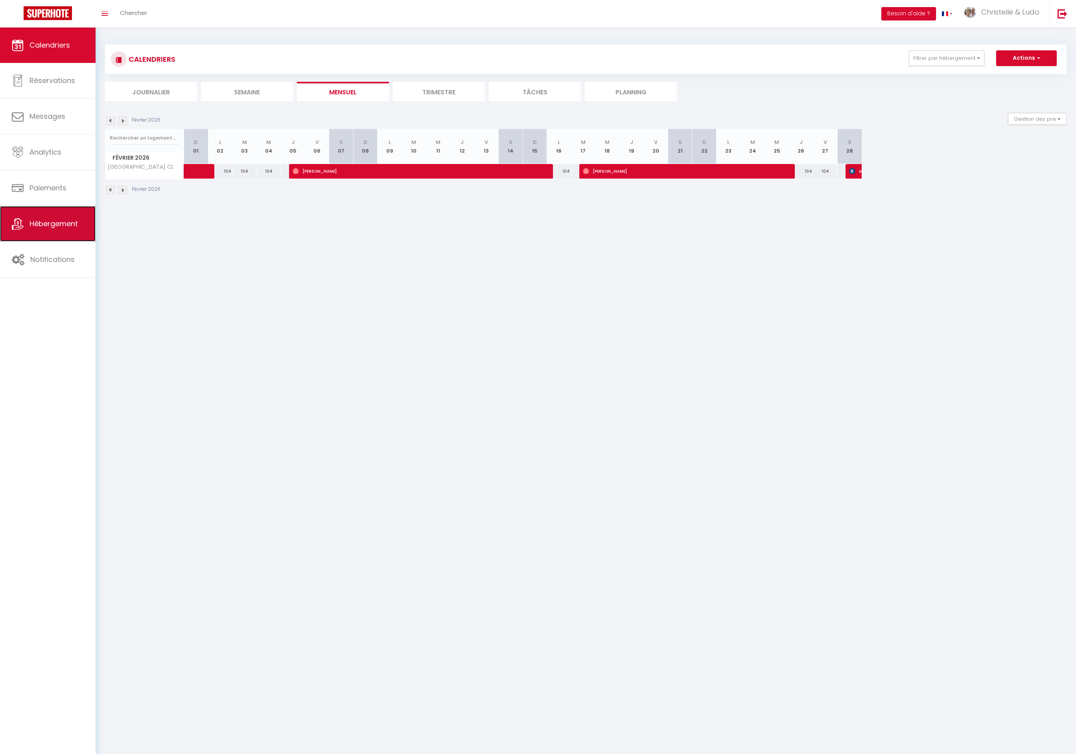
click at [59, 238] on link "Hébergement" at bounding box center [48, 223] width 96 height 35
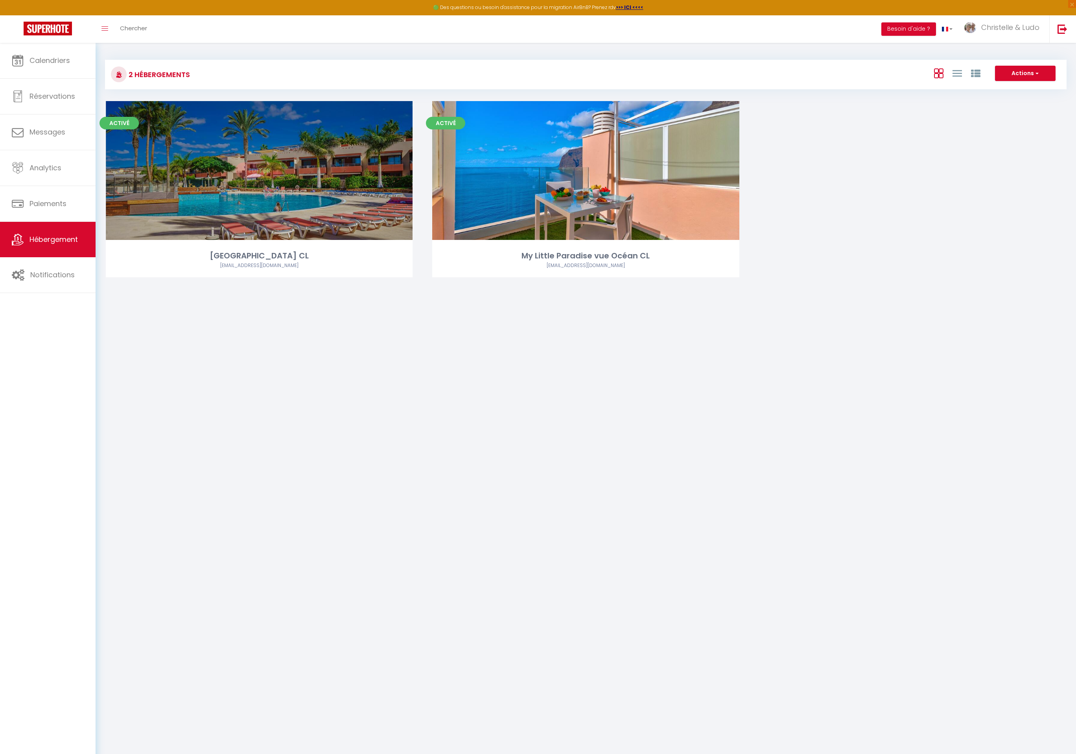
click at [268, 177] on link "Editer" at bounding box center [259, 170] width 47 height 16
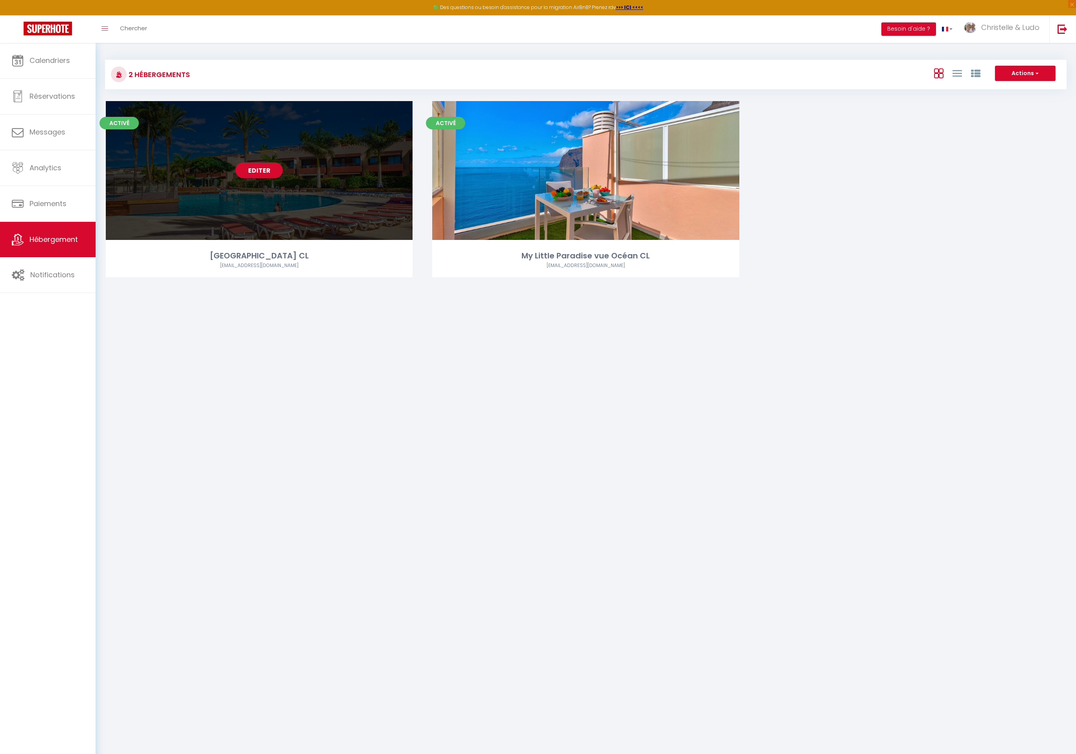
click at [268, 177] on link "Editer" at bounding box center [259, 170] width 47 height 16
click at [269, 172] on link "Editer" at bounding box center [259, 170] width 47 height 16
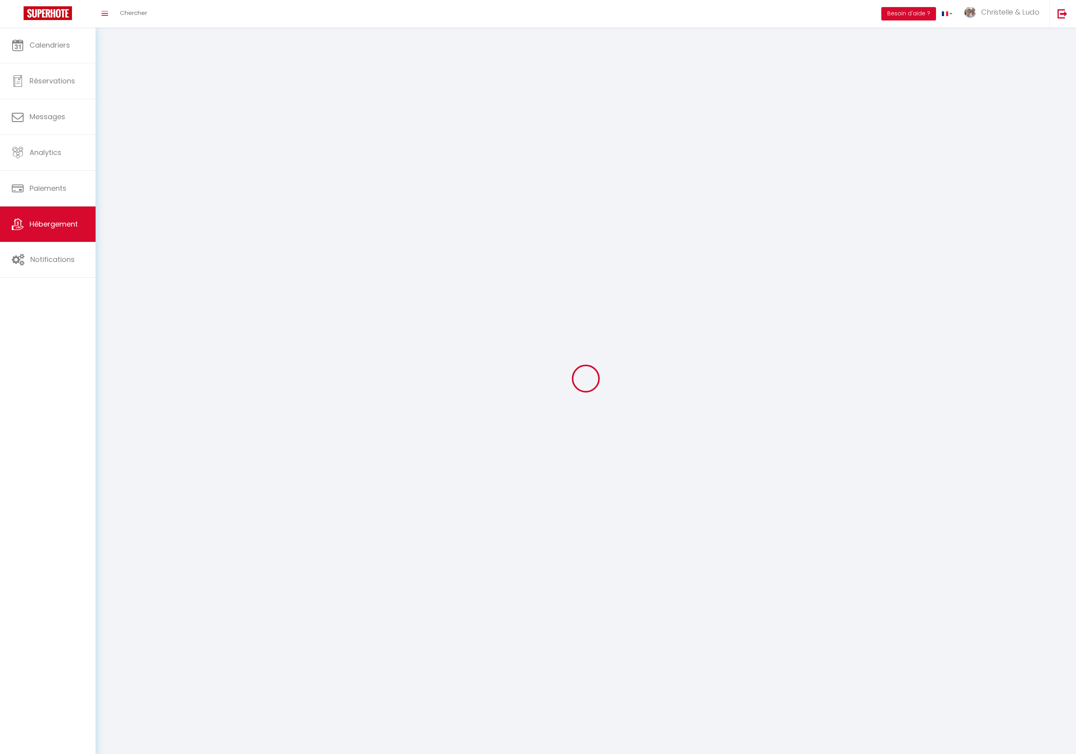
click at [269, 172] on div at bounding box center [586, 378] width 962 height 683
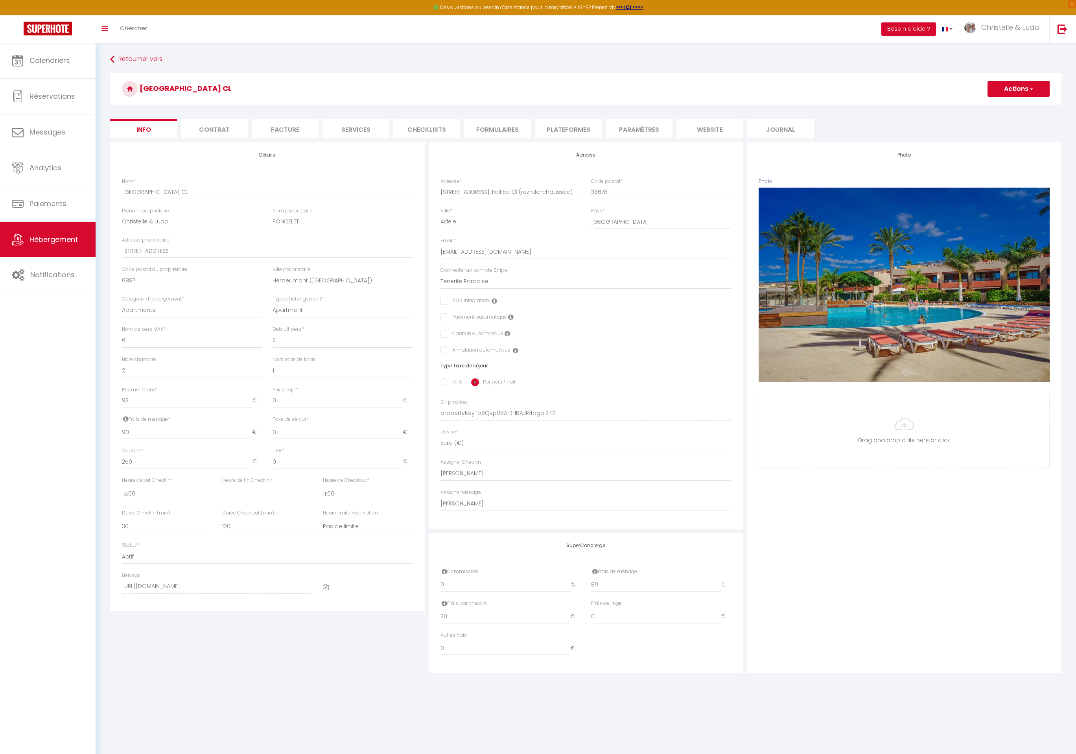
click at [555, 129] on li "Plateformes" at bounding box center [568, 128] width 67 height 19
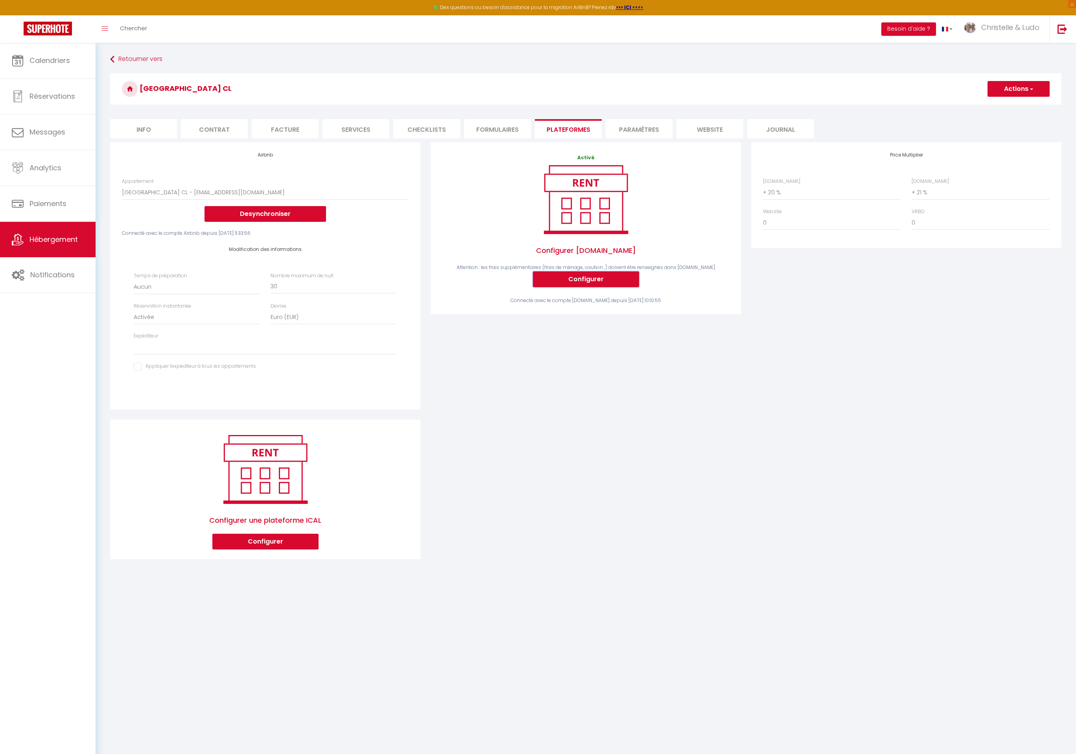
click at [592, 283] on button "Configurer" at bounding box center [586, 279] width 106 height 16
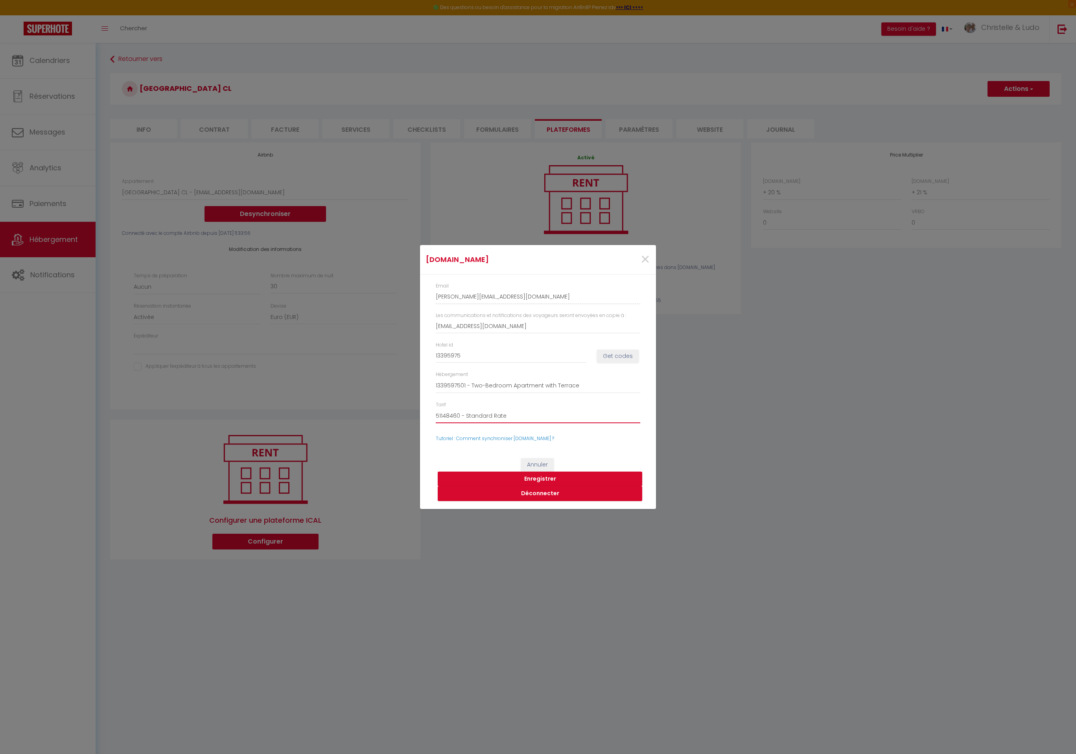
click at [531, 412] on select "51148460 - Standard Rate 51148461 - Weekly Rate" at bounding box center [538, 415] width 205 height 15
